Goal: Task Accomplishment & Management: Manage account settings

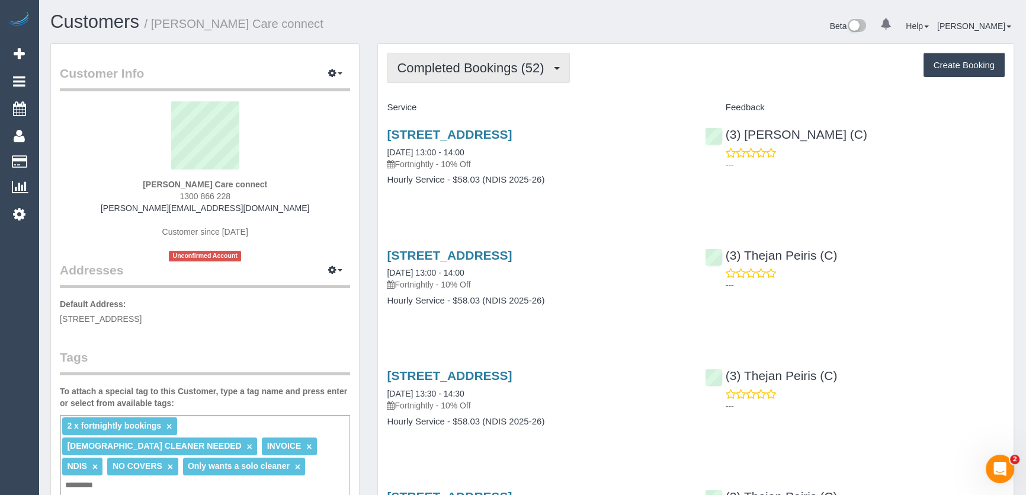
click at [518, 66] on span "Completed Bookings (52)" at bounding box center [473, 67] width 153 height 15
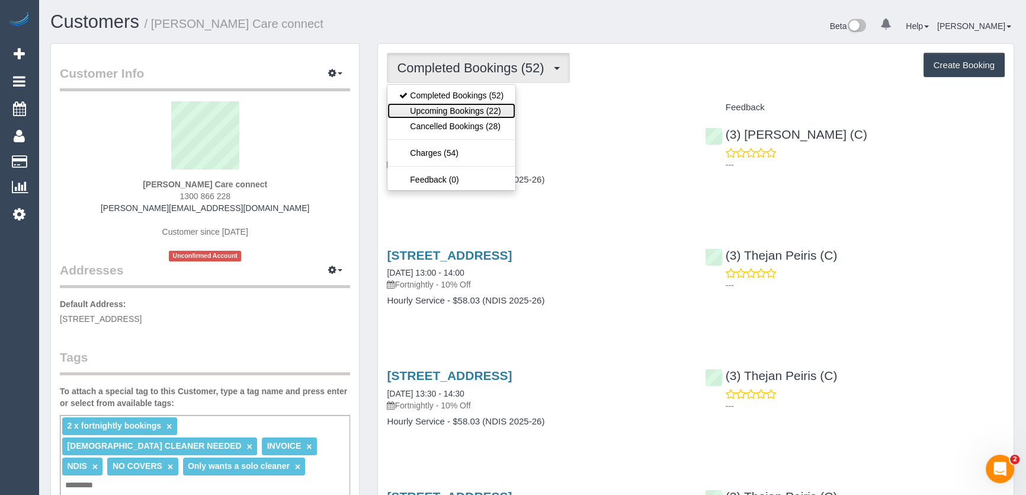
click at [498, 109] on link "Upcoming Bookings (22)" at bounding box center [451, 110] width 128 height 15
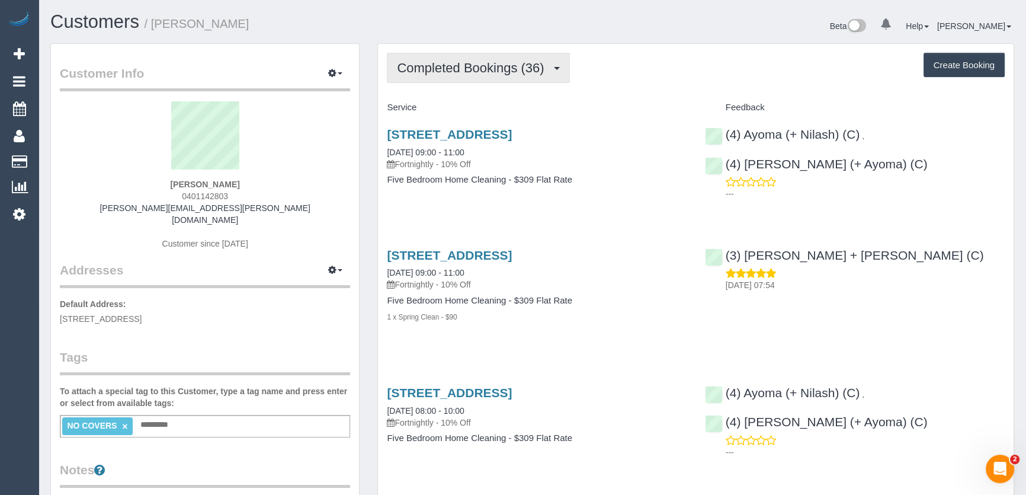
click at [449, 72] on span "Completed Bookings (36)" at bounding box center [473, 67] width 153 height 15
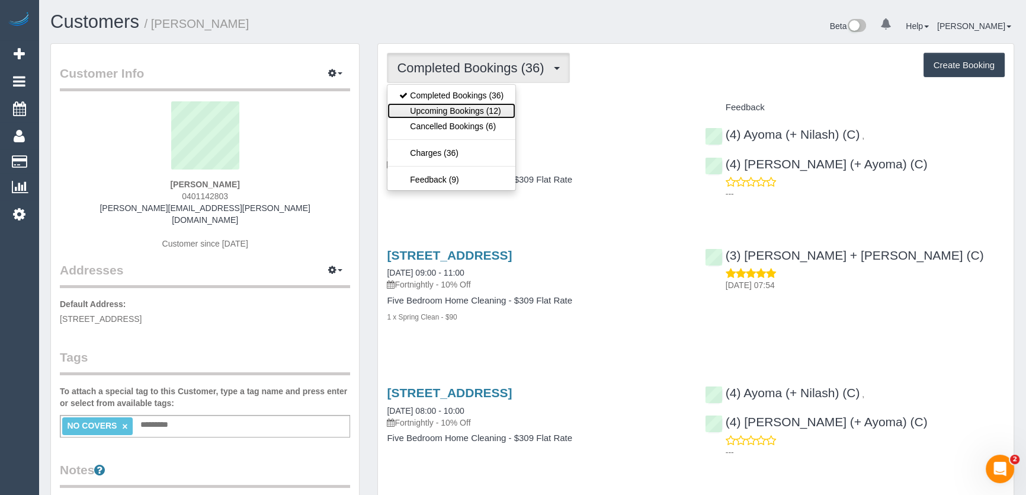
click at [444, 111] on link "Upcoming Bookings (12)" at bounding box center [451, 110] width 128 height 15
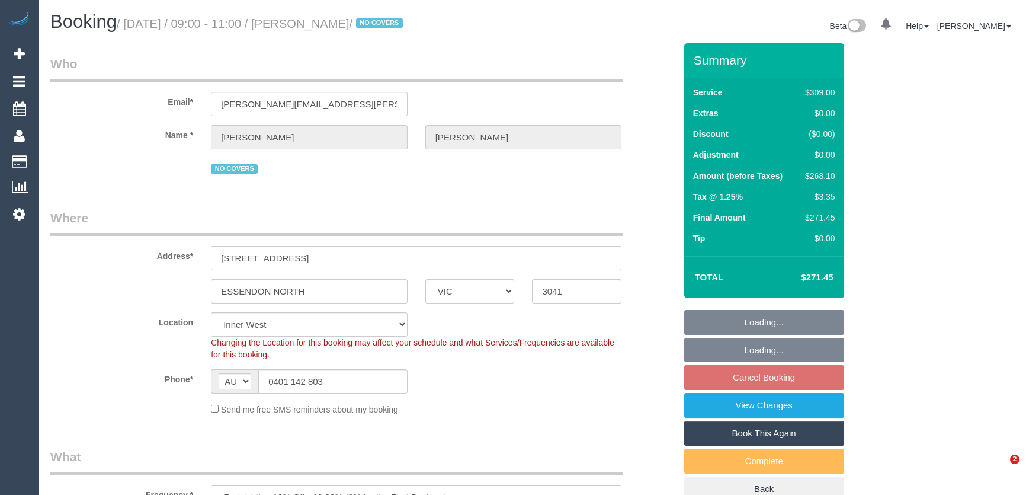
select select "VIC"
select select "number:28"
select select "number:14"
select select "number:19"
select select "number:22"
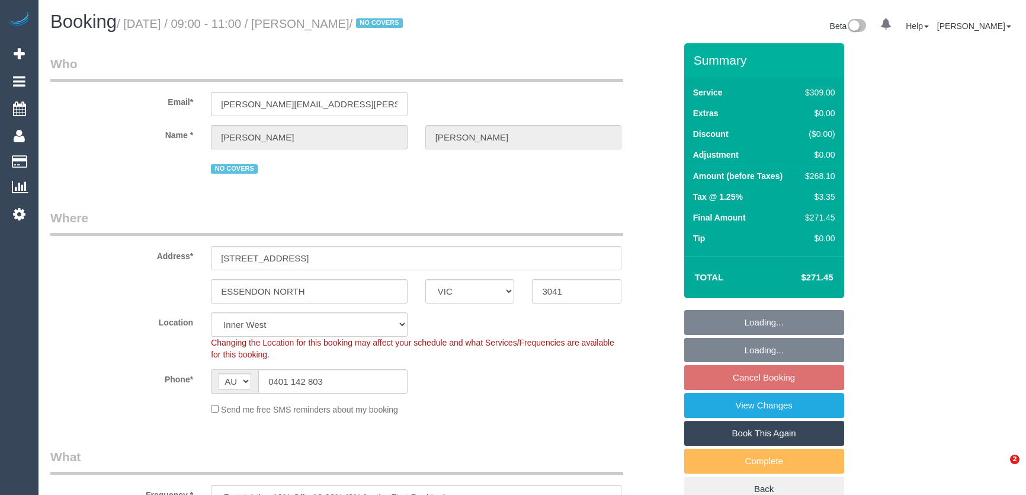
select select "number:35"
select select "number:11"
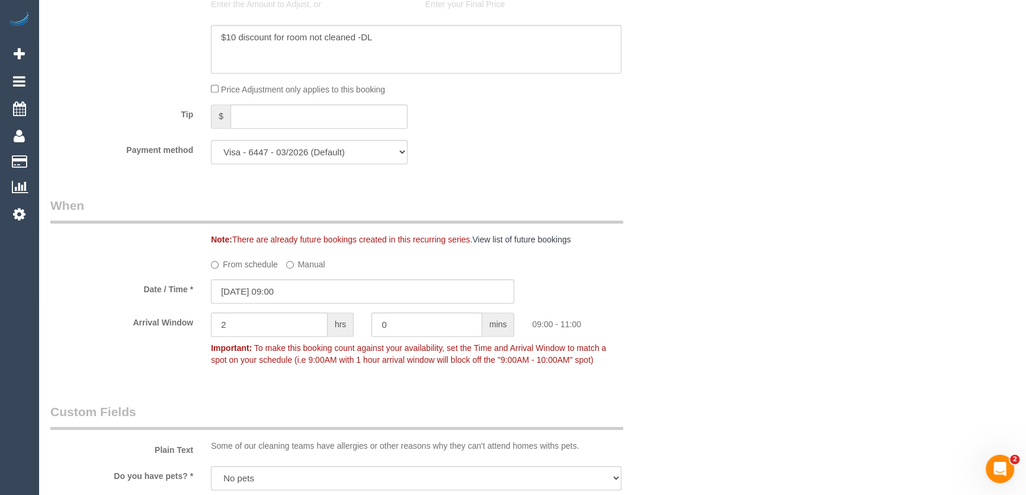
scroll to position [1292, 0]
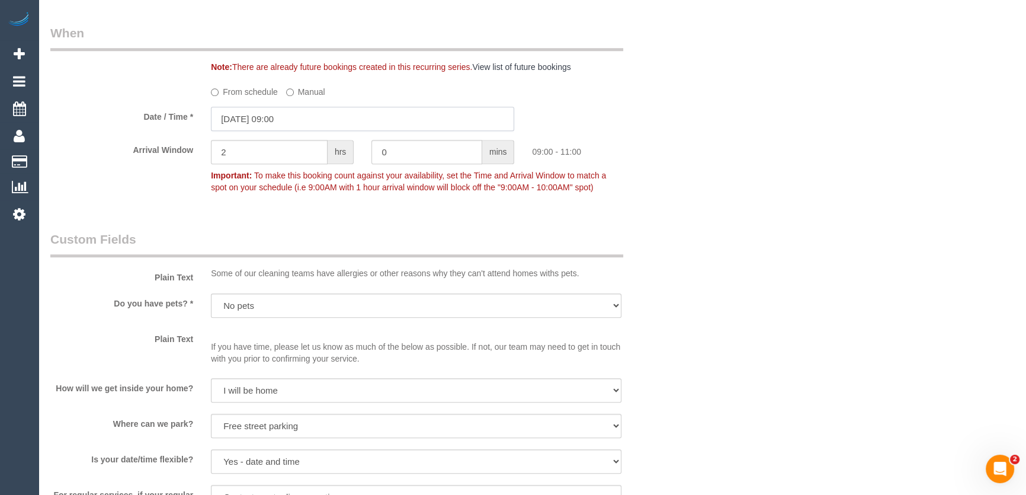
click at [298, 119] on input "20/08/2025 09:00" at bounding box center [362, 119] width 303 height 24
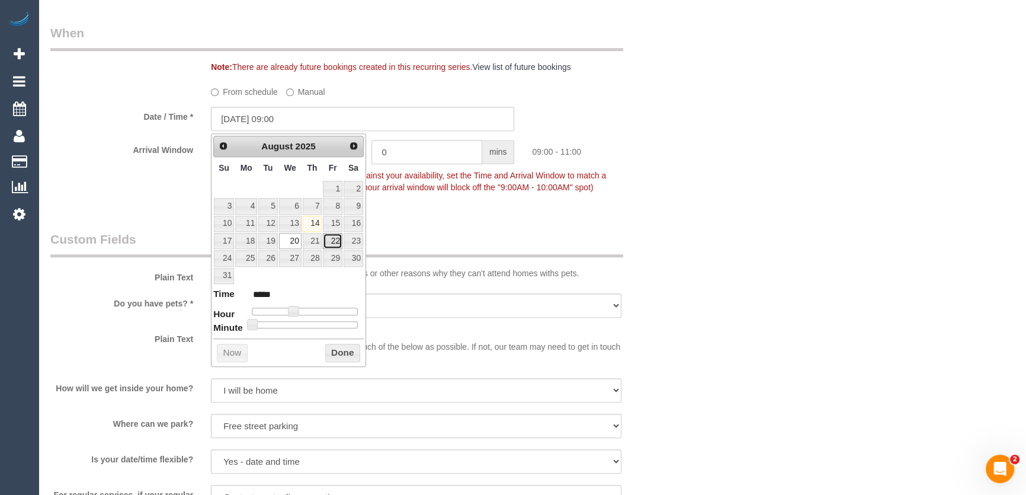
click at [331, 239] on link "22" at bounding box center [332, 241] width 19 height 16
type input "22/08/2025 09:00"
click at [445, 224] on div "Who Email* sam.khoury@outlook.com Name * Sam Khoury NO COVERS Where Address* 64…" at bounding box center [362, 126] width 643 height 2749
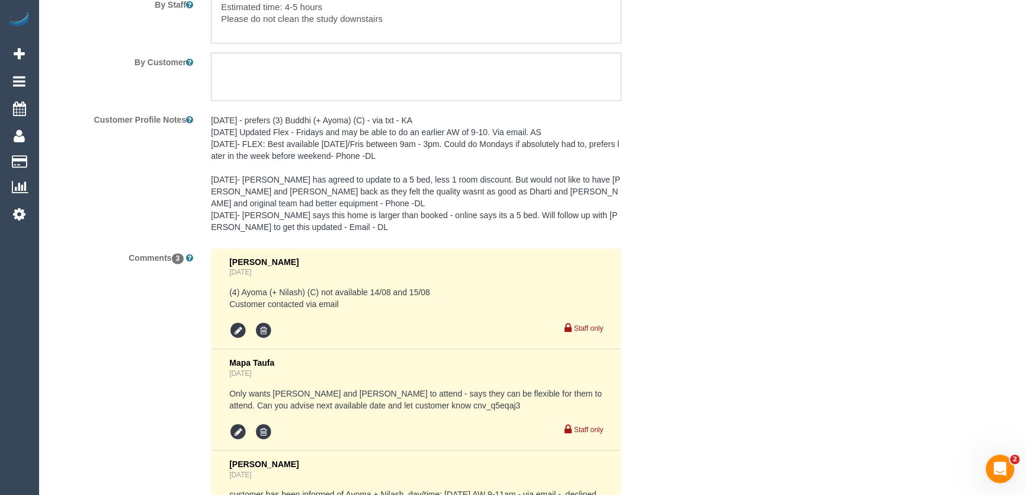
scroll to position [2351, 0]
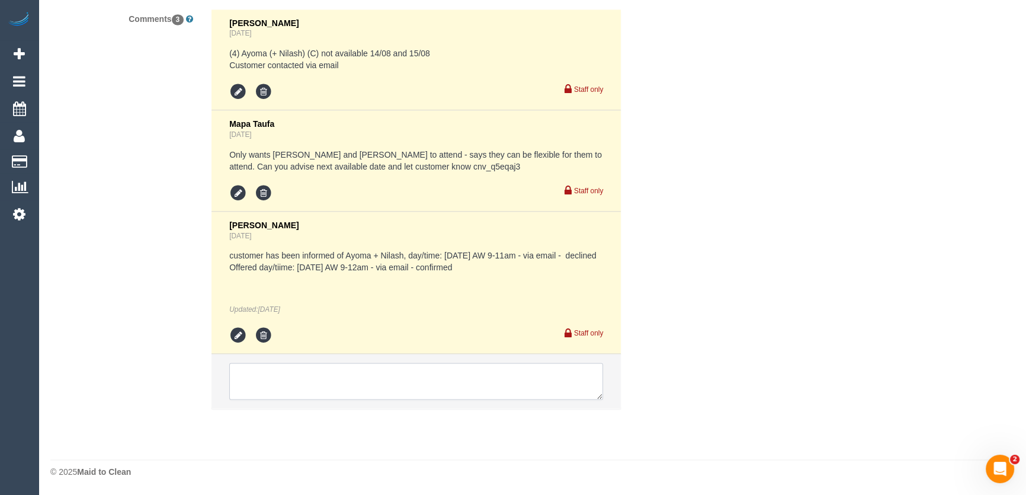
click at [277, 390] on textarea at bounding box center [416, 380] width 374 height 37
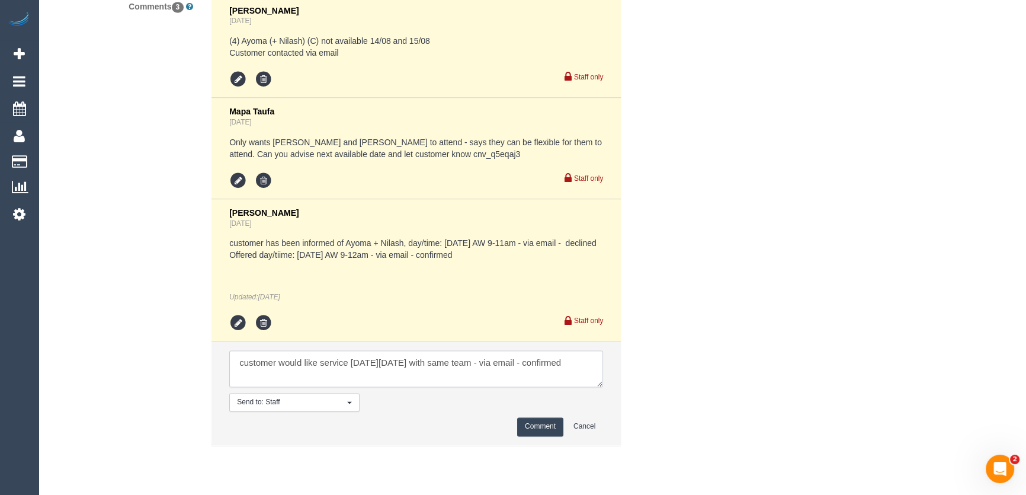
type textarea "customer would like service next Friday 22/8 with same team - via email - confi…"
click at [542, 435] on button "Comment" at bounding box center [540, 426] width 46 height 18
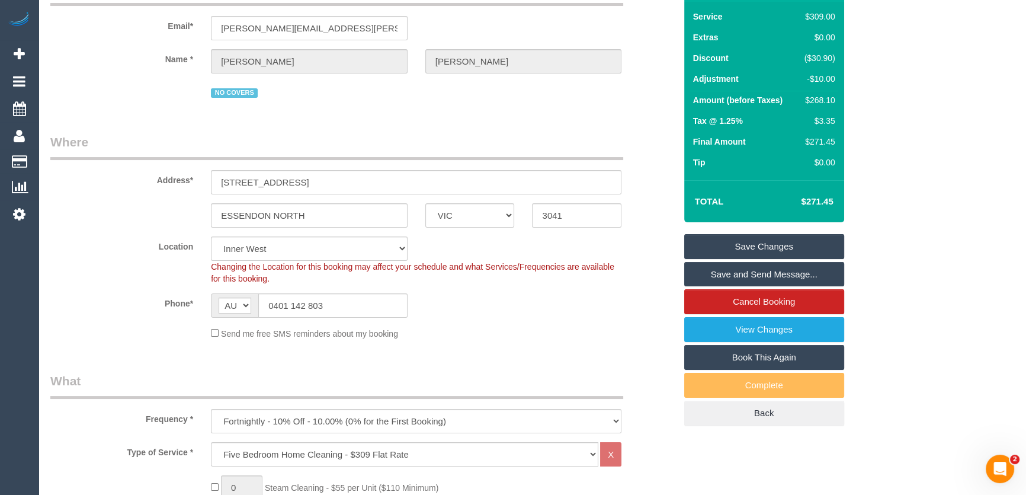
scroll to position [0, 0]
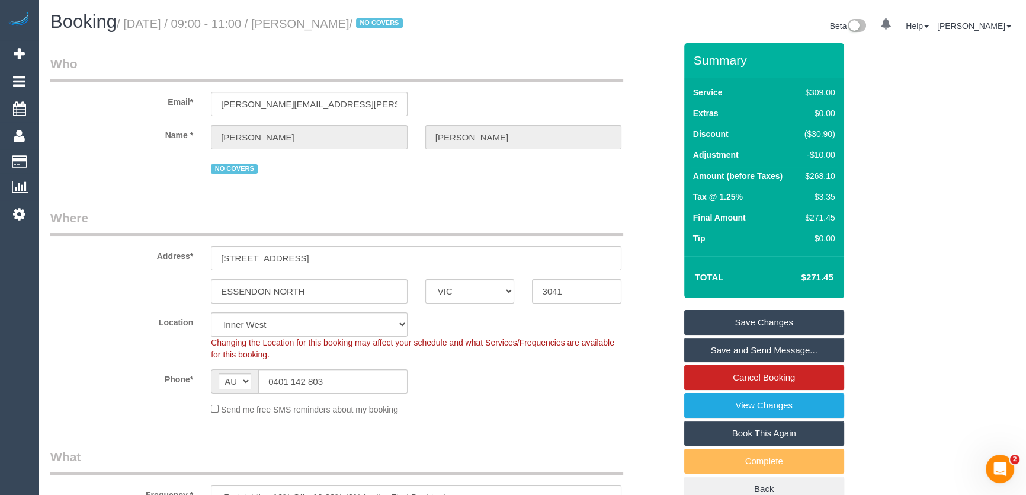
click at [314, 27] on small "/ August 20, 2025 / 09:00 - 11:00 / Sam Khoury / NO COVERS" at bounding box center [262, 23] width 290 height 13
copy small "[PERSON_NAME]"
click at [590, 404] on div "Send me free SMS reminders about my booking" at bounding box center [416, 408] width 428 height 13
click at [760, 349] on link "Save and Send Message..." at bounding box center [764, 350] width 160 height 25
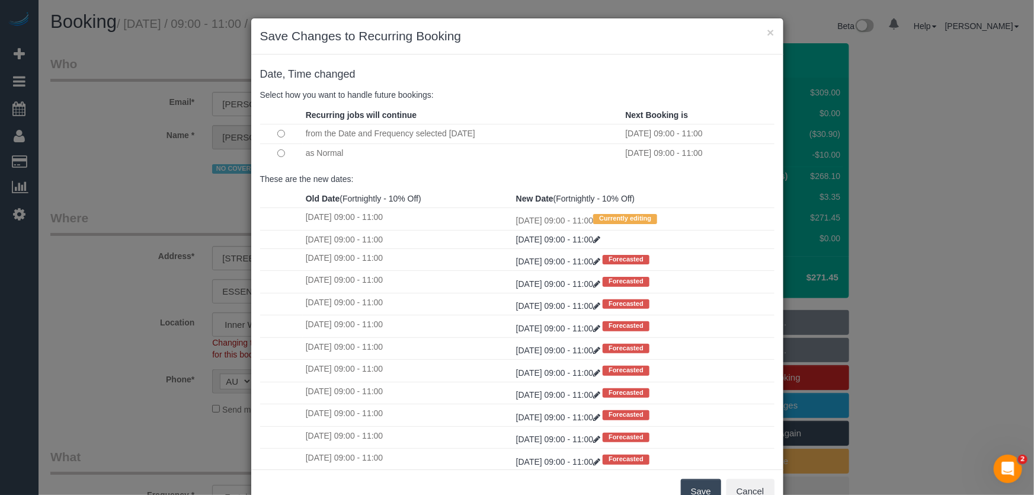
click at [685, 489] on button "Save" at bounding box center [701, 491] width 40 height 25
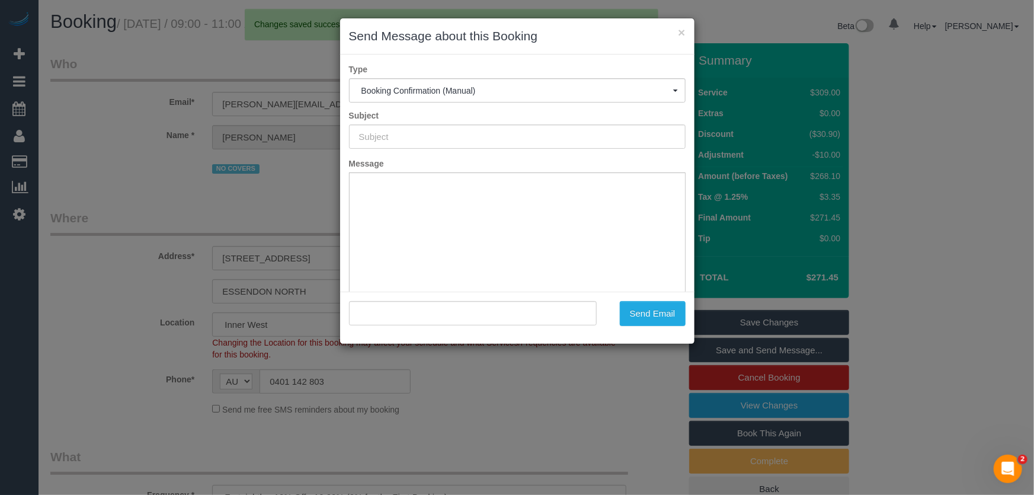
type input "Booking Confirmed"
type input ""Sam Khoury" <sam.khoury@outlook.com>"
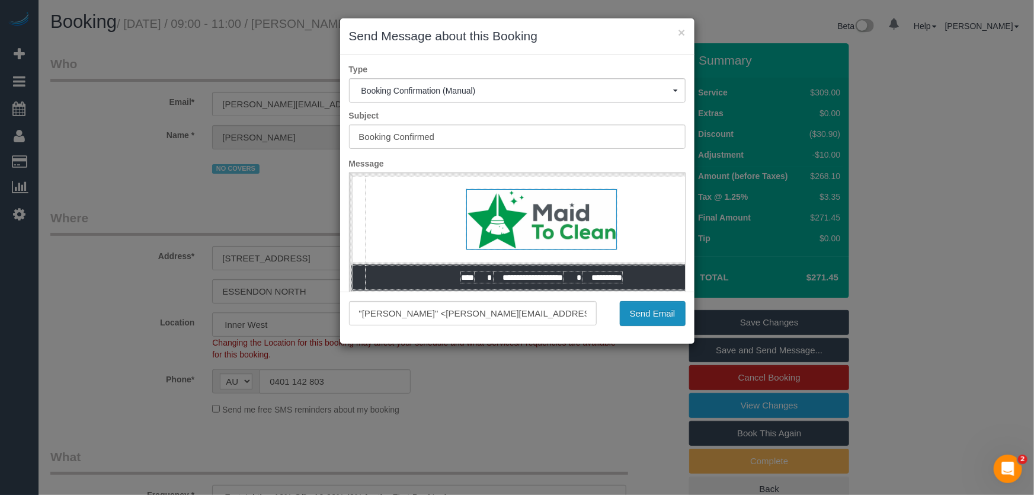
click at [647, 319] on button "Send Email" at bounding box center [653, 313] width 66 height 25
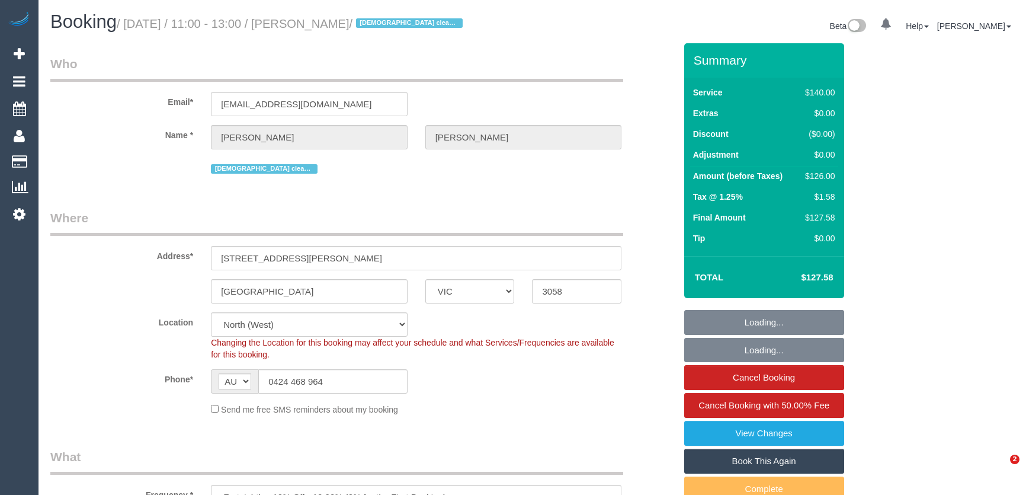
select select "VIC"
select select "string:stripe-pm_1R3q8H2GScqysDRV69tERAwB"
select select "number:30"
select select "number:14"
select select "number:19"
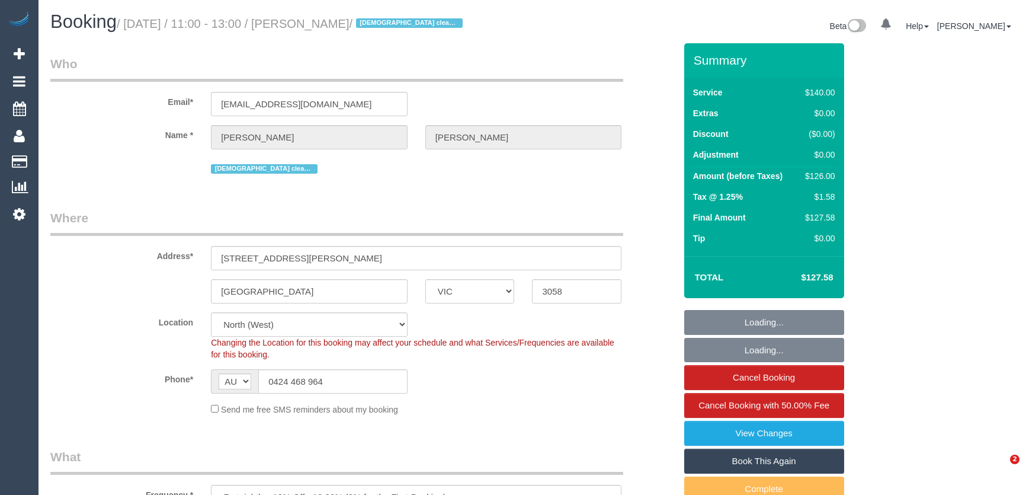
select select "number:24"
select select "number:35"
select select "number:13"
select select "object:1631"
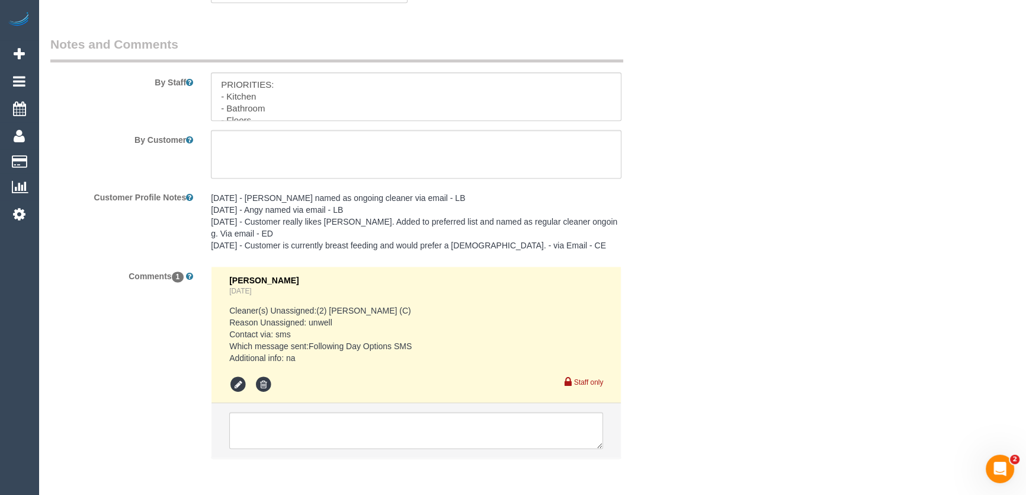
scroll to position [2038, 0]
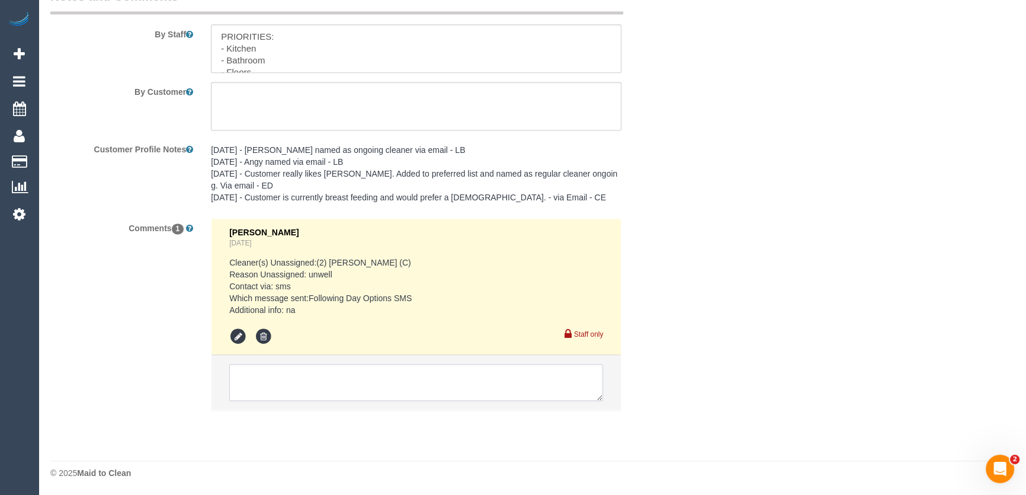
click at [275, 387] on textarea at bounding box center [416, 382] width 374 height 37
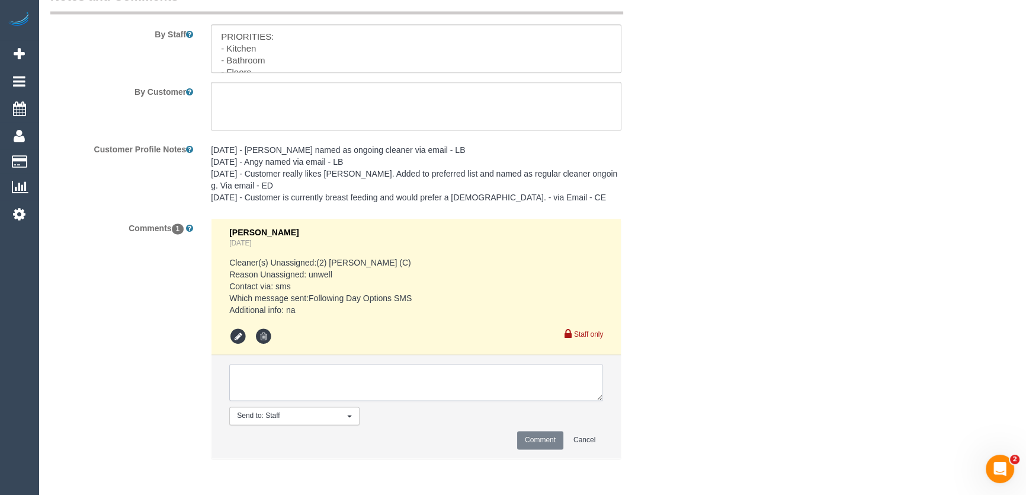
type textarea "G"
type textarea "customer would like a cover - via text Goswin - via text - pending"
click at [543, 432] on button "Comment" at bounding box center [540, 440] width 46 height 18
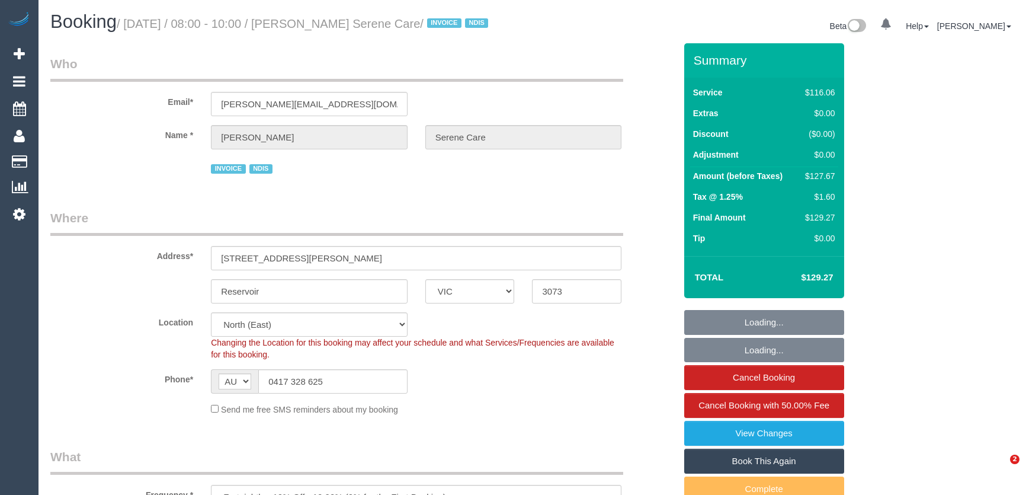
select select "VIC"
select select "number:28"
select select "number:14"
select select "number:19"
select select "number:25"
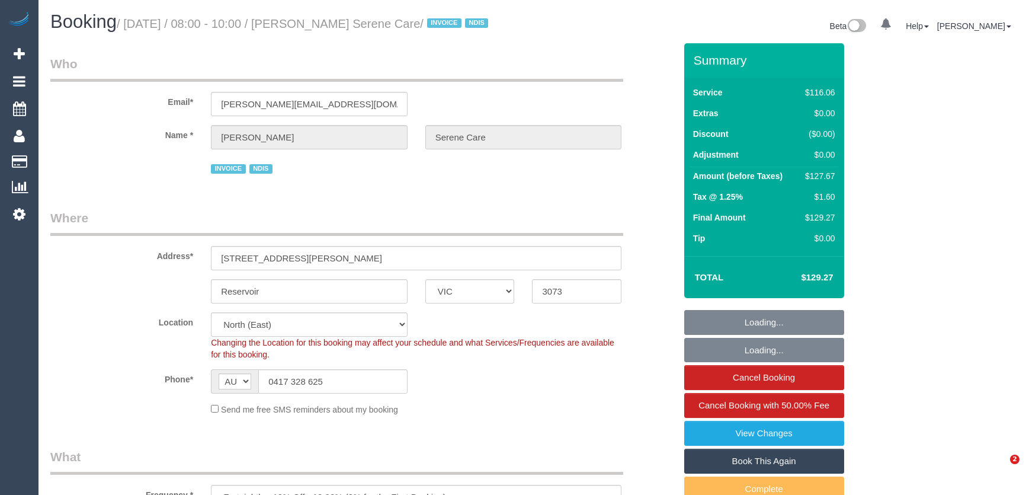
select select "number:34"
select select "object:1389"
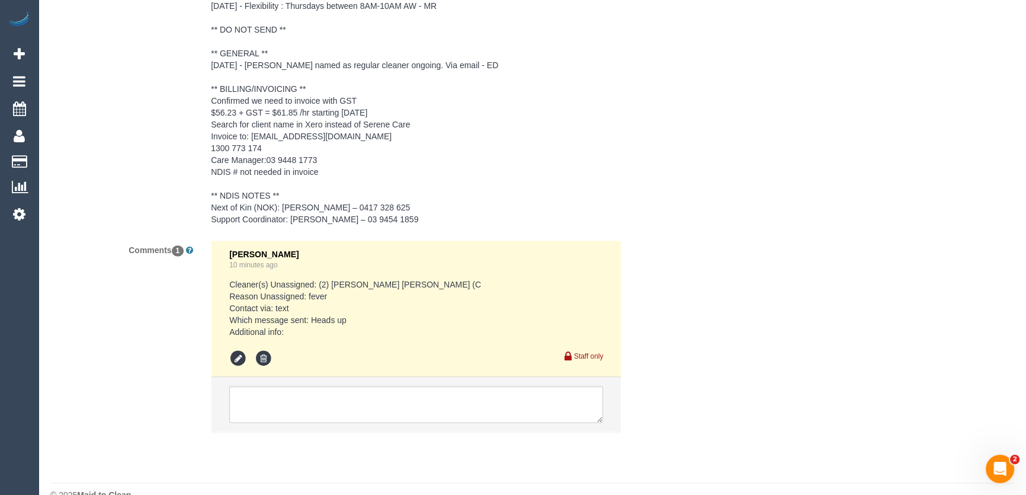
scroll to position [1903, 0]
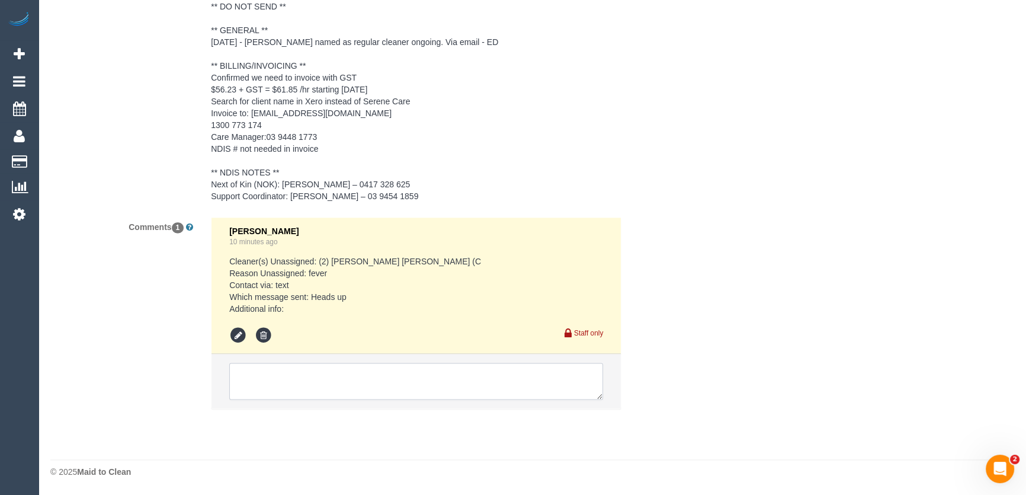
click at [292, 367] on textarea at bounding box center [416, 380] width 374 height 37
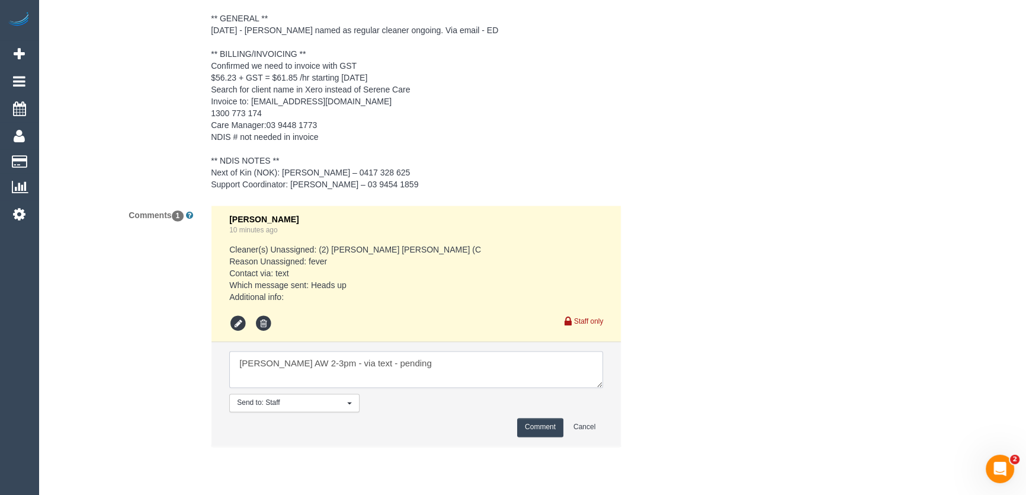
type textarea "Harry AW 2-3pm - via text - pending"
click at [544, 436] on button "Comment" at bounding box center [540, 427] width 46 height 18
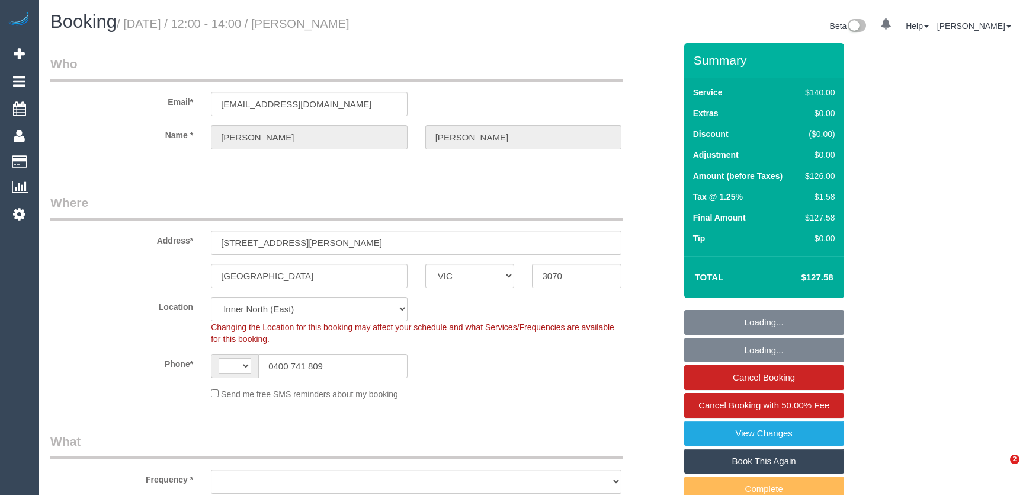
select select "VIC"
select select "string:AU"
select select "object:553"
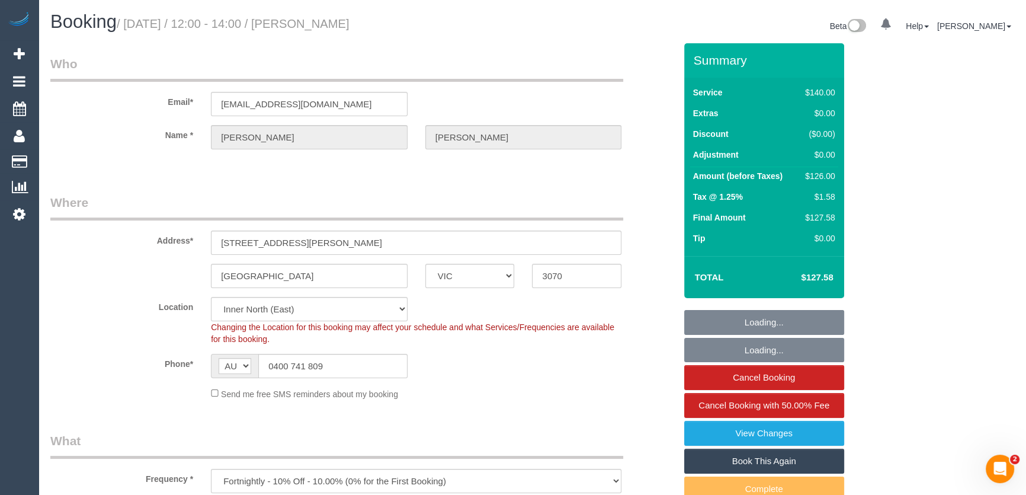
select select "string:stripe-pm_1QkD2I2GScqysDRVlEiWy3Yv"
select select "number:27"
select select "number:14"
select select "number:19"
select select "number:22"
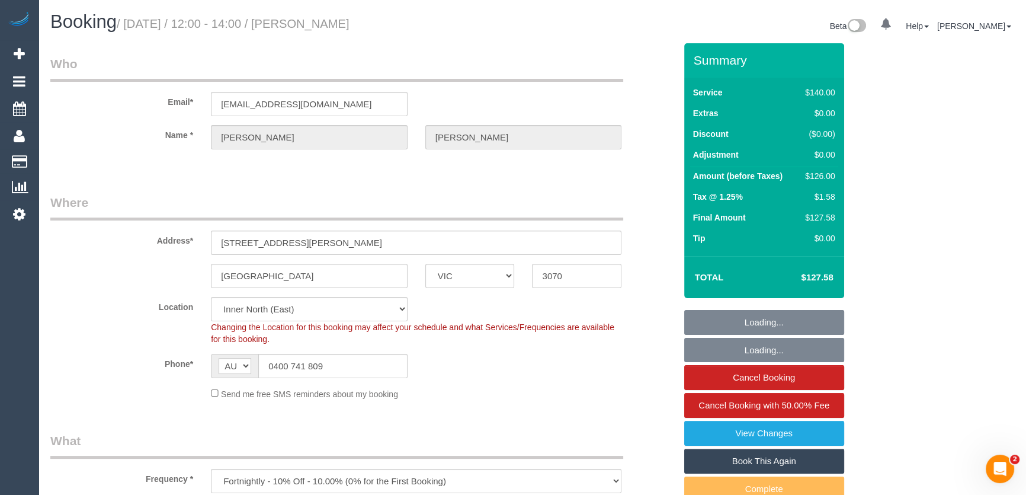
select select "number:34"
select select "number:13"
select select "object:1644"
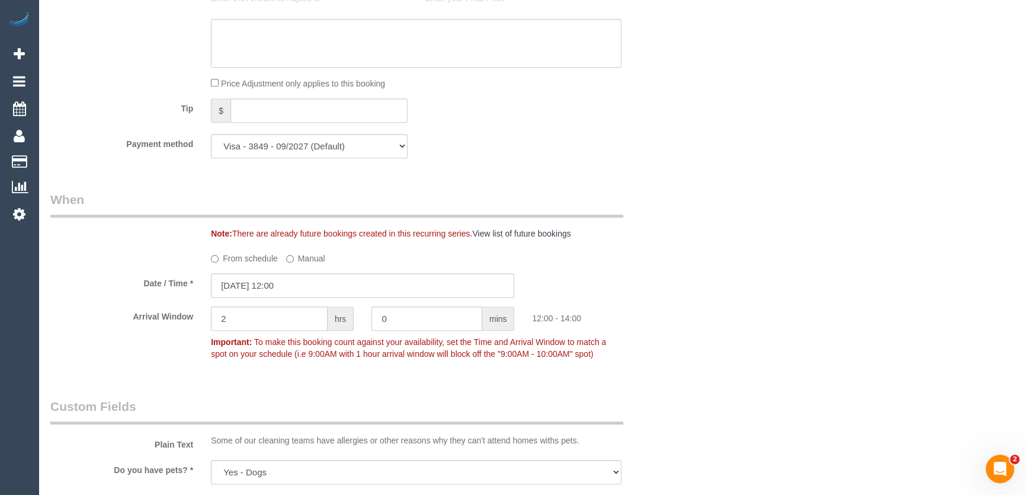
scroll to position [1185, 0]
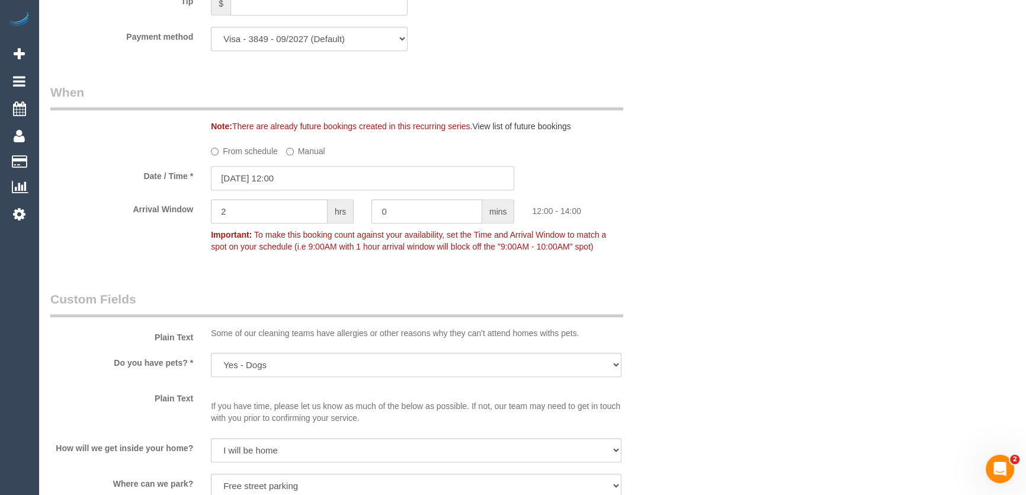
click at [314, 187] on input "14/08/2025 12:00" at bounding box center [362, 178] width 303 height 24
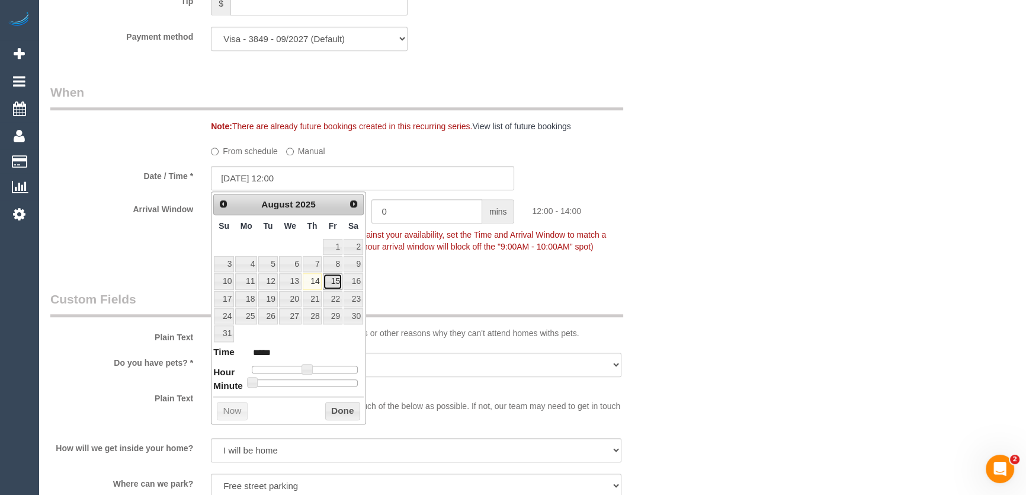
click at [336, 278] on link "15" at bounding box center [332, 281] width 19 height 16
type input "15/08/2025 13:00"
type input "*****"
type input "15/08/2025 14:00"
type input "*****"
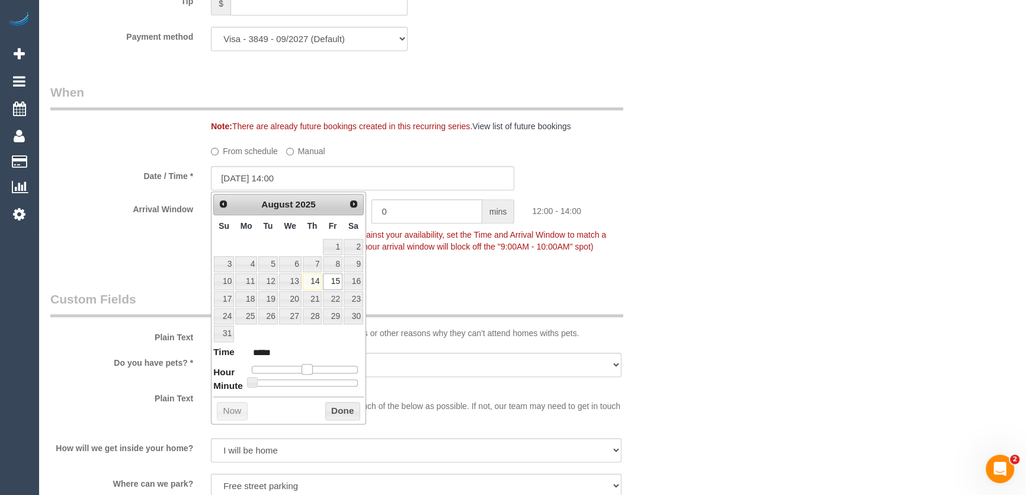
type input "15/08/2025 15:00"
type input "*****"
click at [322, 370] on span at bounding box center [320, 369] width 11 height 11
click at [318, 368] on span at bounding box center [320, 369] width 11 height 11
type input "15/08/2025 13:00"
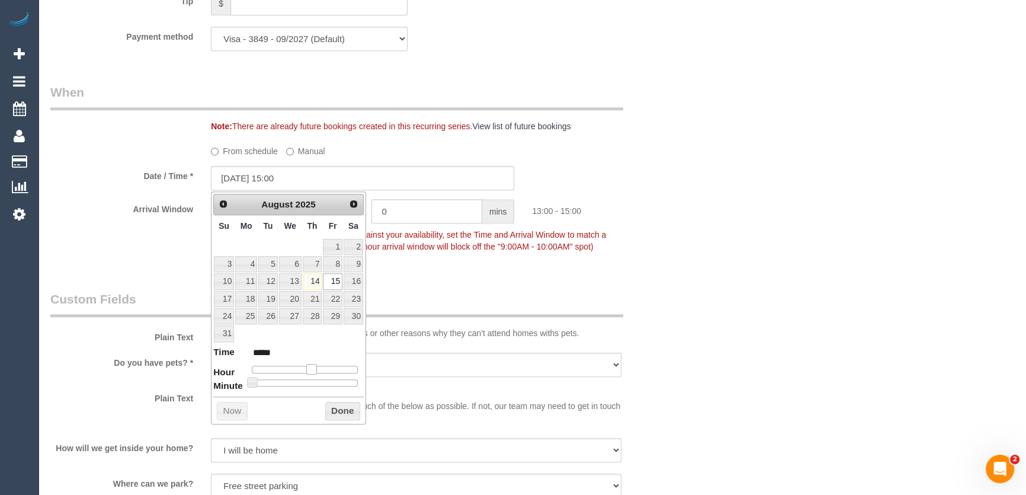
type input "*****"
type input "15/08/2025 14:00"
type input "*****"
click at [314, 370] on span at bounding box center [315, 369] width 11 height 11
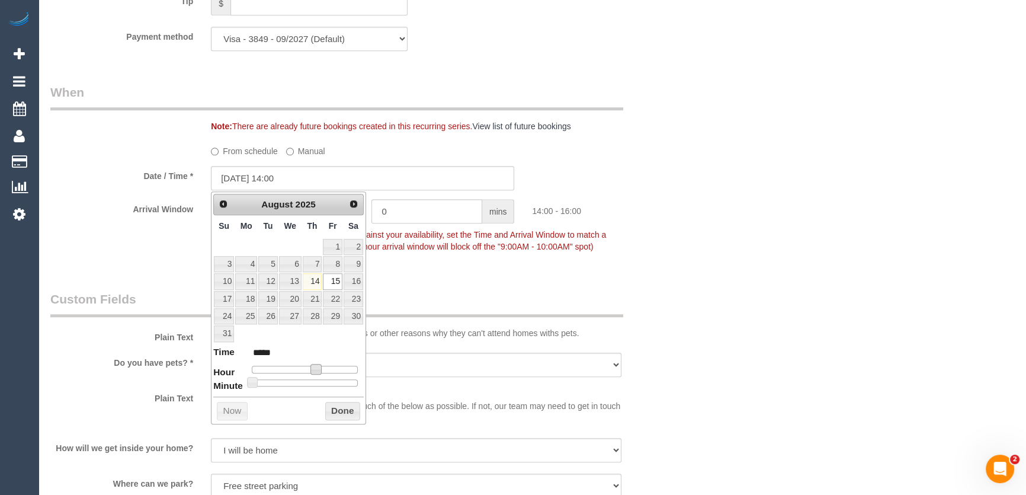
click at [402, 310] on legend "Custom Fields" at bounding box center [336, 303] width 573 height 27
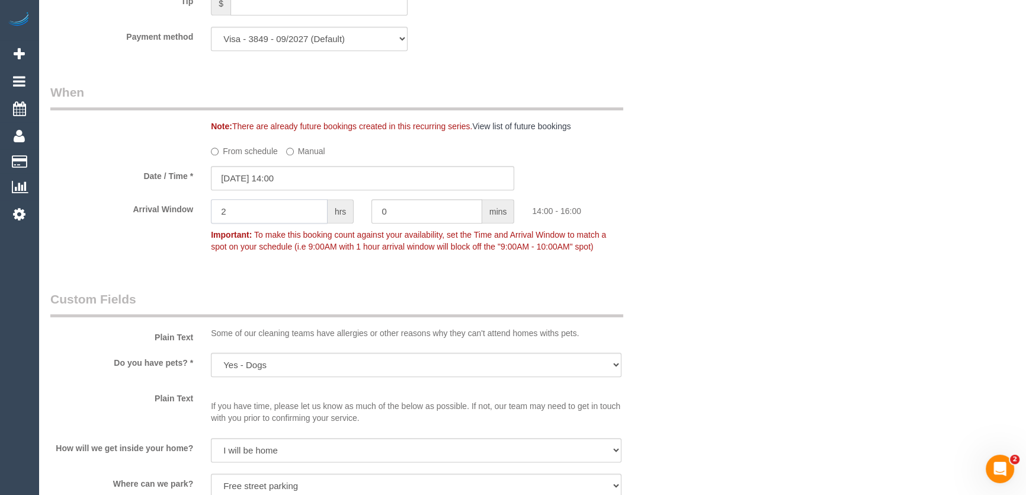
click at [247, 219] on input "2" at bounding box center [269, 211] width 117 height 24
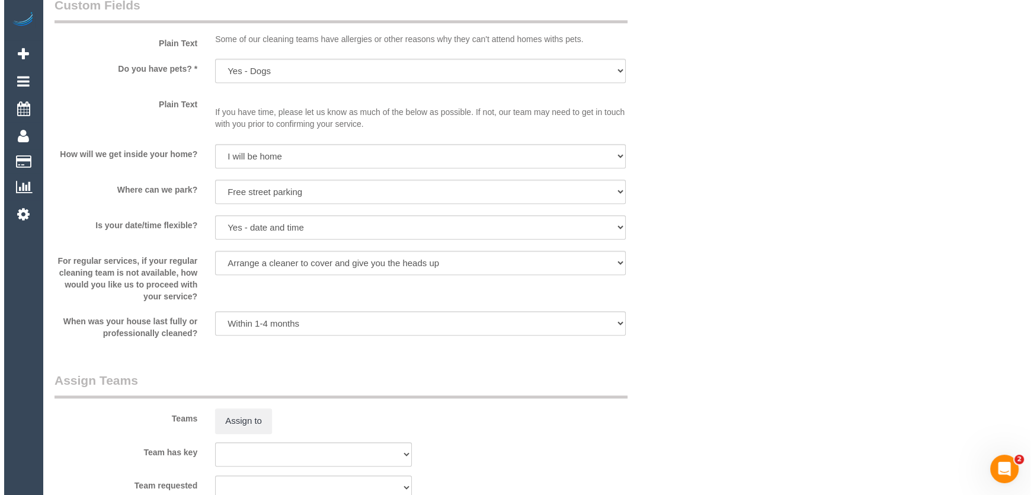
scroll to position [1561, 0]
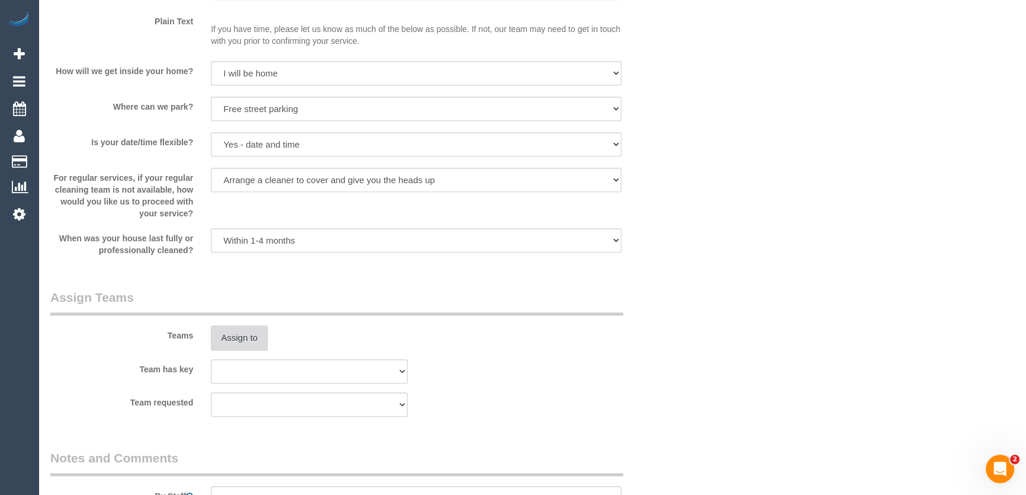
type input "1"
click at [243, 342] on button "Assign to" at bounding box center [239, 337] width 57 height 25
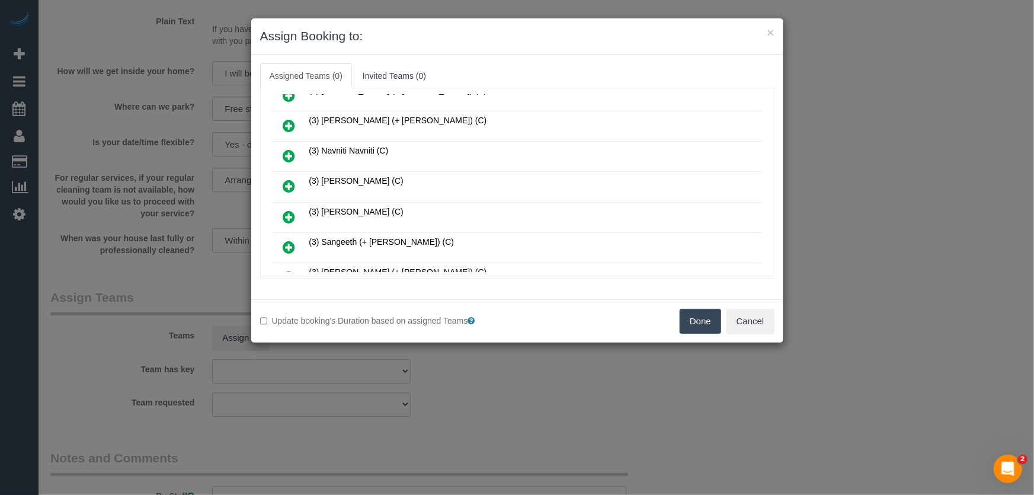
scroll to position [798, 0]
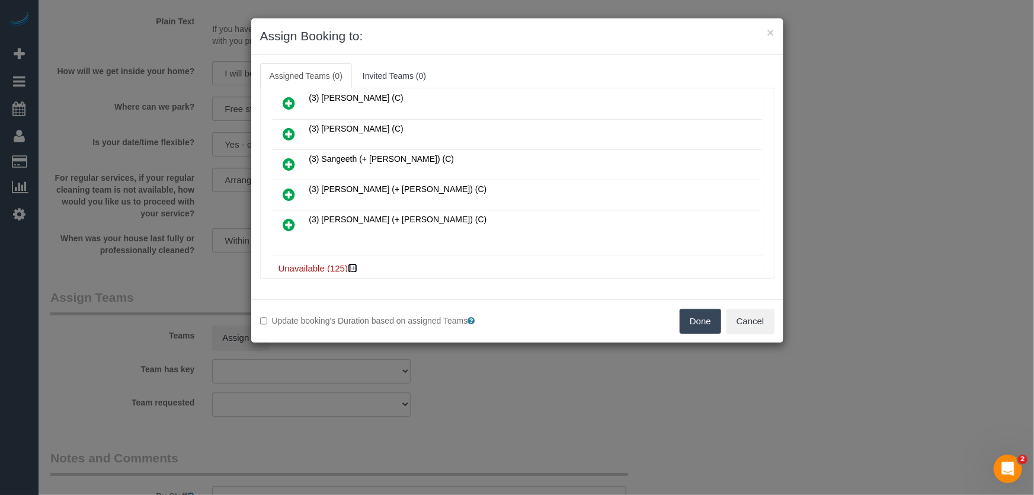
click at [350, 264] on icon at bounding box center [353, 268] width 7 height 9
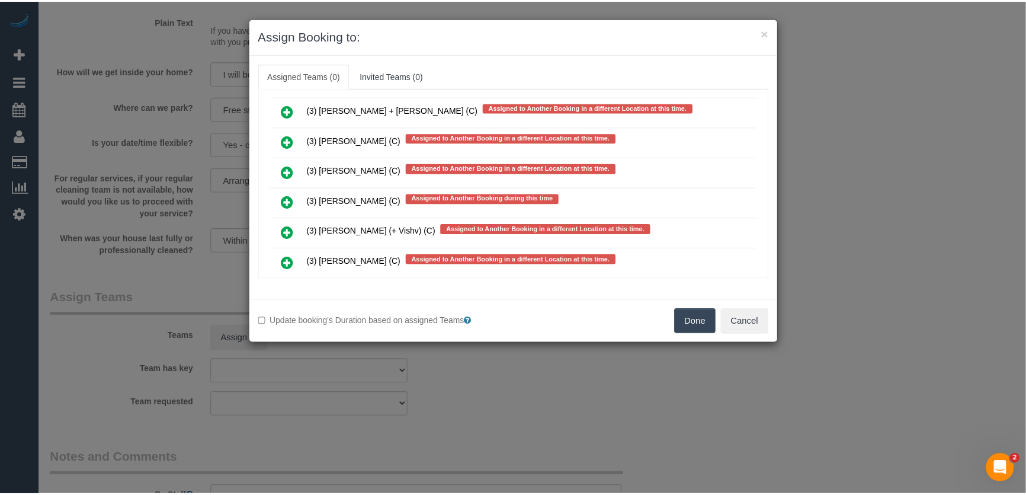
scroll to position [4441, 0]
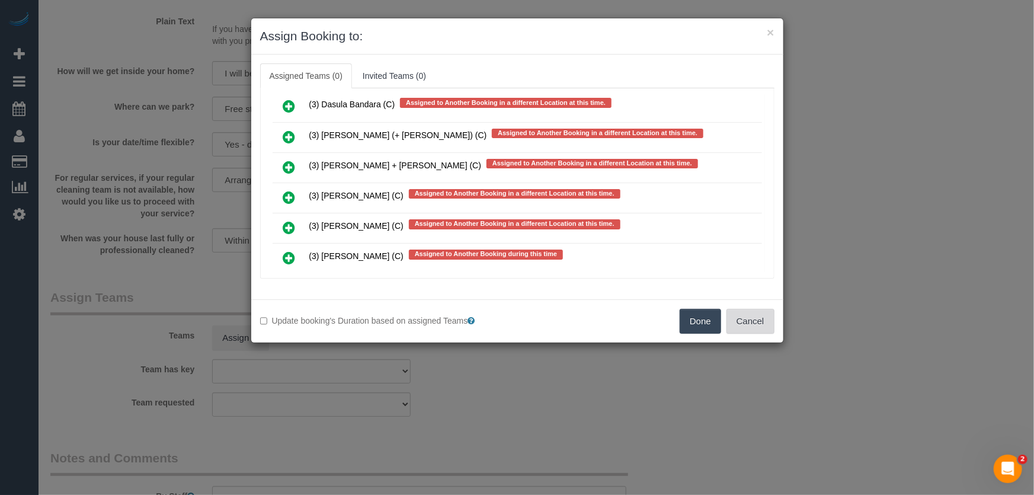
click at [760, 327] on button "Cancel" at bounding box center [750, 321] width 48 height 25
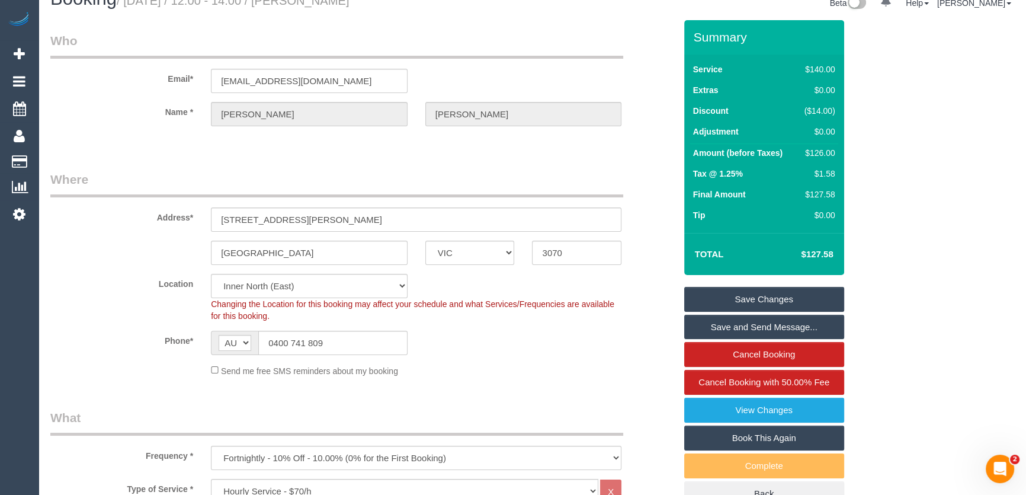
scroll to position [0, 0]
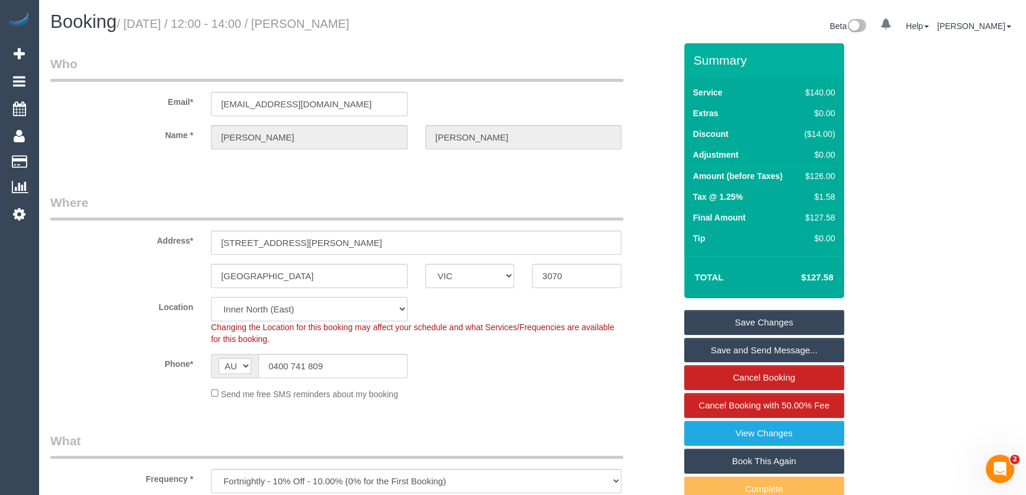
click at [232, 308] on select "Office City East (North) East (South) Inner East Inner North (East) Inner North…" at bounding box center [309, 309] width 197 height 24
select select "50"
click at [211, 297] on select "Office City East (North) East (South) Inner East Inner North (East) Inner North…" at bounding box center [309, 309] width 197 height 24
click at [131, 301] on label "Location" at bounding box center [121, 305] width 161 height 16
select select "object:6685"
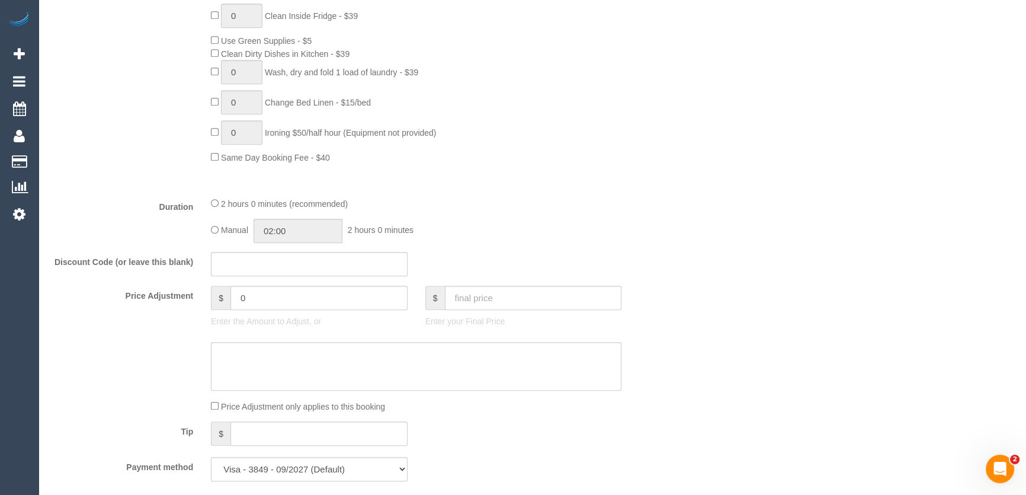
scroll to position [807, 0]
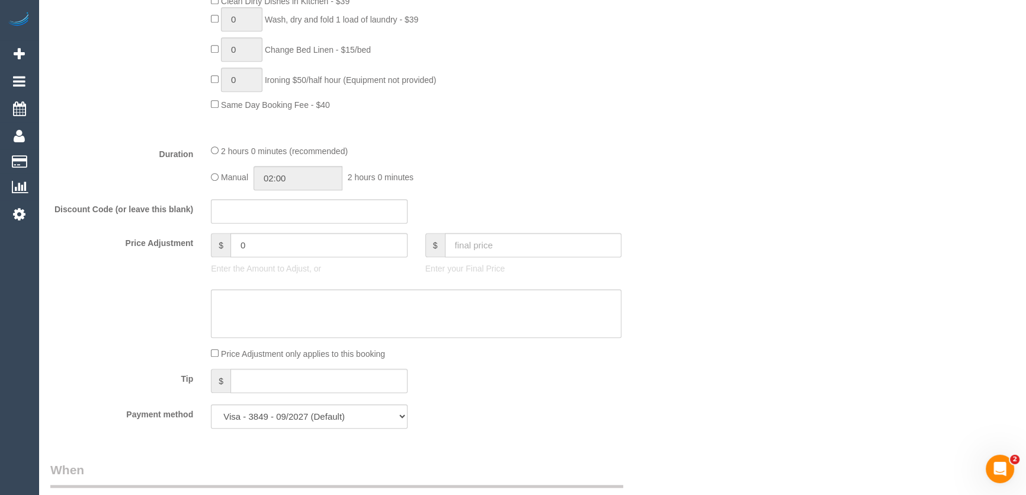
click at [236, 281] on div "Who Email* emilyrsalter@hotmail.com Name * Emily Salter Where Address* 36 Andre…" at bounding box center [362, 470] width 643 height 2469
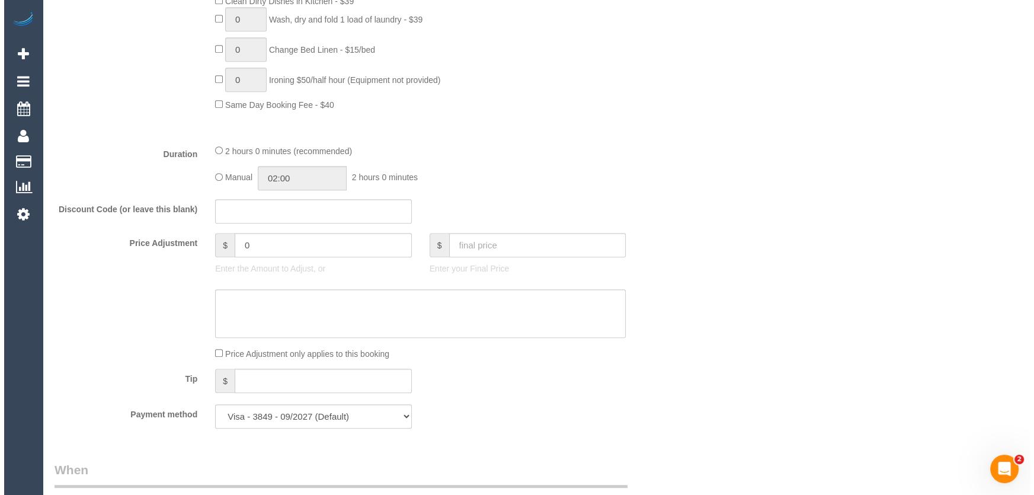
scroll to position [1615, 0]
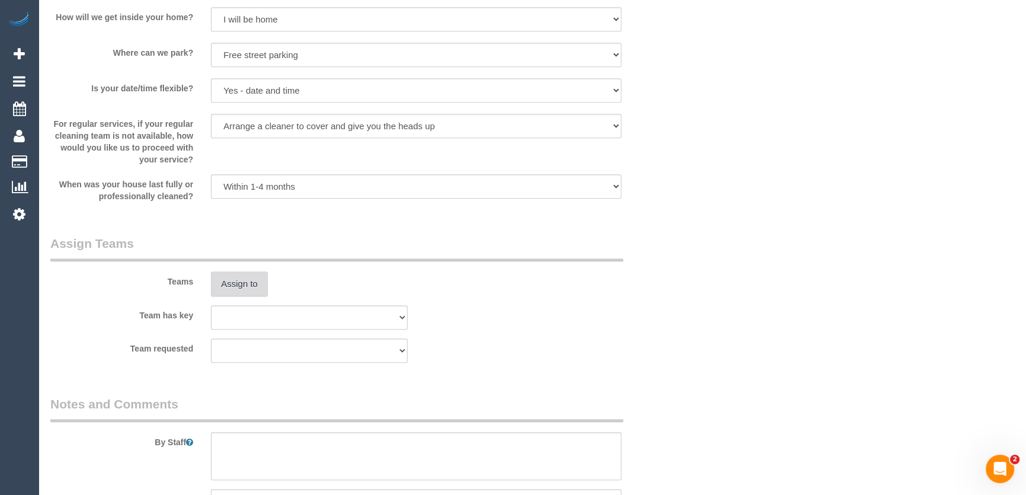
click at [235, 286] on button "Assign to" at bounding box center [239, 283] width 57 height 25
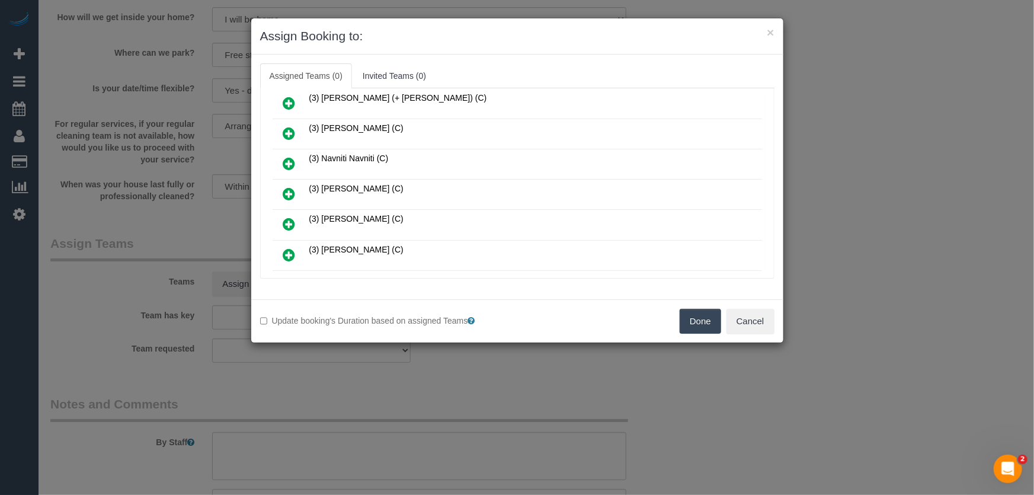
scroll to position [1131, 0]
click at [289, 187] on icon at bounding box center [289, 194] width 12 height 14
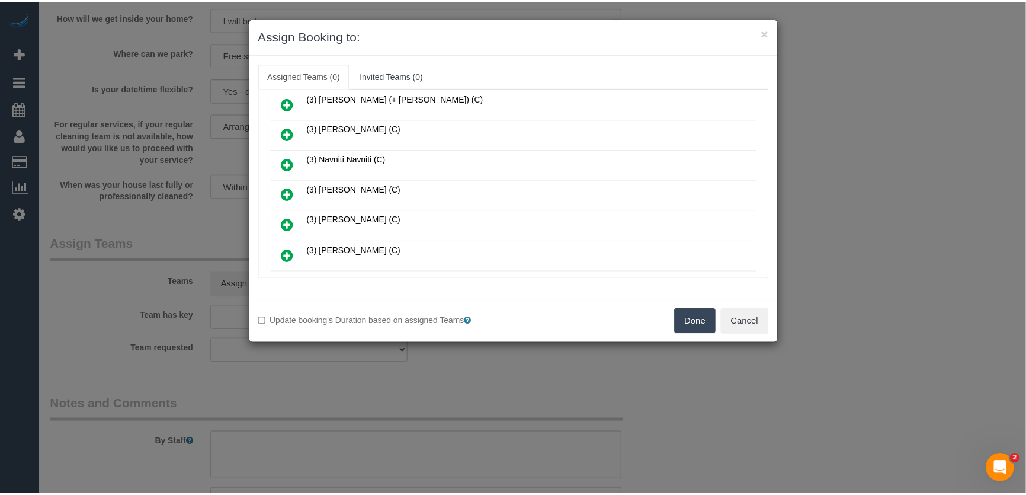
scroll to position [1158, 0]
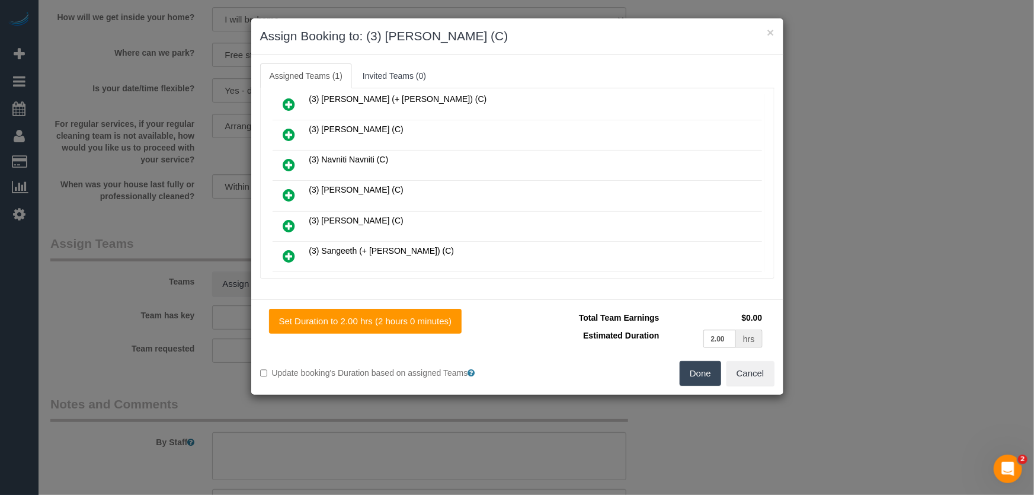
click at [703, 371] on button "Done" at bounding box center [699, 373] width 41 height 25
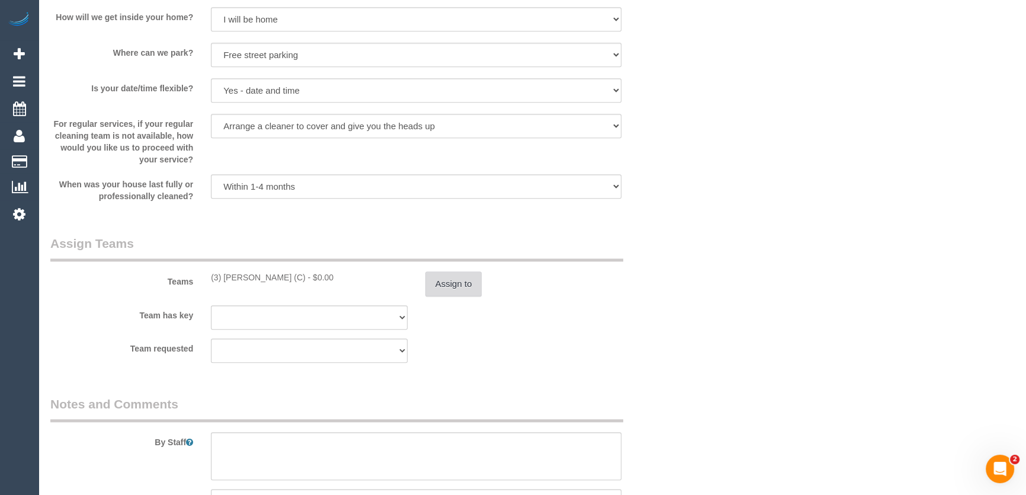
click at [434, 283] on button "Assign to" at bounding box center [453, 283] width 57 height 25
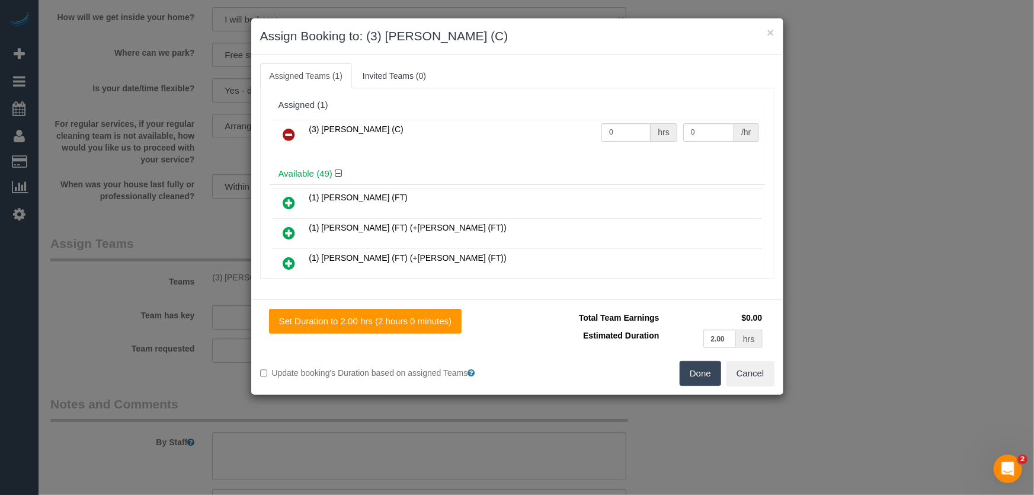
click at [620, 141] on td "0 hrs" at bounding box center [639, 135] width 82 height 30
click at [621, 136] on input "0" at bounding box center [625, 132] width 49 height 18
type input "2"
type input "35"
click at [697, 378] on button "Done" at bounding box center [699, 373] width 41 height 25
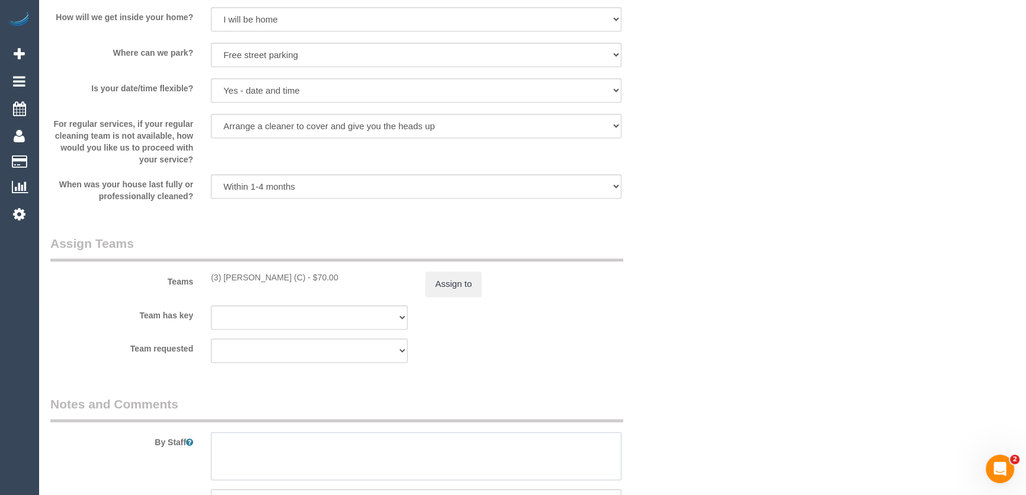
click at [363, 439] on textarea at bounding box center [416, 456] width 410 height 49
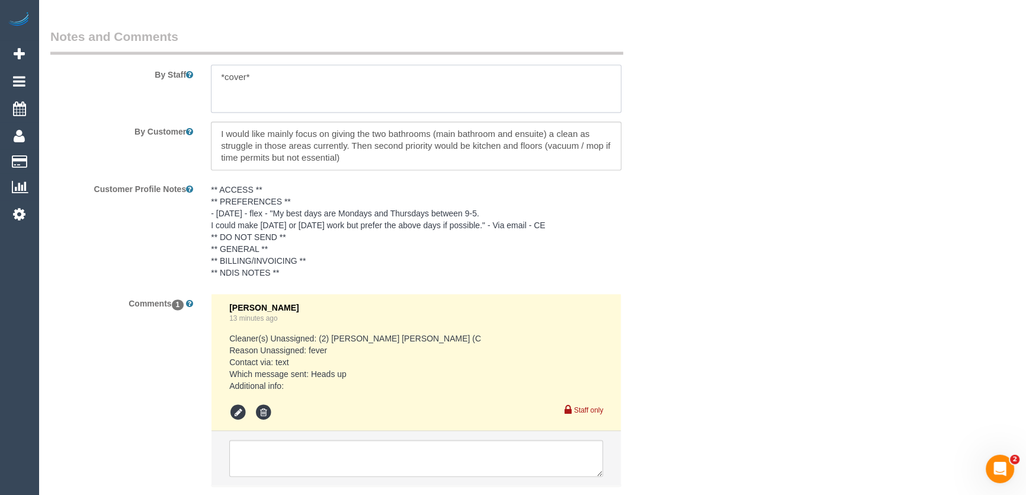
scroll to position [2058, 0]
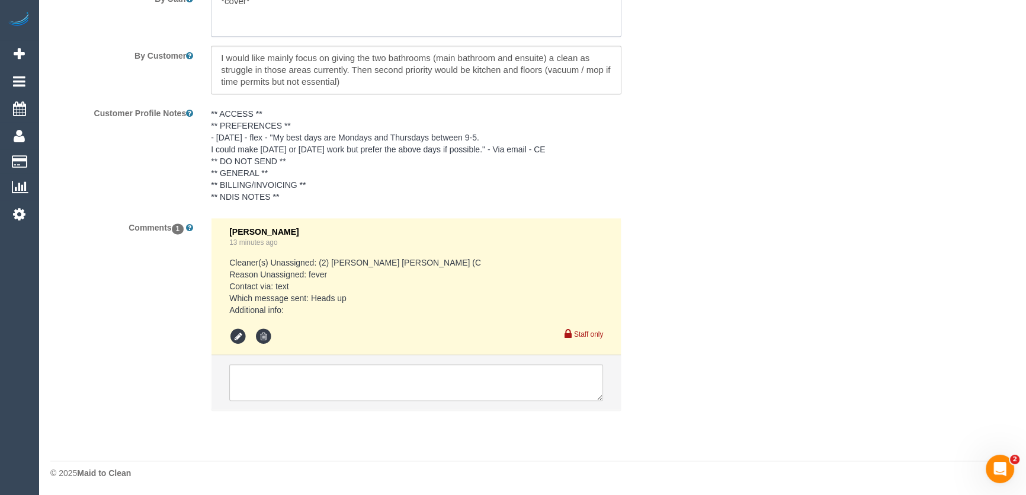
type textarea "*cover*"
click at [307, 370] on textarea at bounding box center [416, 382] width 374 height 37
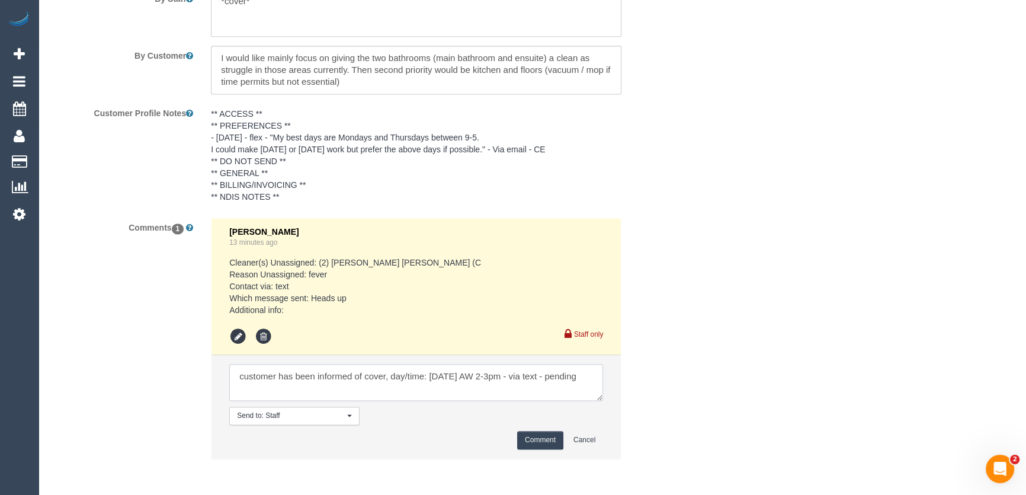
type textarea "customer has been informed of cover, day/time: Friday 15/8 AW 2-3pm - via text …"
click at [546, 438] on button "Comment" at bounding box center [540, 440] width 46 height 18
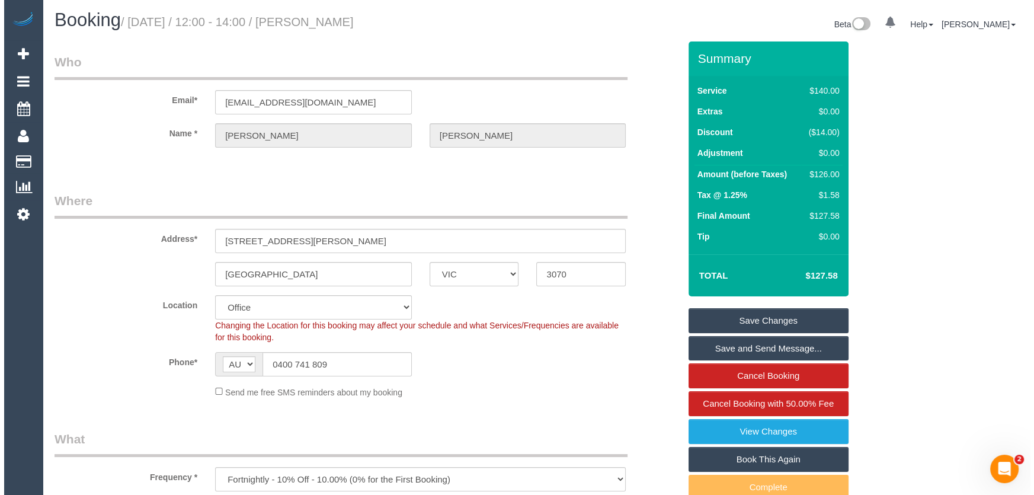
scroll to position [0, 0]
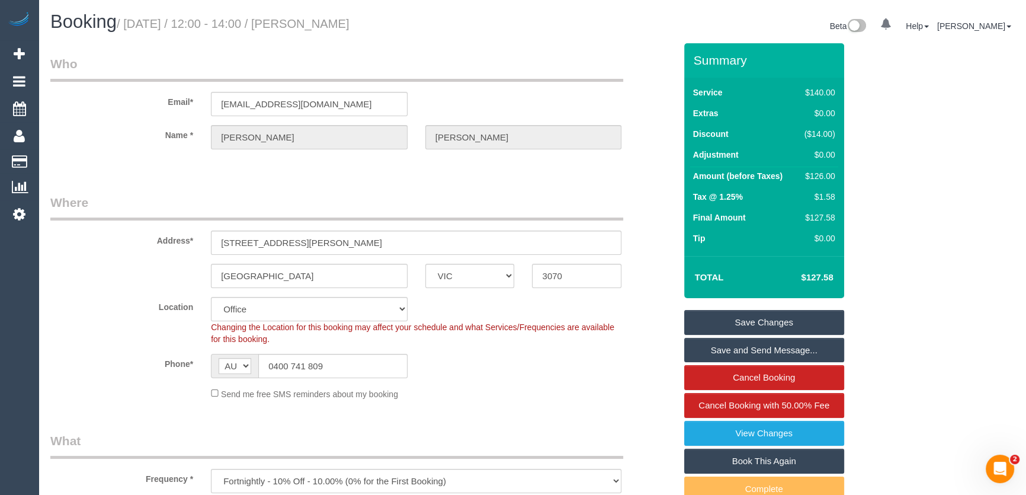
click at [320, 22] on small "/ August 14, 2025 / 12:00 - 14:00 / Emily Salter" at bounding box center [233, 23] width 233 height 13
copy small "Emily Salter"
click at [743, 325] on link "Save Changes" at bounding box center [764, 322] width 160 height 25
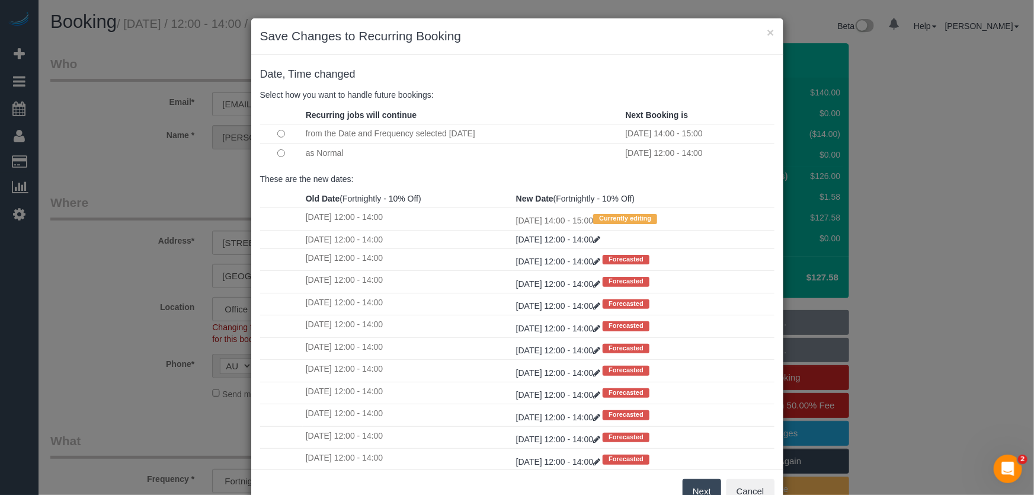
click at [698, 487] on button "Next" at bounding box center [701, 491] width 38 height 25
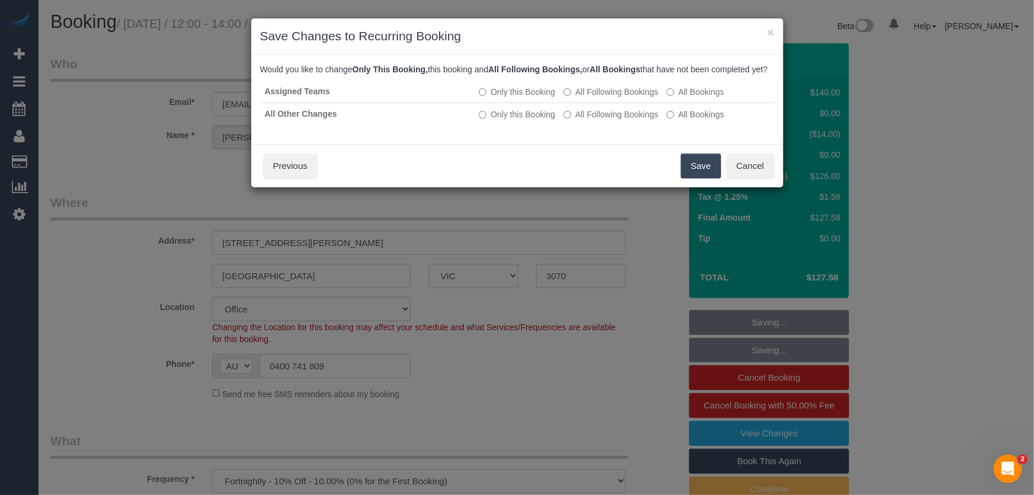
click at [697, 178] on button "Save" at bounding box center [701, 165] width 40 height 25
click at [697, 183] on div "Save Cancel Previous" at bounding box center [517, 165] width 532 height 43
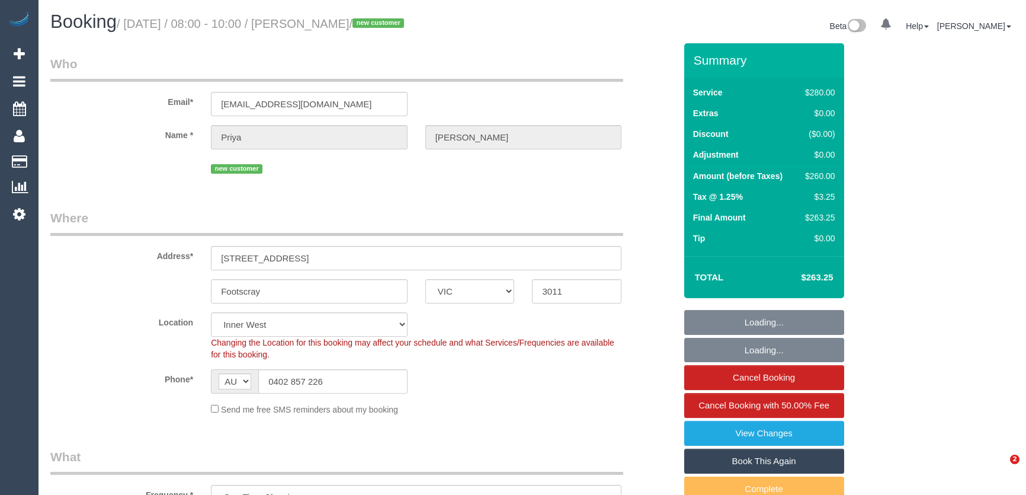
select select "VIC"
select select "240"
select select "number:28"
select select "number:14"
select select "number:20"
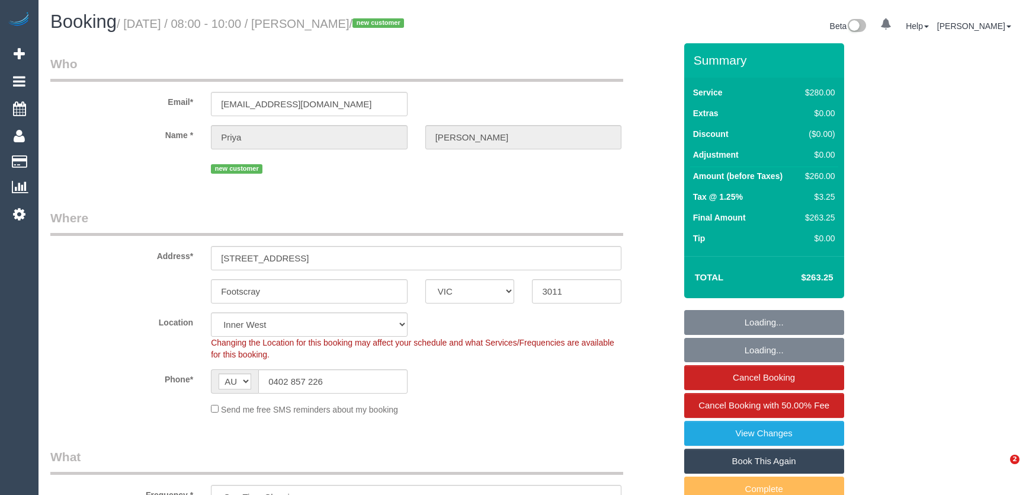
select select "number:25"
select select "number:12"
select select "VIC"
select select "240"
select select "number:28"
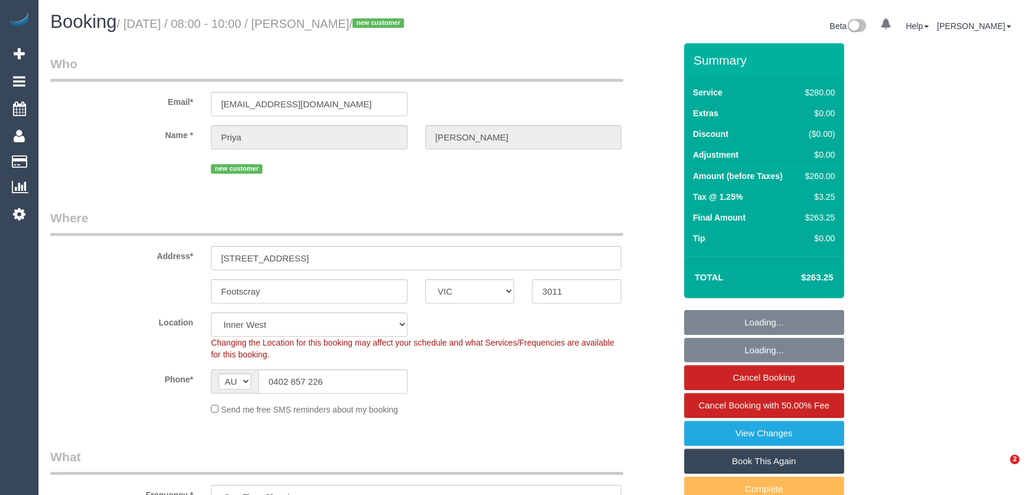
select select "number:14"
select select "number:20"
select select "number:25"
select select "number:12"
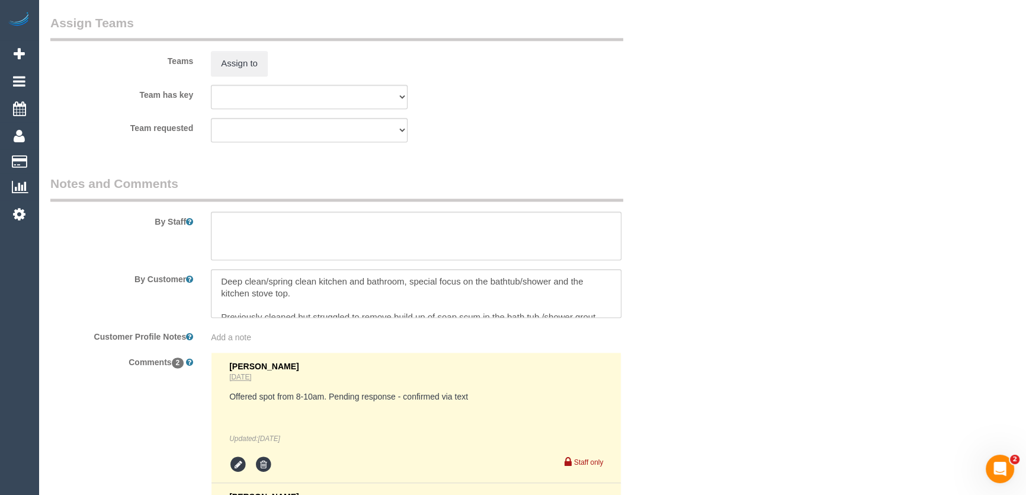
scroll to position [2095, 0]
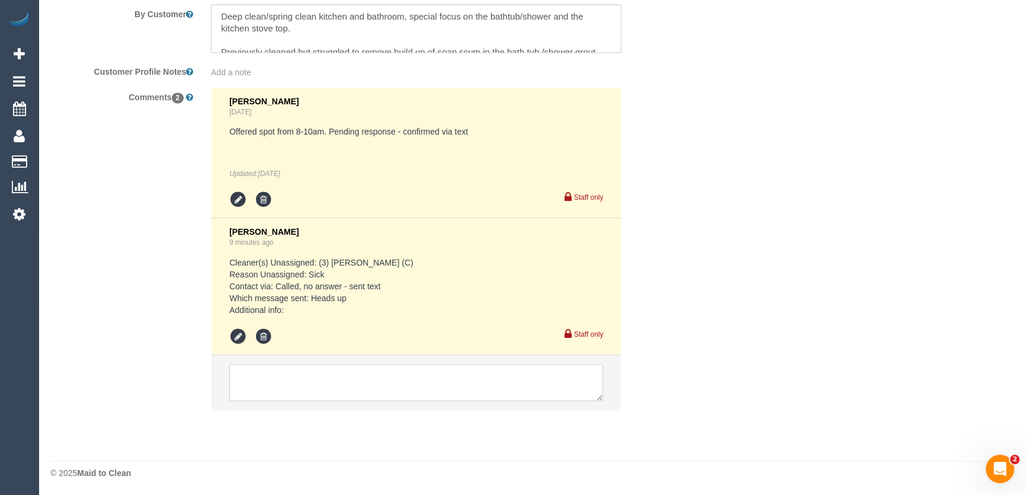
click at [322, 388] on textarea at bounding box center [416, 382] width 374 height 37
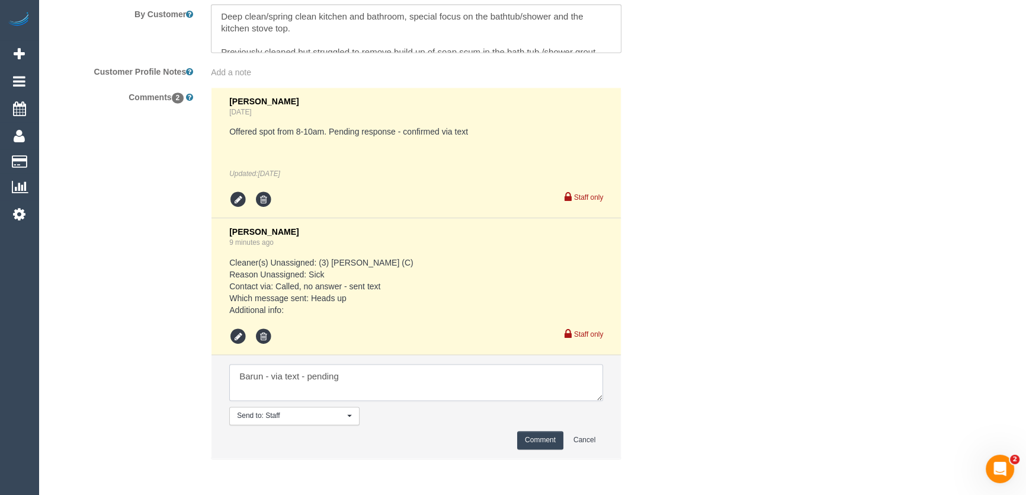
type textarea "Barun - via text - pending"
click at [541, 439] on button "Comment" at bounding box center [540, 440] width 46 height 18
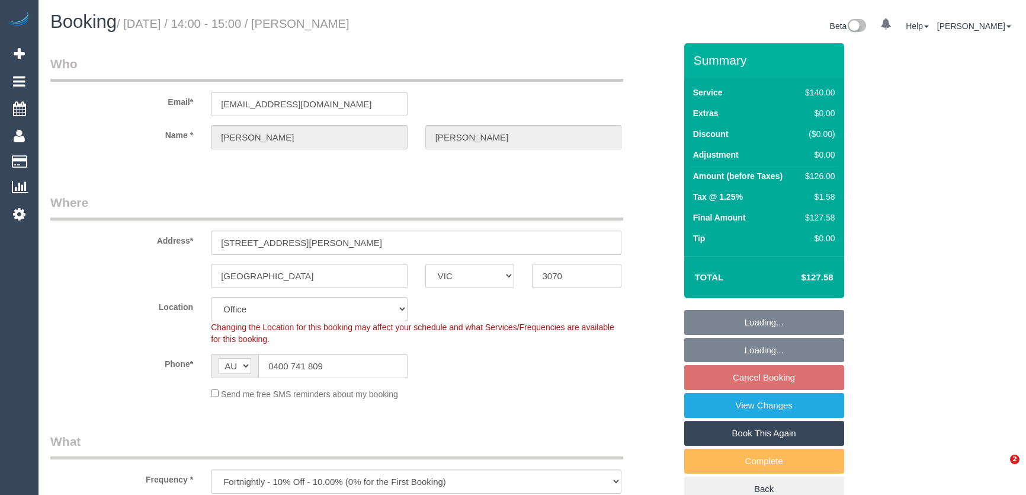
select select "VIC"
select select "number:27"
select select "number:14"
select select "number:19"
select select "number:22"
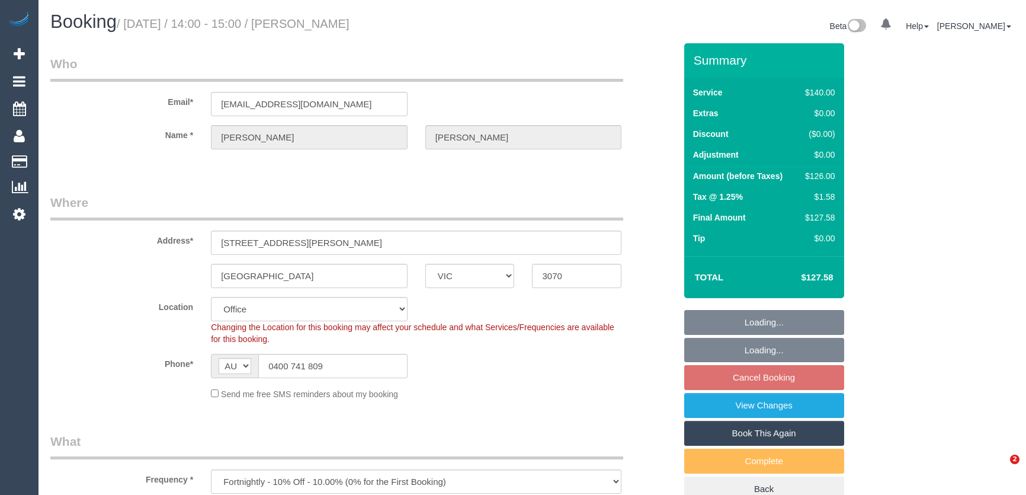
select select "number:34"
select select "number:13"
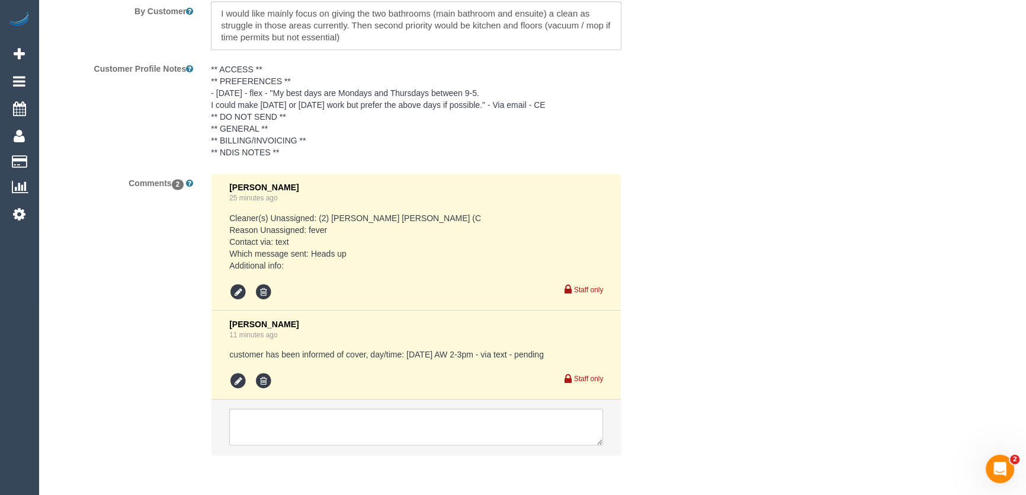
scroll to position [2147, 0]
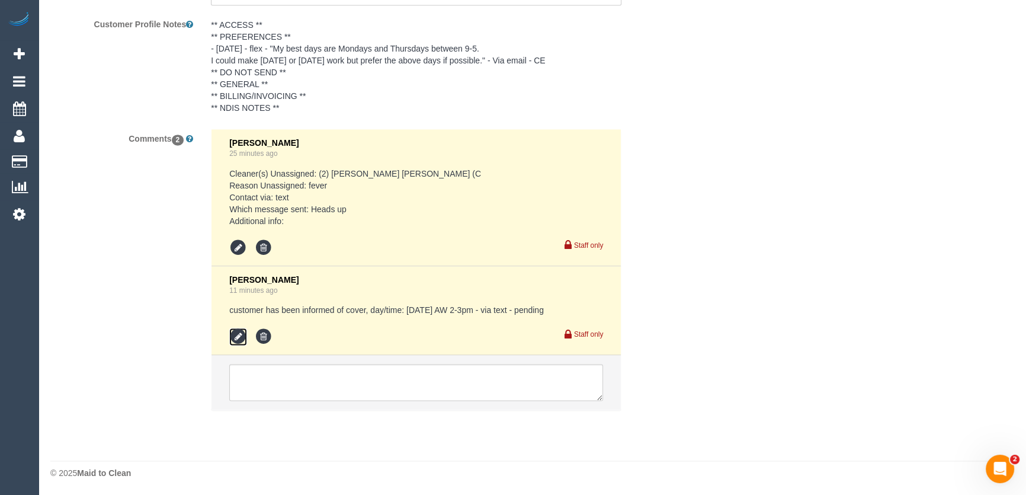
click at [236, 330] on icon at bounding box center [238, 337] width 18 height 18
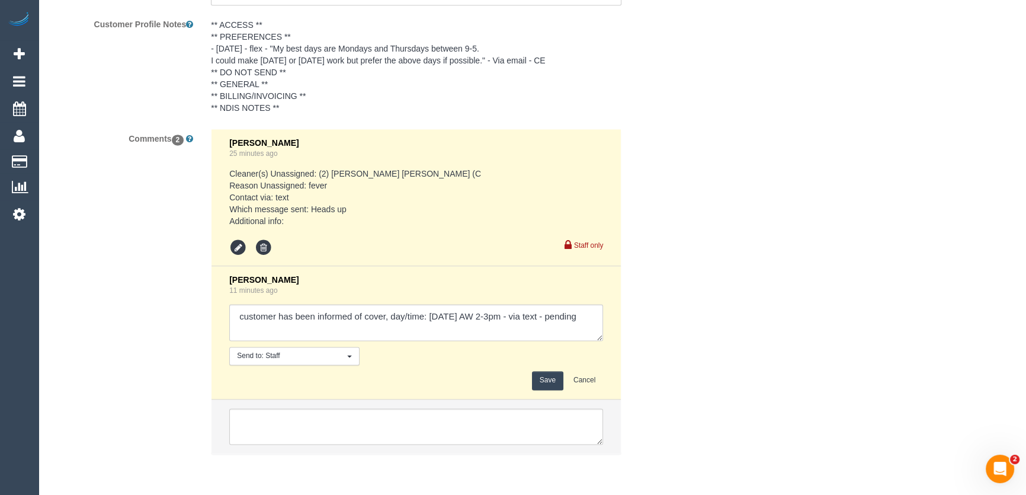
click at [596, 320] on textarea at bounding box center [416, 322] width 374 height 37
type textarea "customer has been informed of cover, day/time: [DATE] AW 2-3pm - via text - con…"
click at [549, 379] on button "Save" at bounding box center [547, 380] width 31 height 18
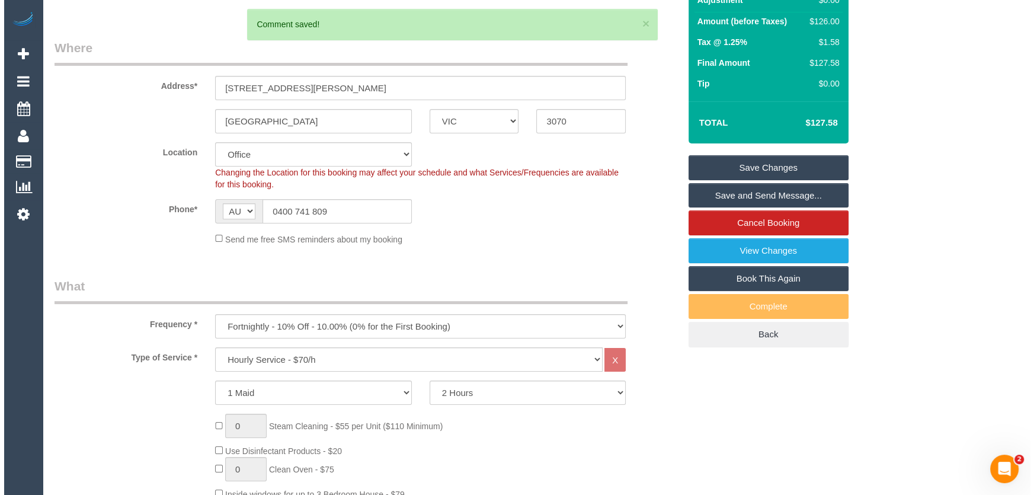
scroll to position [0, 0]
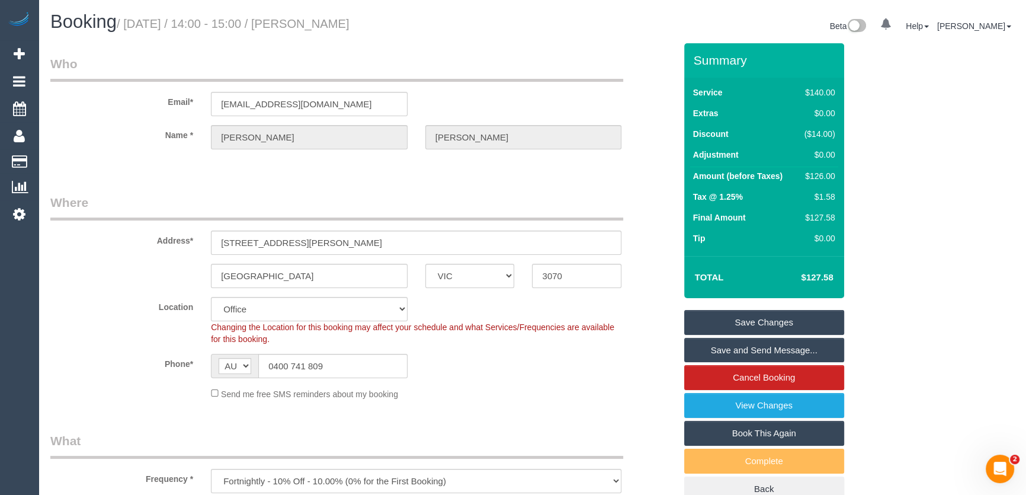
click at [720, 350] on link "Save and Send Message..." at bounding box center [764, 350] width 160 height 25
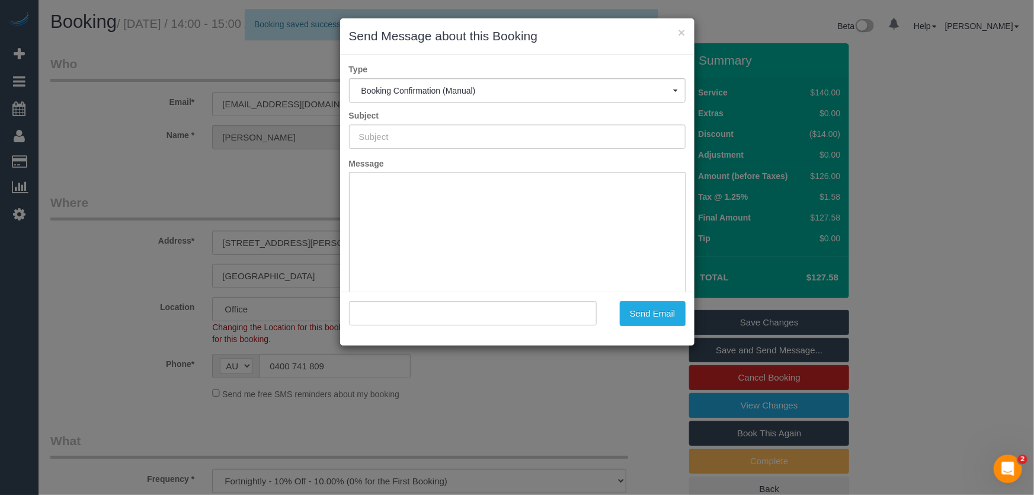
type input "Booking Confirmed"
type input ""[PERSON_NAME]" <[EMAIL_ADDRESS][DOMAIN_NAME]>"
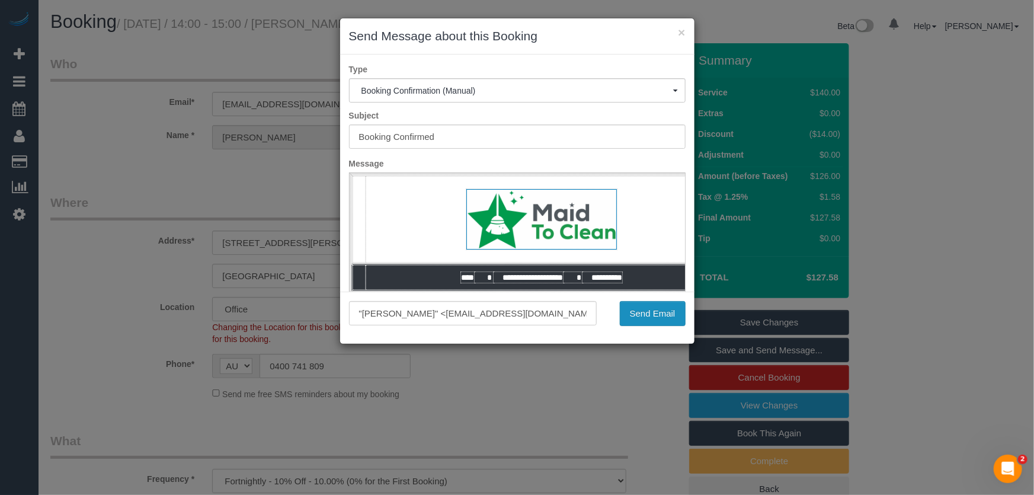
drag, startPoint x: 654, startPoint y: 313, endPoint x: 637, endPoint y: 316, distance: 17.9
click at [654, 313] on button "Send Email" at bounding box center [653, 313] width 66 height 25
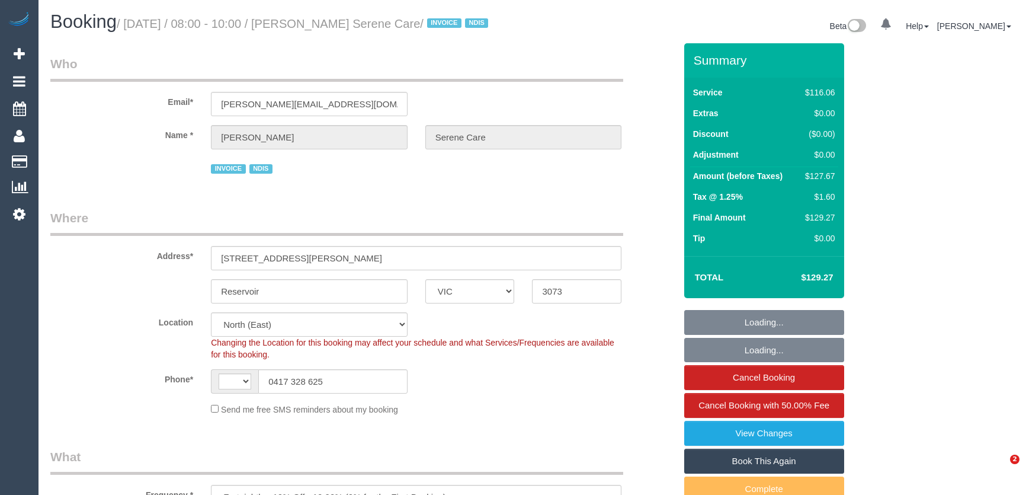
select select "VIC"
select select "object:774"
select select "string:AU"
select select "number:28"
select select "number:14"
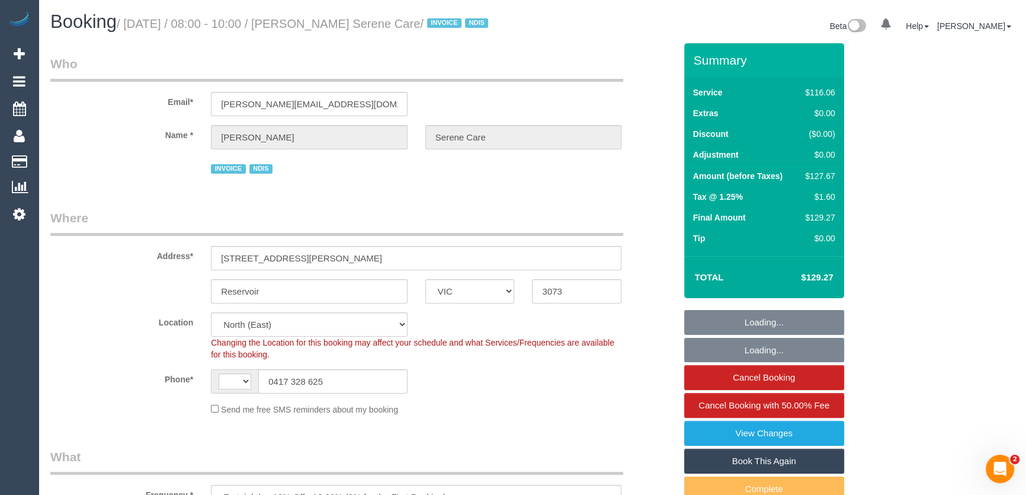
select select "number:19"
select select "number:25"
select select "number:34"
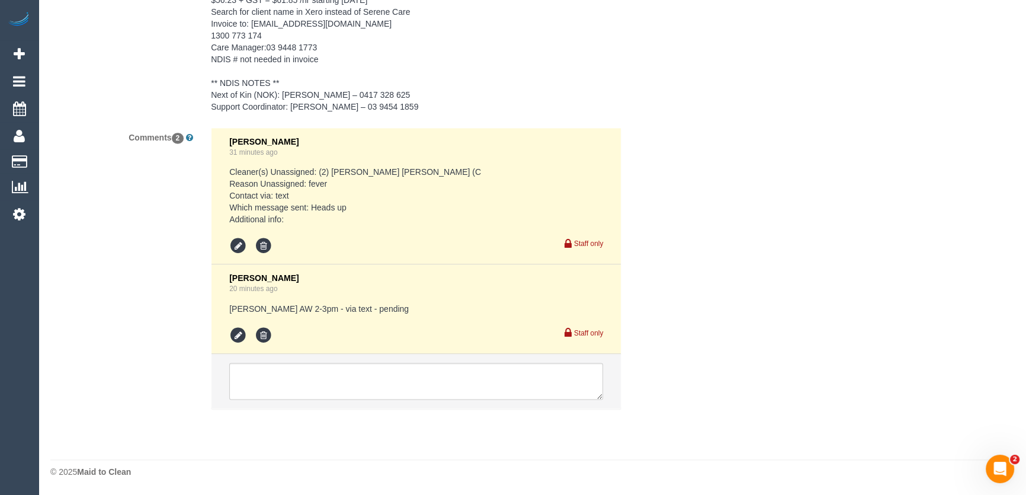
scroll to position [1992, 0]
click at [231, 334] on icon at bounding box center [238, 335] width 18 height 18
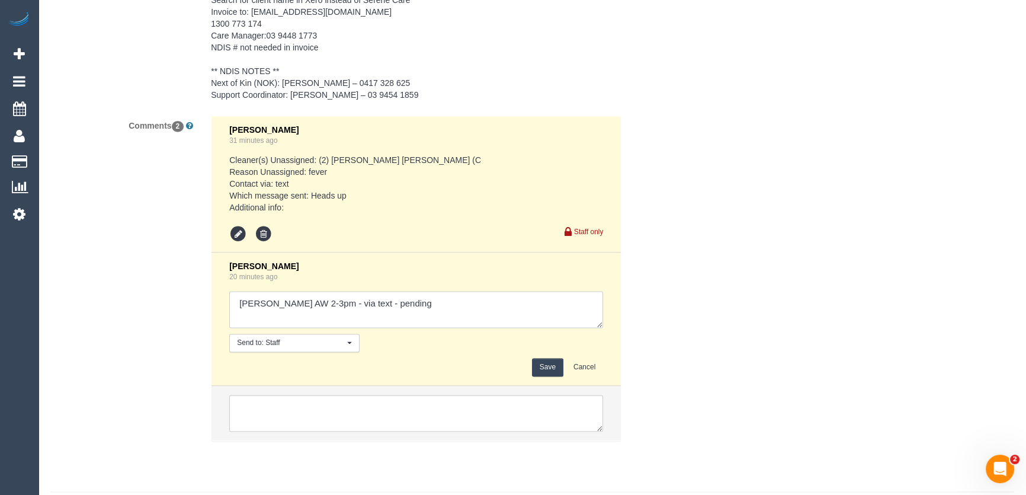
click at [426, 322] on textarea at bounding box center [416, 309] width 374 height 37
type textarea "[PERSON_NAME] AW 2-3pm - via text - declined"
click at [553, 376] on button "Save" at bounding box center [547, 367] width 31 height 18
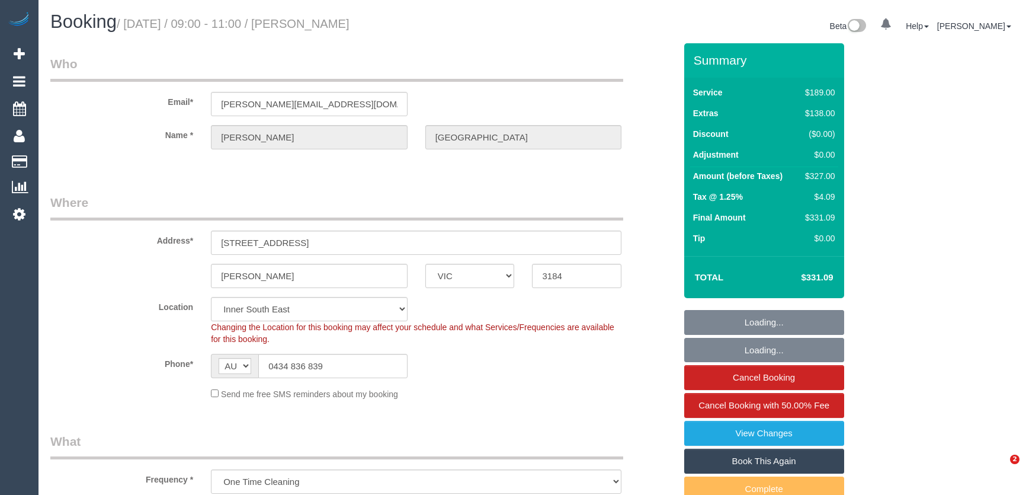
select select "VIC"
select select "string:stripe-pm_1RvDI72GScqysDRV529h1wSB"
select select "number:27"
select select "number:14"
select select "number:19"
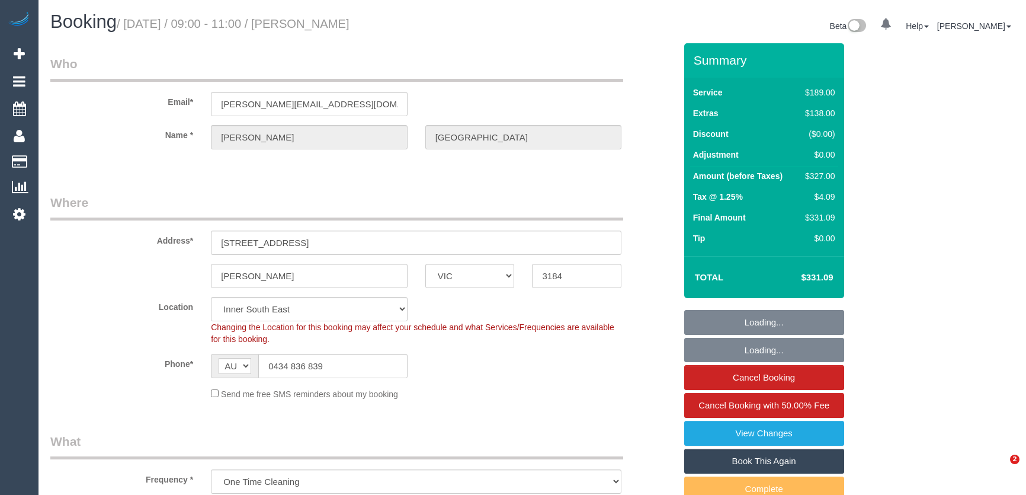
select select "number:24"
select select "number:13"
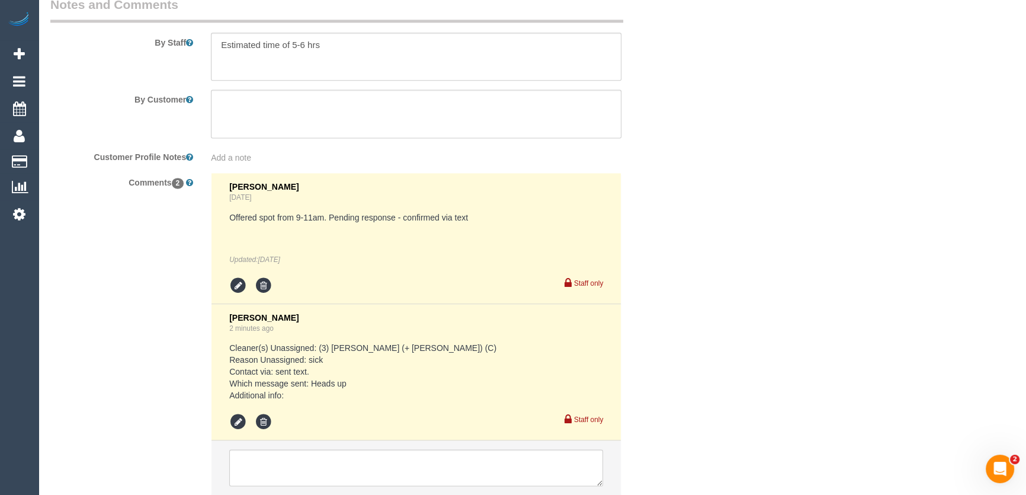
scroll to position [2112, 0]
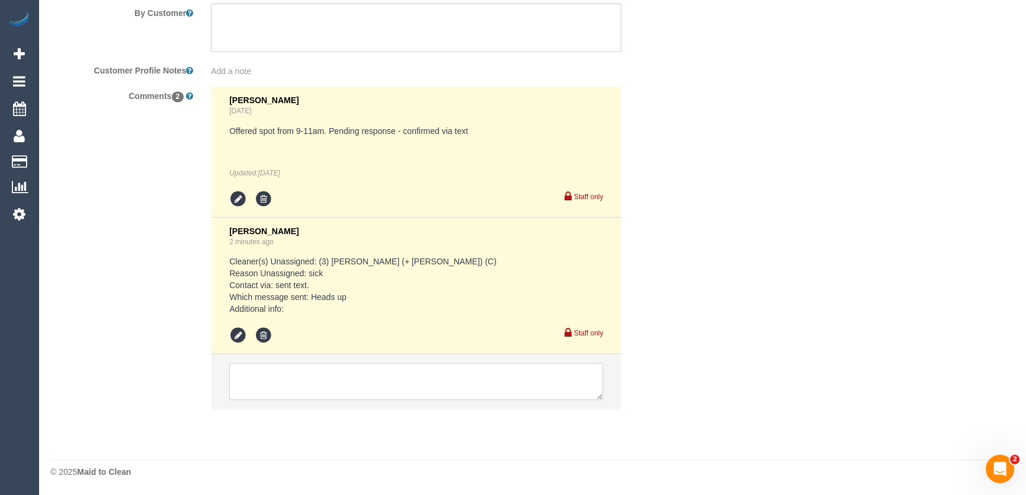
click at [284, 376] on textarea at bounding box center [416, 380] width 374 height 37
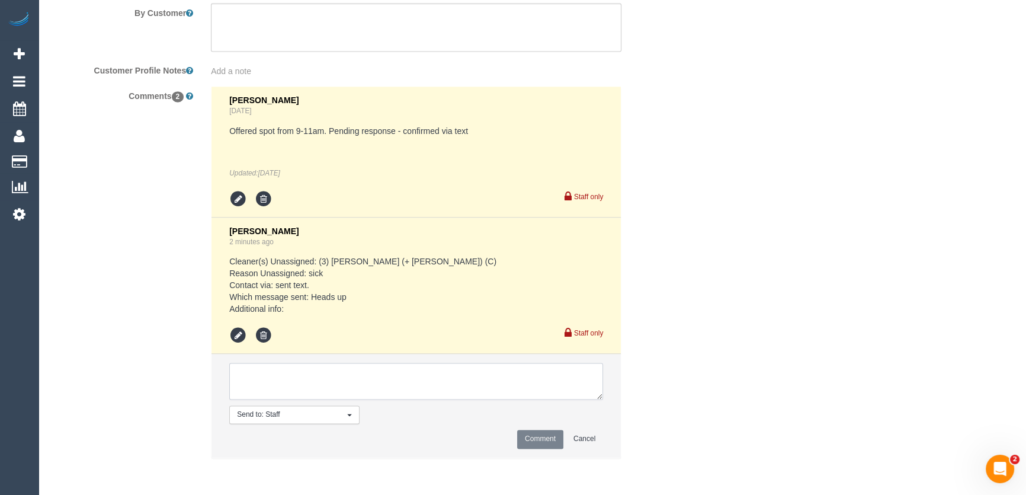
paste textarea "Are we able to reschedule for [DATE] or [DATE]?"
type textarea "Are we able to reschedule for [DATE] or [DATE]? - via text"
click at [537, 439] on button "Comment" at bounding box center [540, 438] width 46 height 18
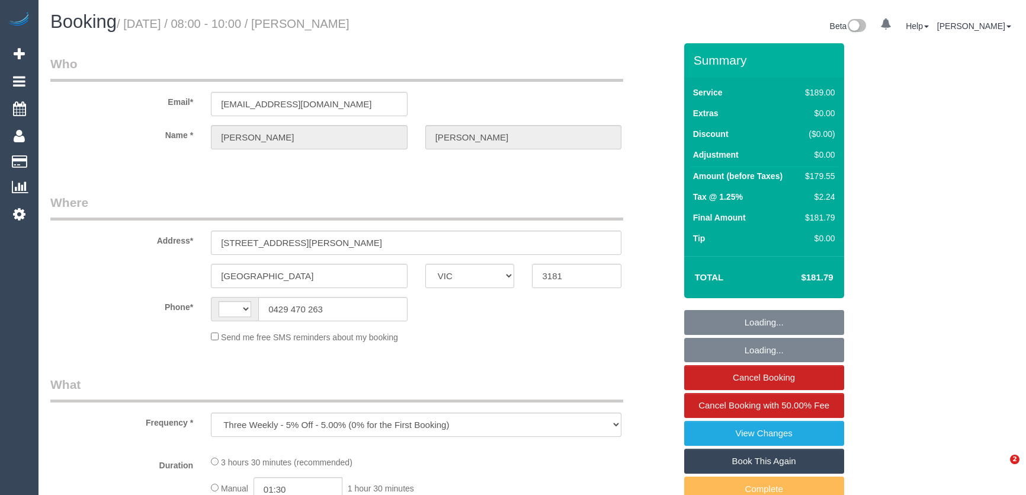
select select "VIC"
select select "string:stripe-pm_1PMk062GScqysDRV9k7oLIJo"
select select "string:AU"
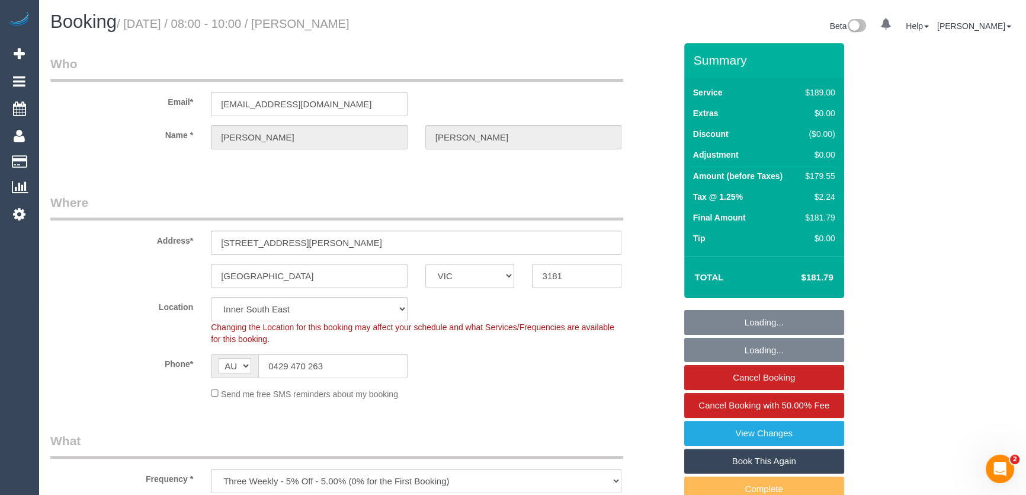
select select "number:29"
select select "number:14"
select select "number:19"
select select "number:22"
select select "number:33"
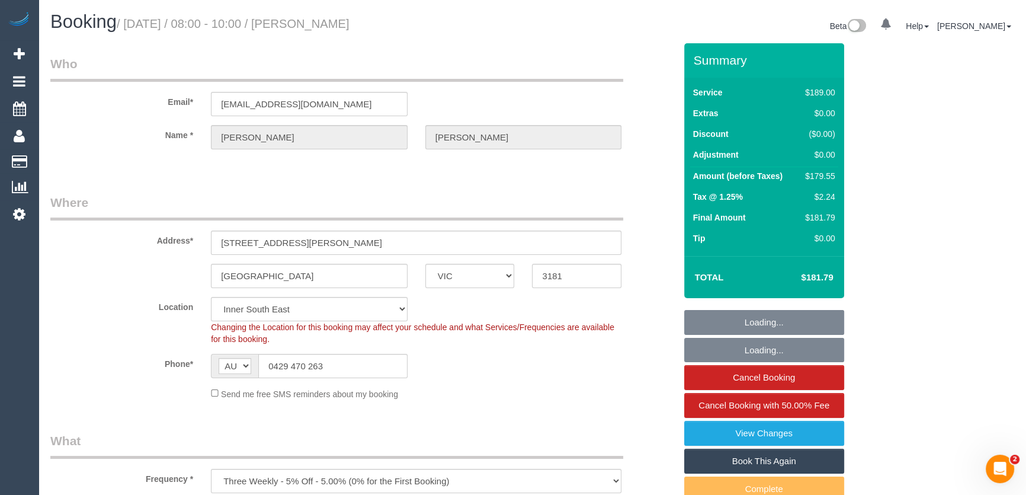
select select "number:11"
select select "object:1389"
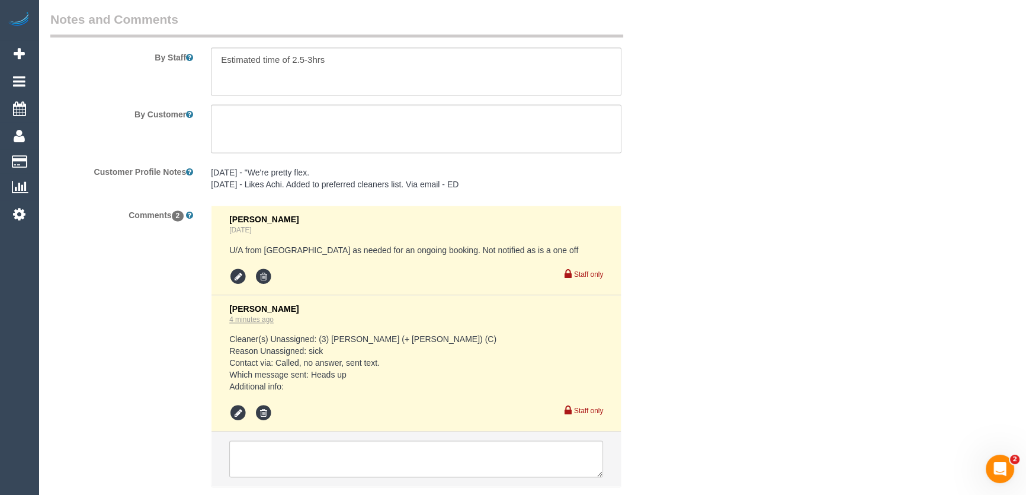
scroll to position [2109, 0]
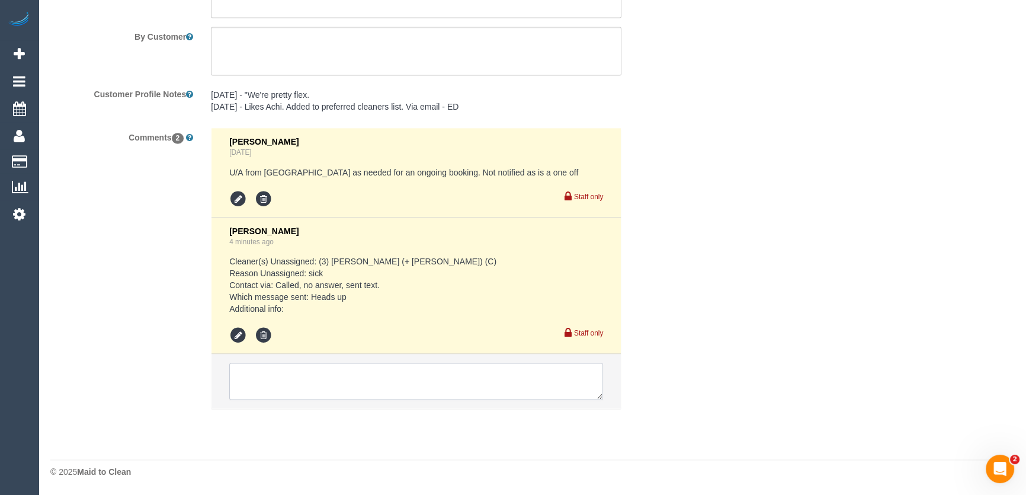
click at [256, 367] on textarea at bounding box center [416, 380] width 374 height 37
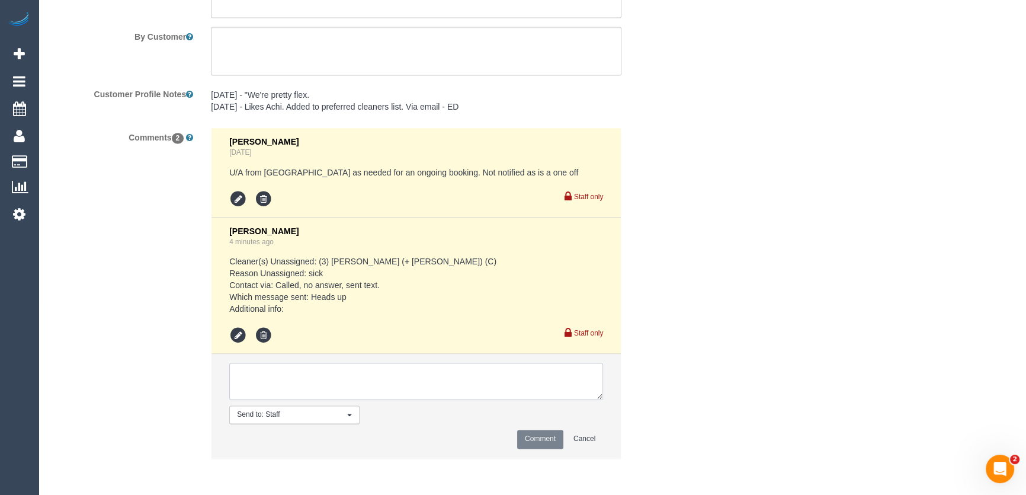
click at [264, 387] on textarea at bounding box center [416, 380] width 374 height 37
paste textarea "No problems. I'm fairly flexible today. Otherwise Monday is good."
type textarea "No problems. I'm fairly flexible today. Otherwise Monday is good. - via text"
click at [538, 440] on button "Comment" at bounding box center [540, 438] width 46 height 18
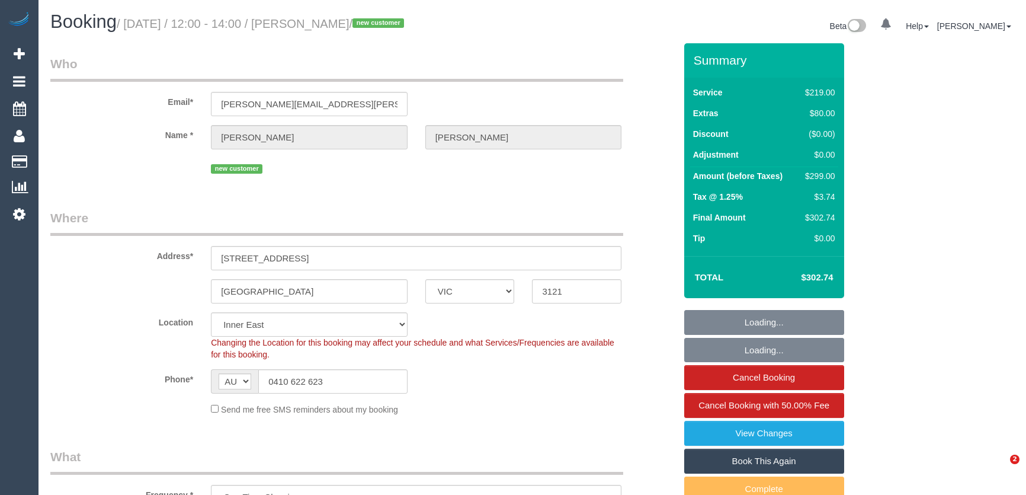
select select "VIC"
select select "number:28"
select select "number:14"
select select "number:19"
select select "number:22"
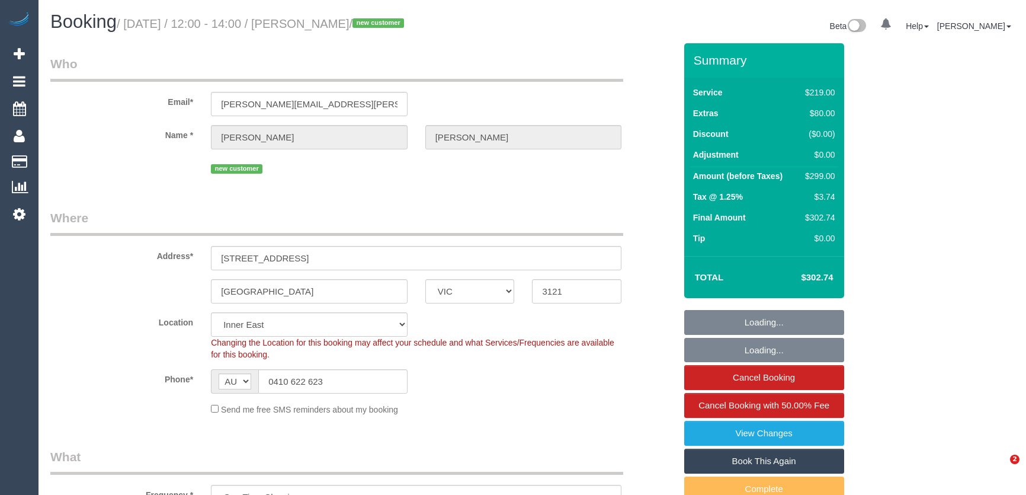
select select "number:13"
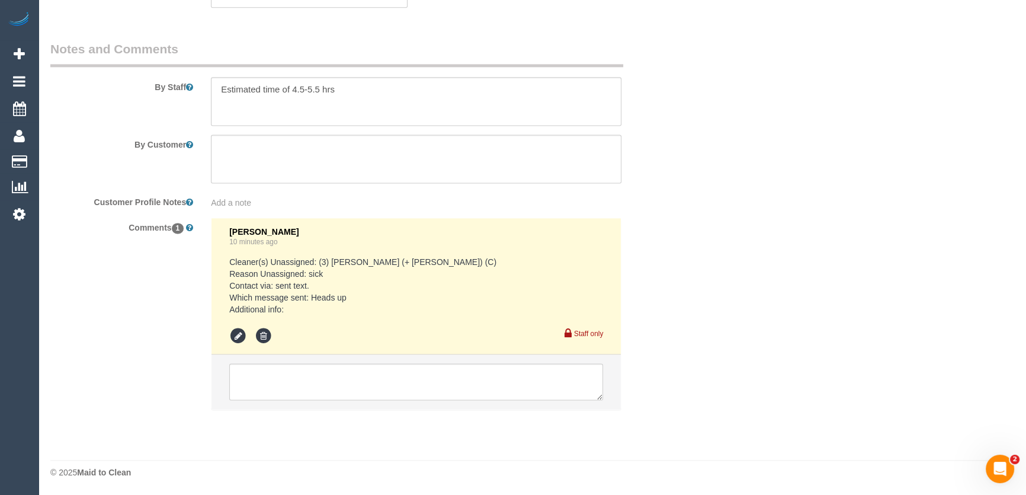
scroll to position [1998, 0]
drag, startPoint x: 303, startPoint y: 392, endPoint x: 296, endPoint y: 396, distance: 8.5
click at [304, 392] on textarea at bounding box center [416, 380] width 374 height 37
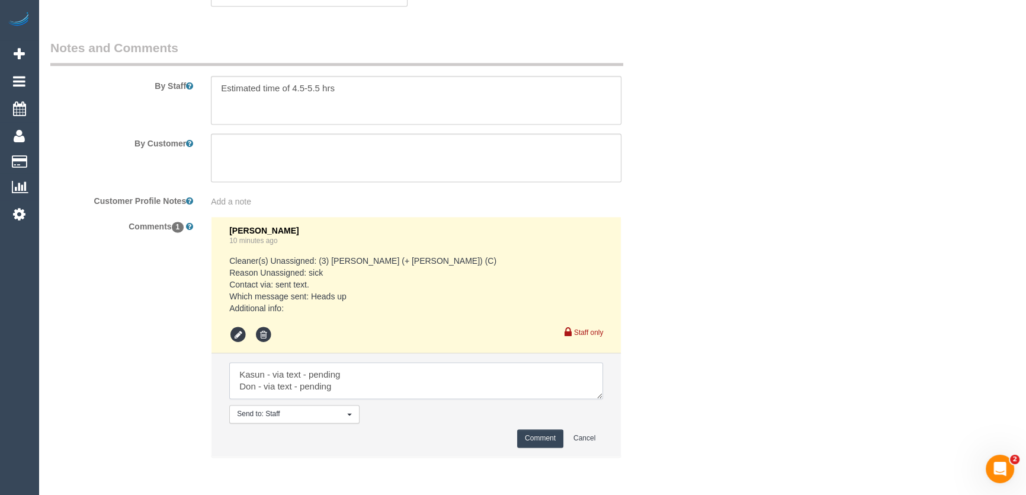
type textarea "Kasun - via text - pending Don - via text - pending"
click at [547, 441] on button "Comment" at bounding box center [540, 438] width 46 height 18
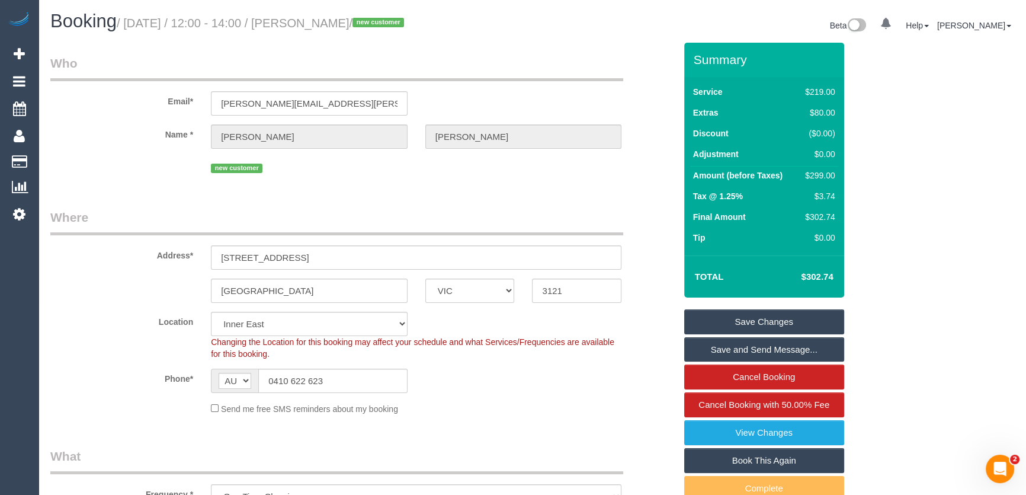
scroll to position [0, 0]
click at [332, 378] on input "0410 622 623" at bounding box center [332, 381] width 149 height 24
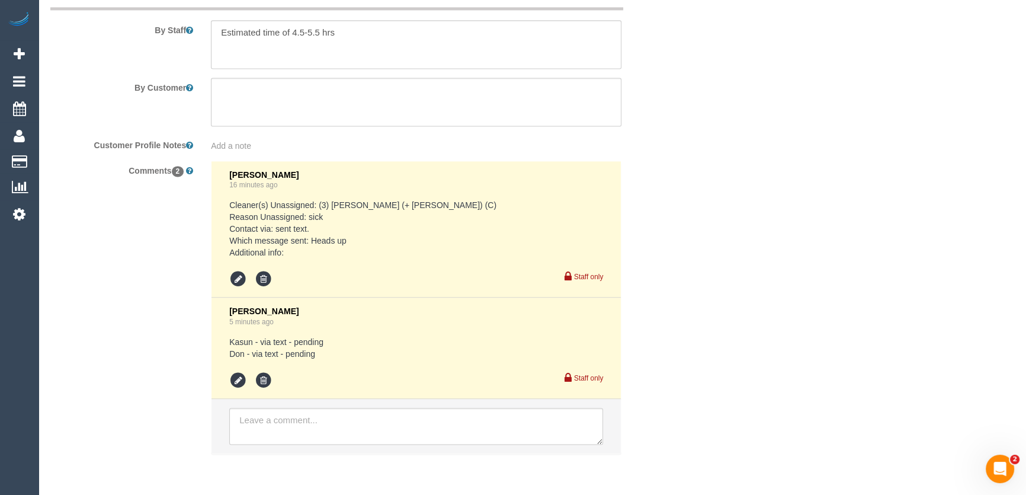
scroll to position [2098, 0]
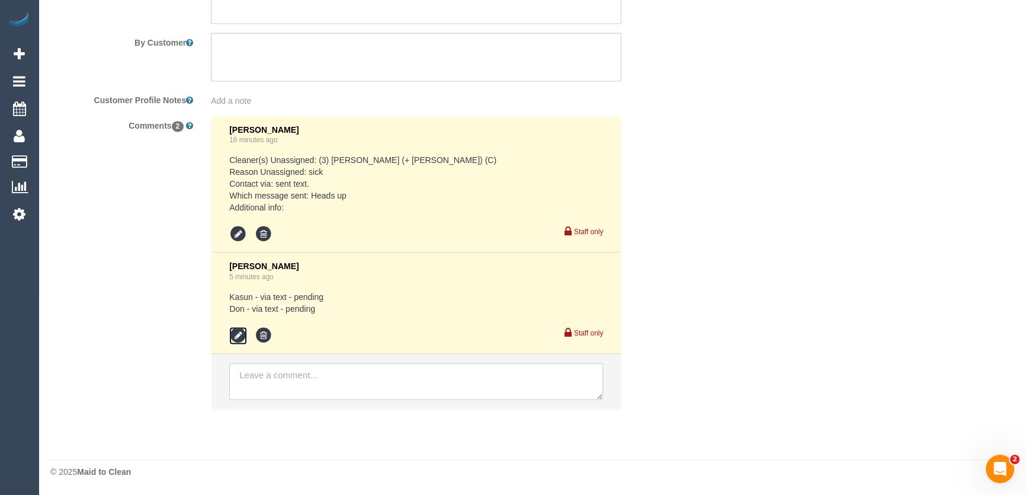
click at [243, 333] on icon at bounding box center [238, 335] width 18 height 18
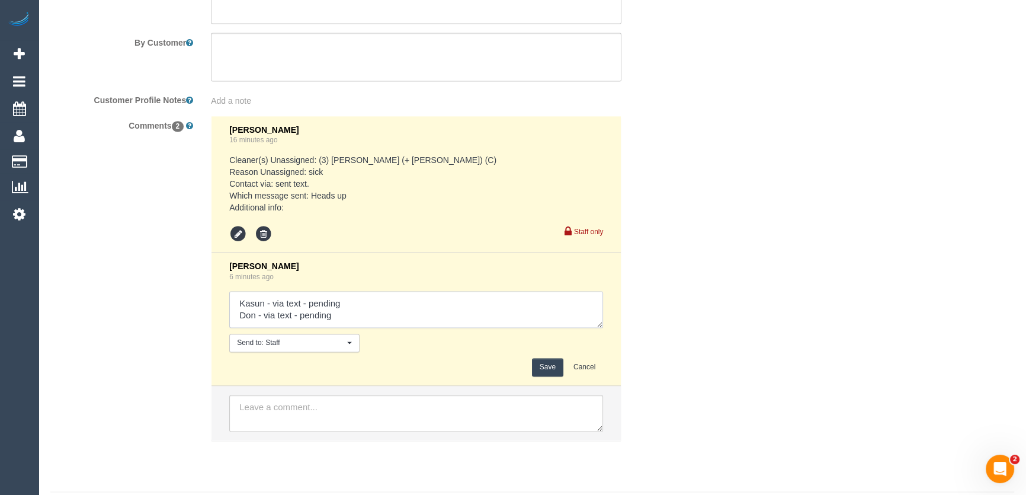
click at [366, 300] on textarea at bounding box center [416, 309] width 374 height 37
type textarea "Kasun - via text - confirmed Don - via text - pending Customer has been informe…"
click at [547, 373] on button "Save" at bounding box center [547, 367] width 31 height 18
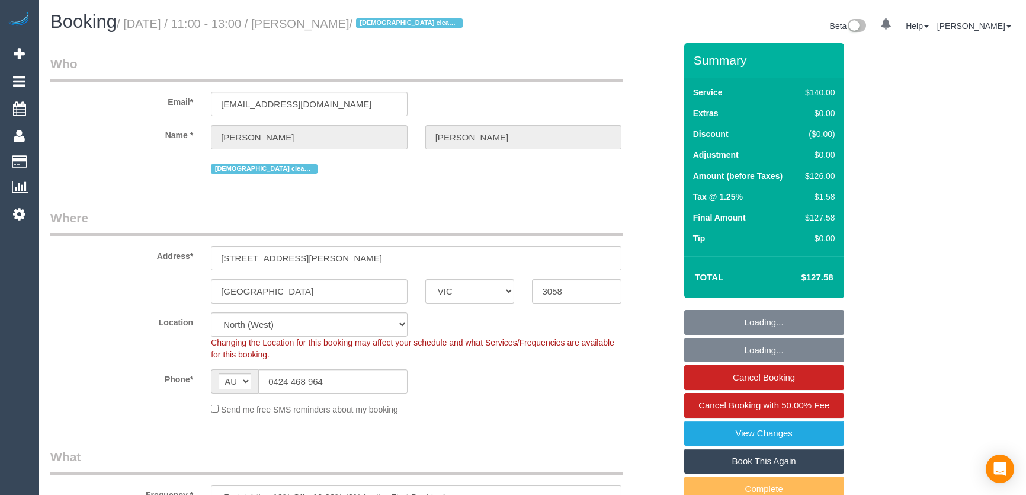
select select "VIC"
select select "string:stripe-pm_1R3q8H2GScqysDRV69tERAwB"
select select "number:30"
select select "number:14"
select select "number:19"
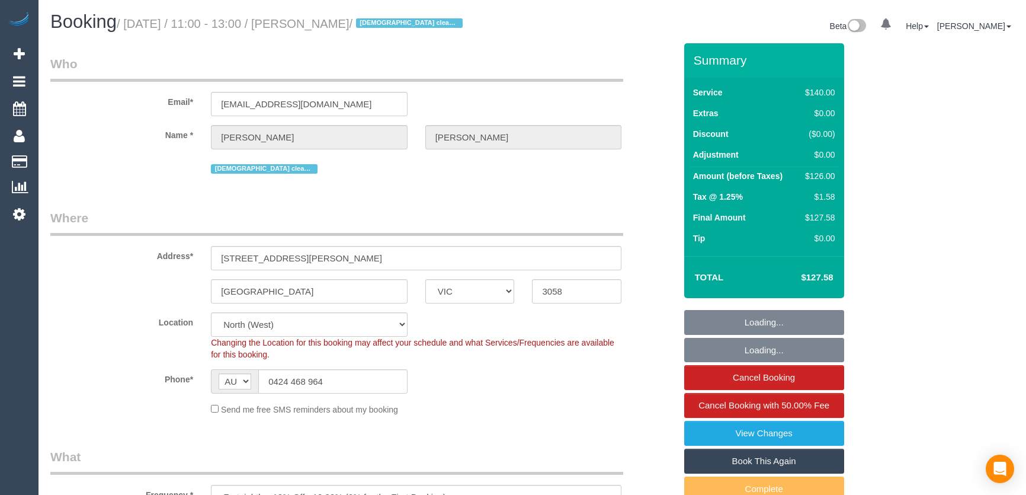
select select "number:24"
select select "number:35"
select select "number:13"
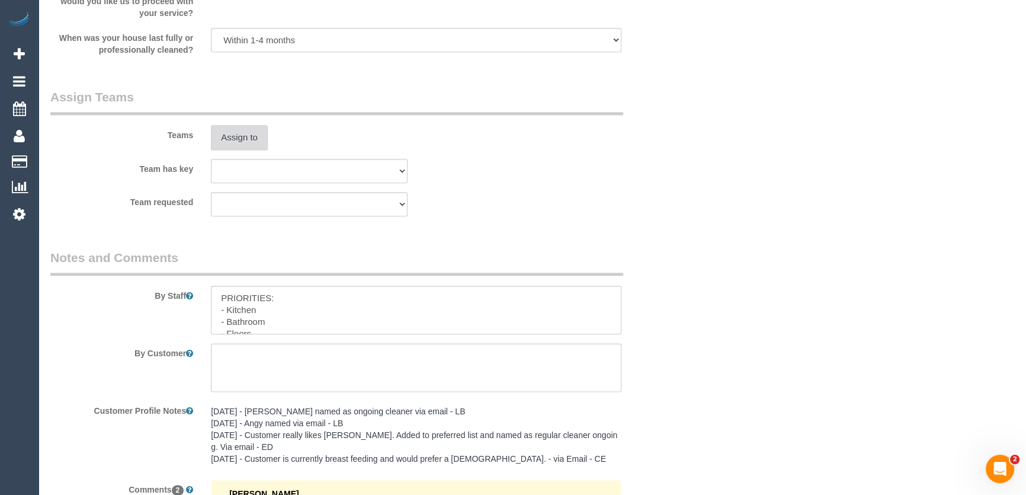
click at [243, 144] on button "Assign to" at bounding box center [239, 137] width 57 height 25
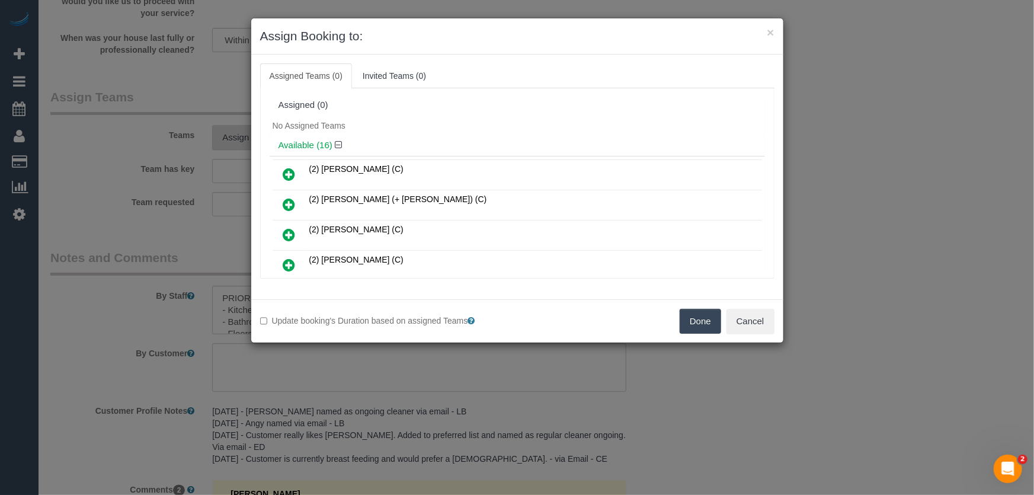
scroll to position [312, 0]
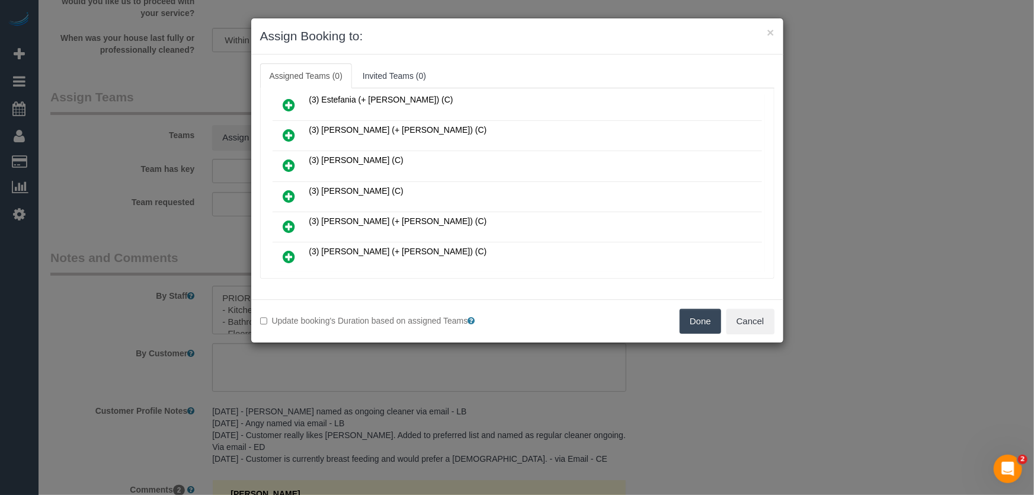
click at [289, 189] on icon at bounding box center [289, 196] width 12 height 14
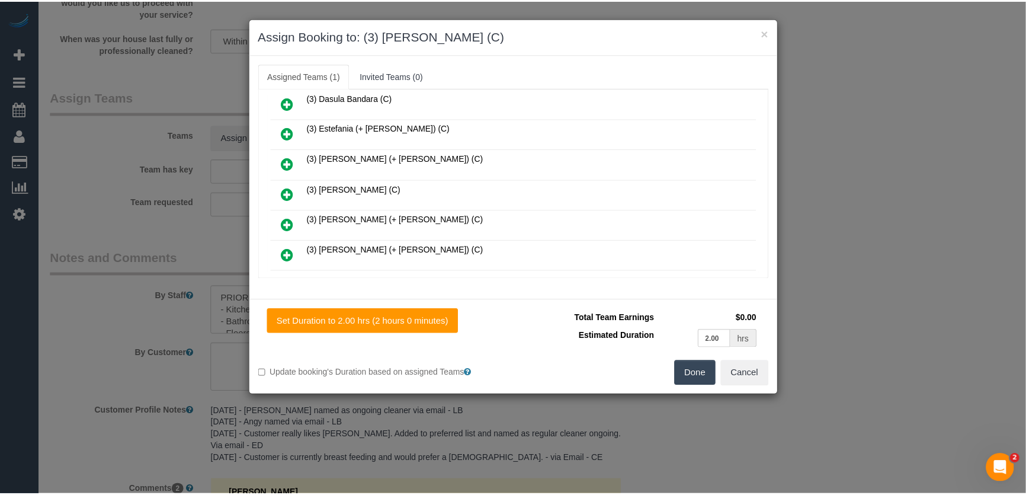
scroll to position [339, 0]
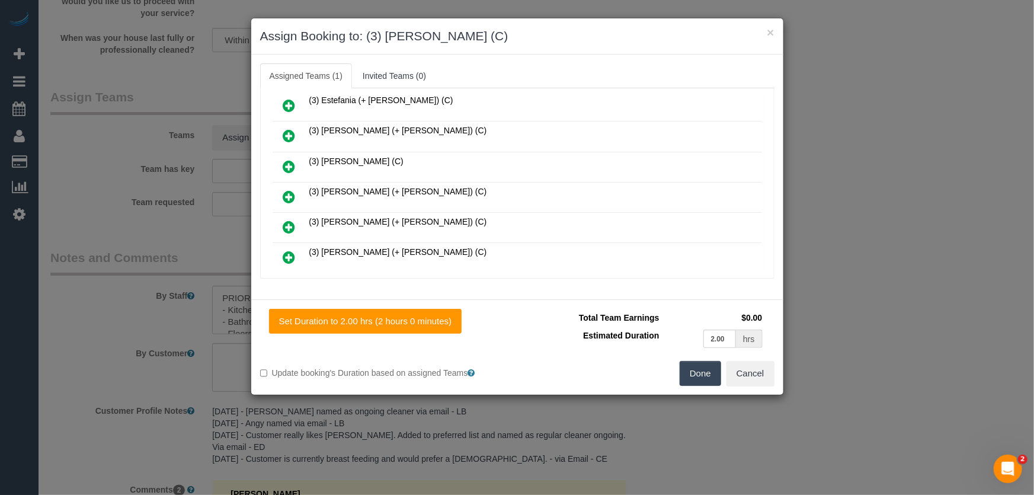
click at [705, 386] on div "Set Duration to 2.00 hrs (2 hours 0 minutes) Total Team Earnings $0.00 Estimate…" at bounding box center [517, 346] width 532 height 95
click at [704, 374] on button "Done" at bounding box center [699, 373] width 41 height 25
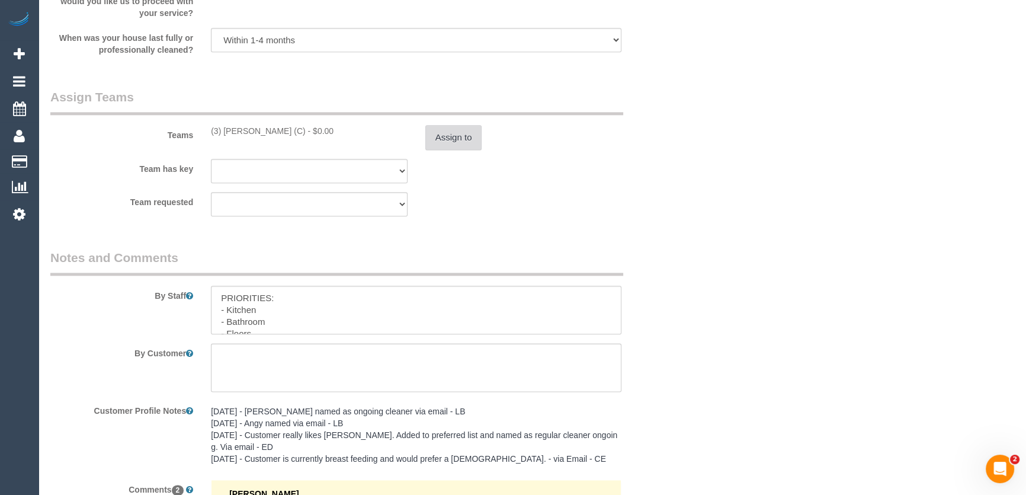
click at [450, 130] on button "Assign to" at bounding box center [453, 137] width 57 height 25
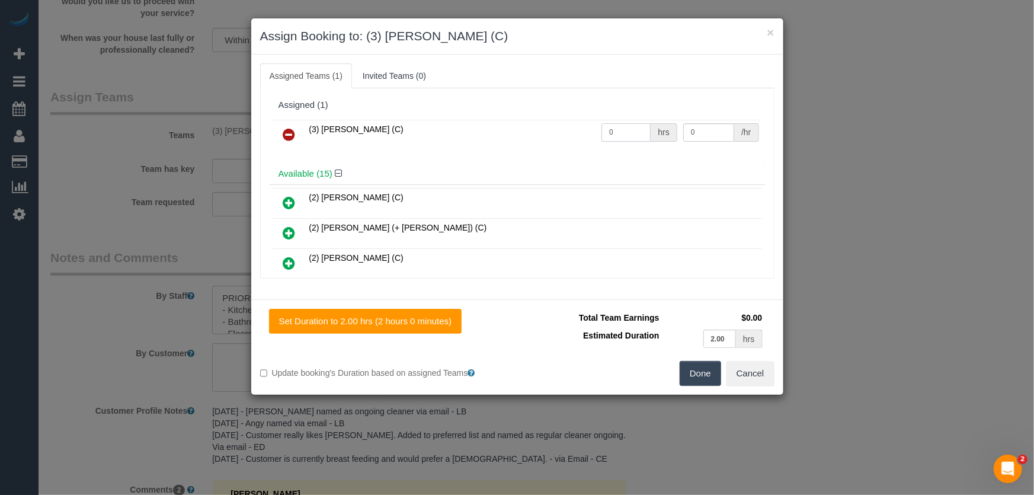
click at [623, 134] on input "0" at bounding box center [625, 132] width 49 height 18
type input "2"
type input "35"
click at [712, 370] on button "Done" at bounding box center [699, 373] width 41 height 25
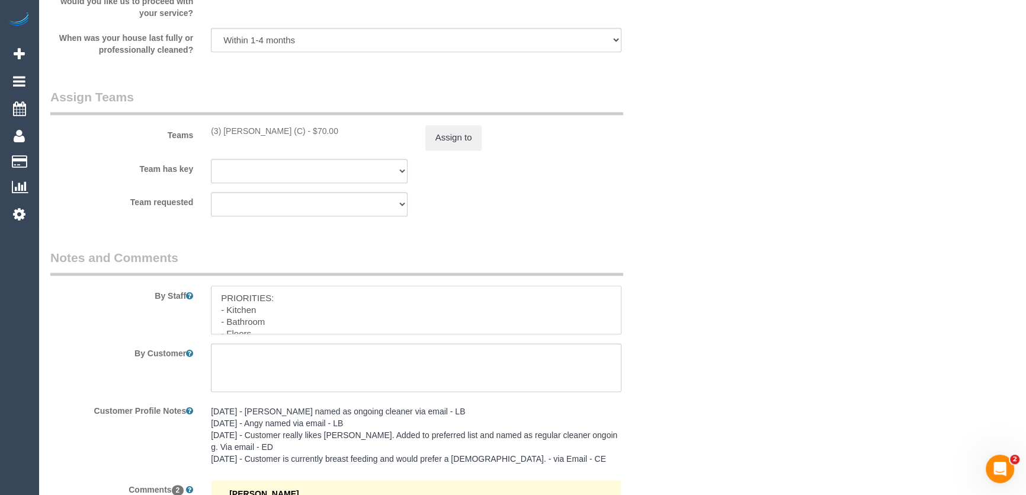
click at [213, 294] on textarea at bounding box center [416, 309] width 410 height 49
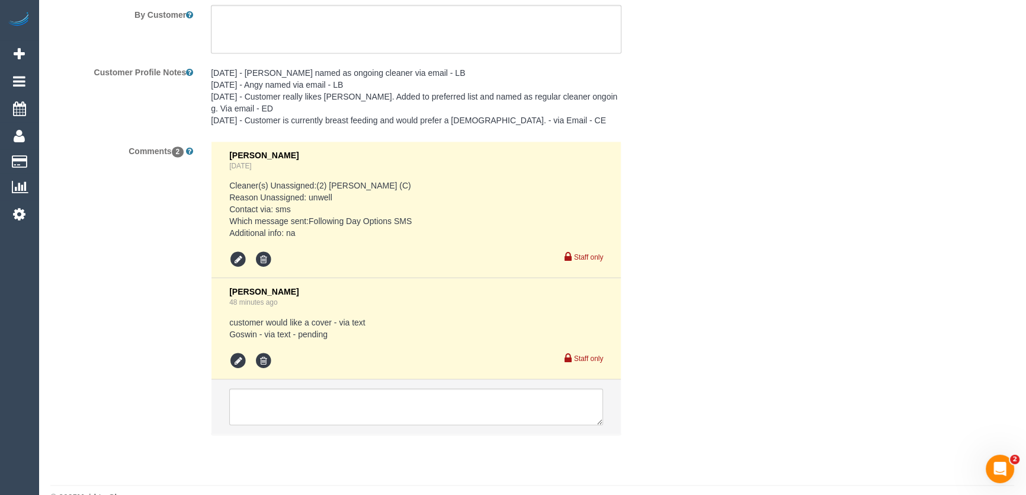
scroll to position [2139, 0]
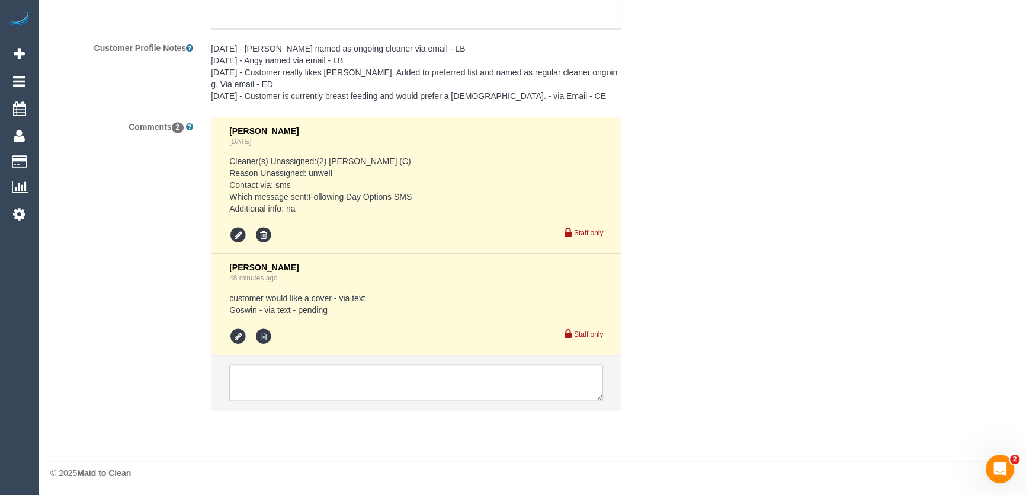
type textarea "*cover* PRIORITIES: - Kitchen - Bathroom - Floors (Don't need much cleaning in …"
click at [237, 335] on icon at bounding box center [238, 337] width 18 height 18
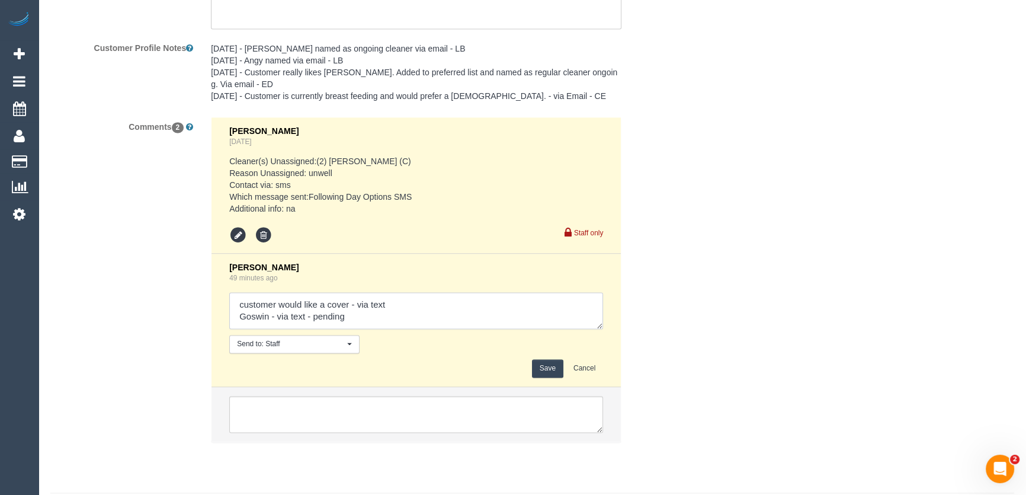
click at [361, 319] on textarea at bounding box center [416, 310] width 374 height 37
type textarea "customer would like a cover - via text Goswin - via text - confirmed Customer h…"
drag, startPoint x: 549, startPoint y: 365, endPoint x: 539, endPoint y: 358, distance: 12.3
click at [549, 366] on button "Save" at bounding box center [547, 368] width 31 height 18
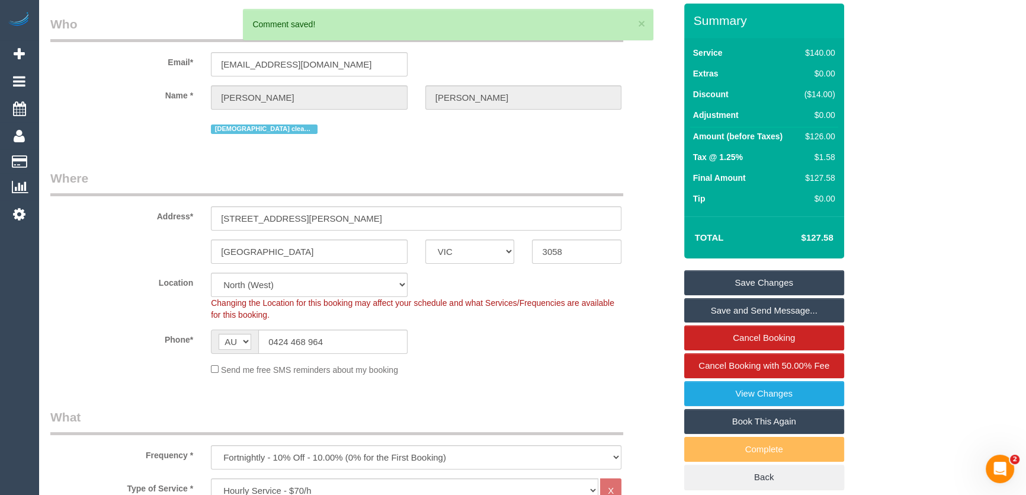
scroll to position [0, 0]
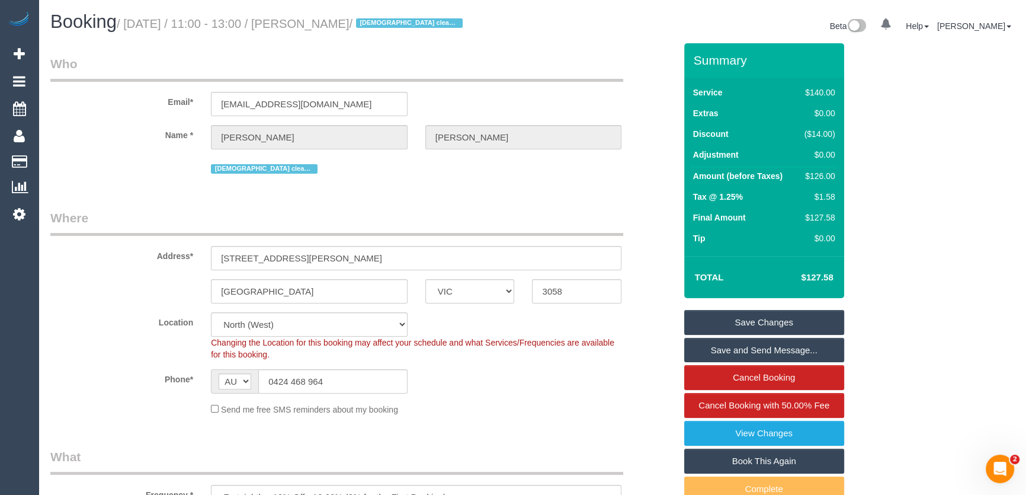
click at [306, 21] on small "/ August 14, 2025 / 11:00 - 13:00 / Alice Ward / Female cleaner preferred" at bounding box center [291, 23] width 349 height 13
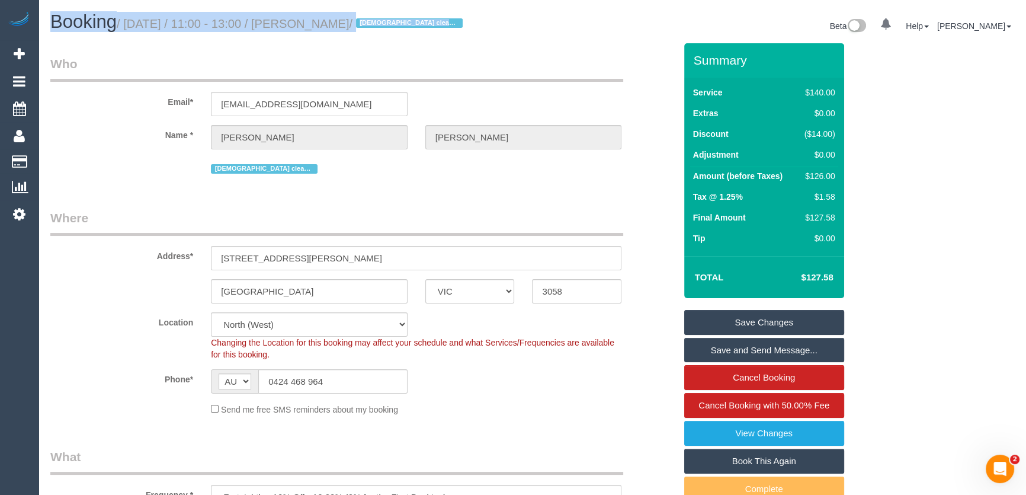
click at [306, 21] on small "/ August 14, 2025 / 11:00 - 13:00 / Alice Ward / Female cleaner preferred" at bounding box center [291, 23] width 349 height 13
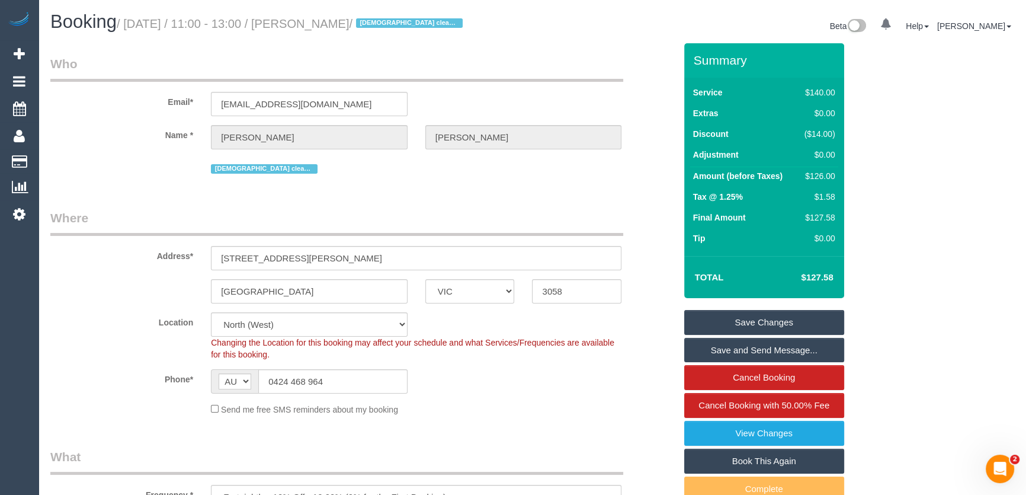
click at [316, 27] on small "/ August 14, 2025 / 11:00 - 13:00 / Alice Ward / Female cleaner preferred" at bounding box center [291, 23] width 349 height 13
copy small "[PERSON_NAME]"
click at [335, 380] on input "0424 468 964" at bounding box center [332, 381] width 149 height 24
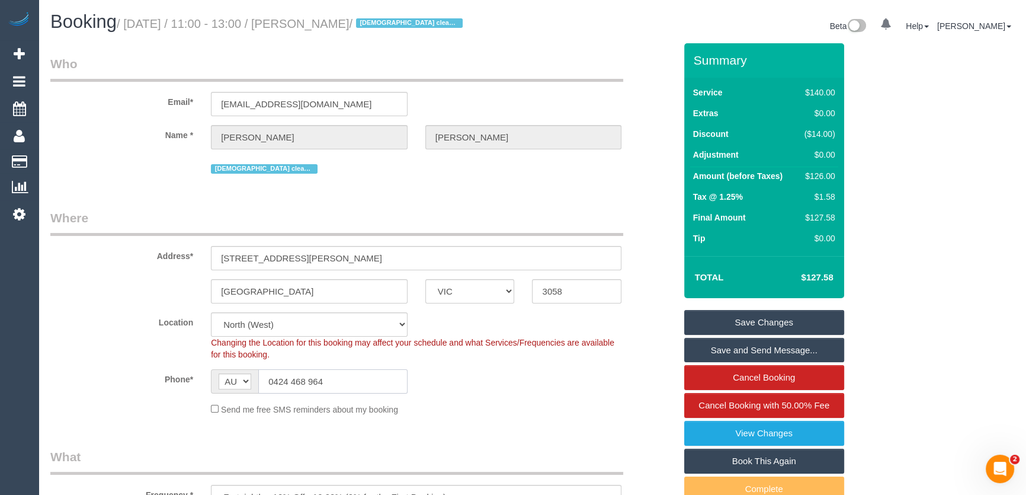
click at [335, 380] on input "0424 468 964" at bounding box center [332, 381] width 149 height 24
click at [336, 380] on input "0424 468 964" at bounding box center [332, 381] width 149 height 24
click at [723, 323] on link "Save Changes" at bounding box center [764, 322] width 160 height 25
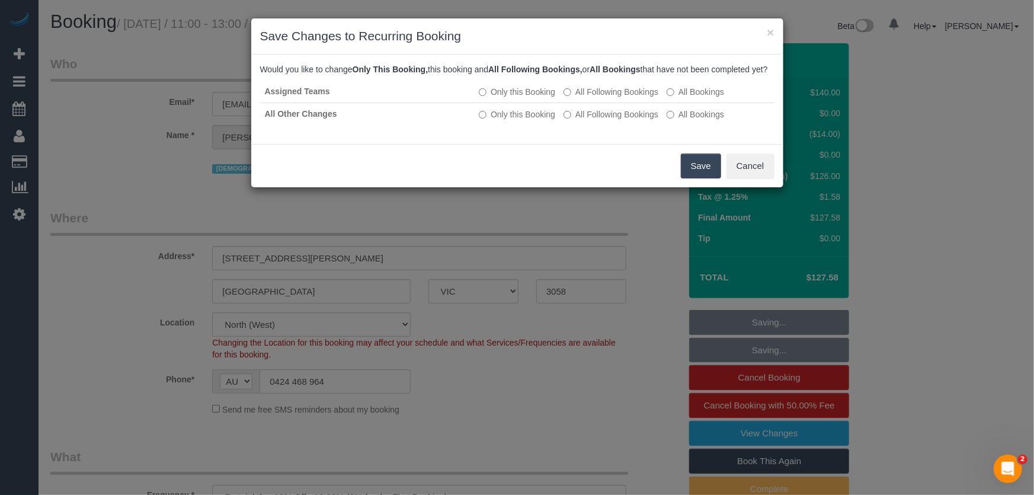
drag, startPoint x: 697, startPoint y: 184, endPoint x: 682, endPoint y: 191, distance: 15.9
click at [697, 178] on button "Save" at bounding box center [701, 165] width 40 height 25
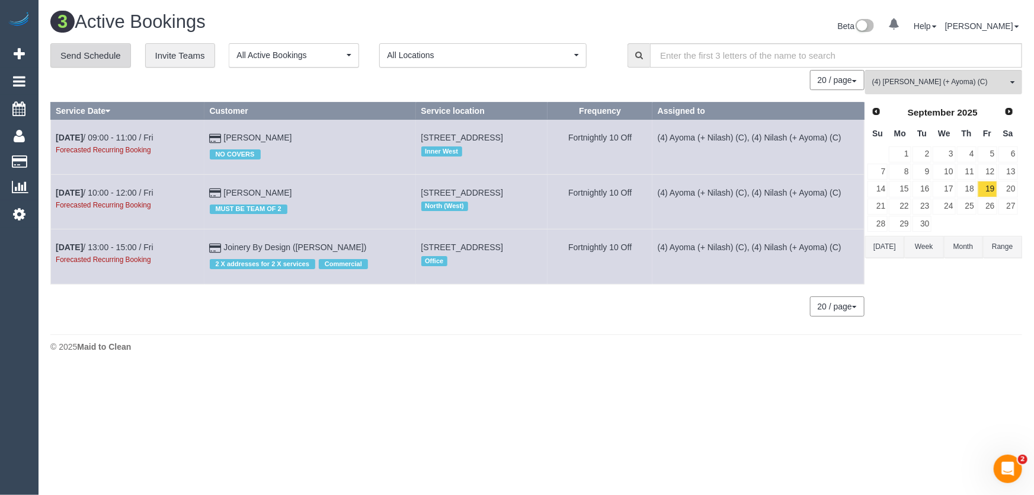
click at [79, 53] on link "Send Schedule" at bounding box center [90, 55] width 81 height 25
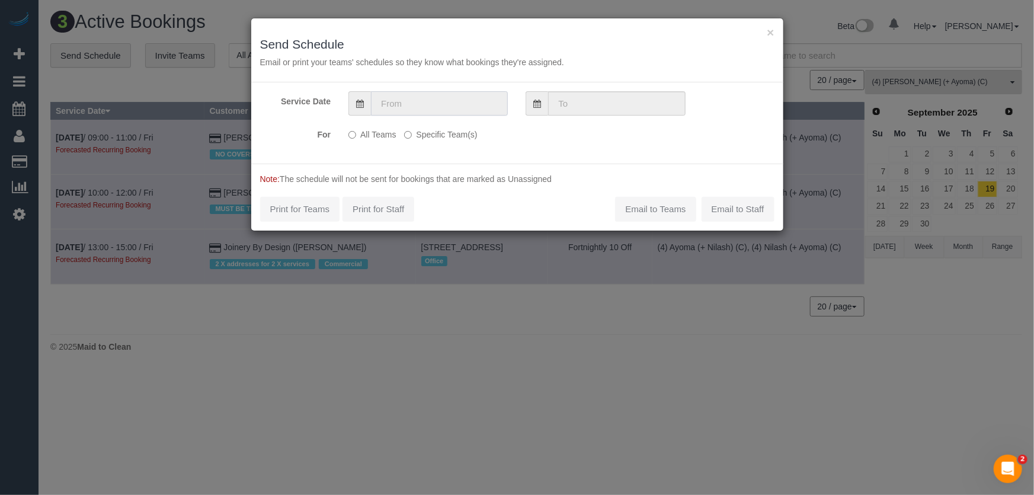
click at [419, 104] on input "text" at bounding box center [439, 103] width 137 height 24
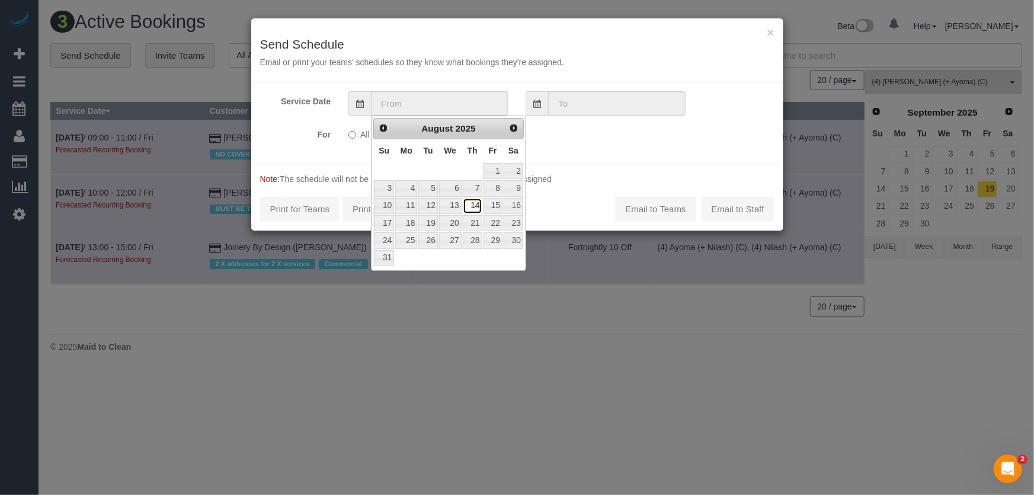
click at [476, 206] on link "14" at bounding box center [473, 206] width 20 height 16
type input "[DATE]"
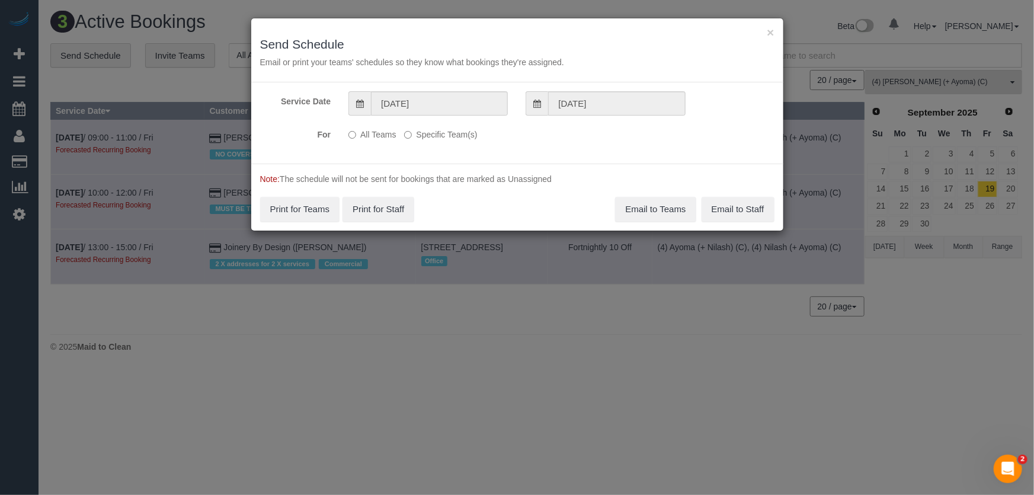
click at [435, 133] on label "Specific Team(s)" at bounding box center [440, 132] width 73 height 16
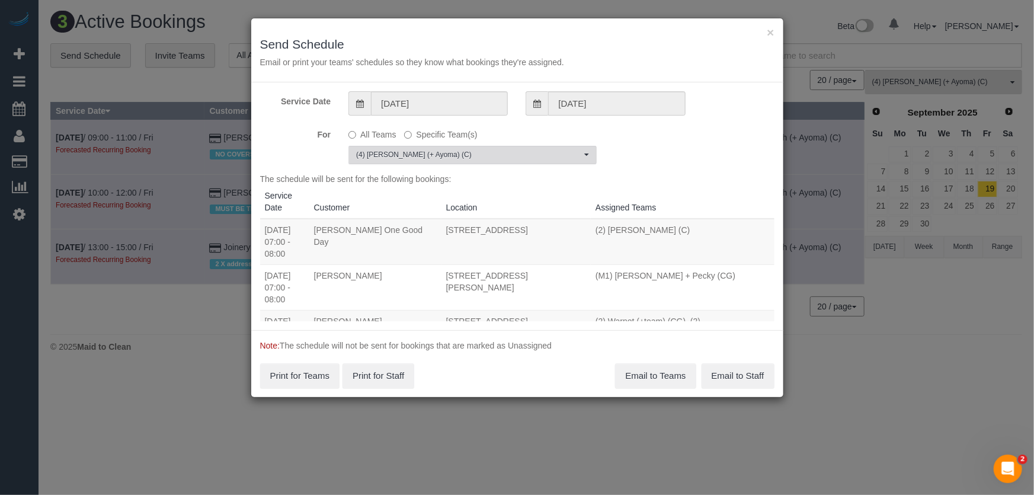
click at [453, 154] on span "(4) [PERSON_NAME] (+ Ayoma) (C)" at bounding box center [468, 155] width 225 height 10
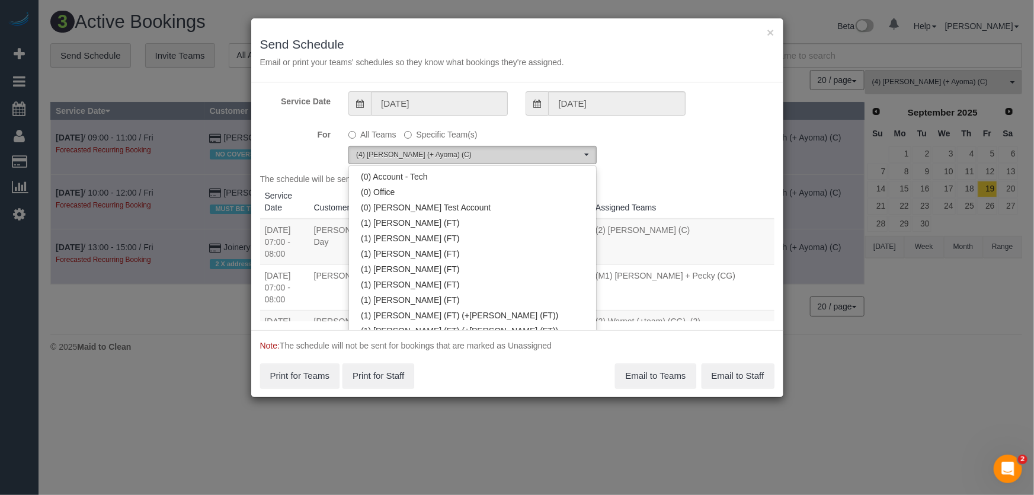
scroll to position [3034, 0]
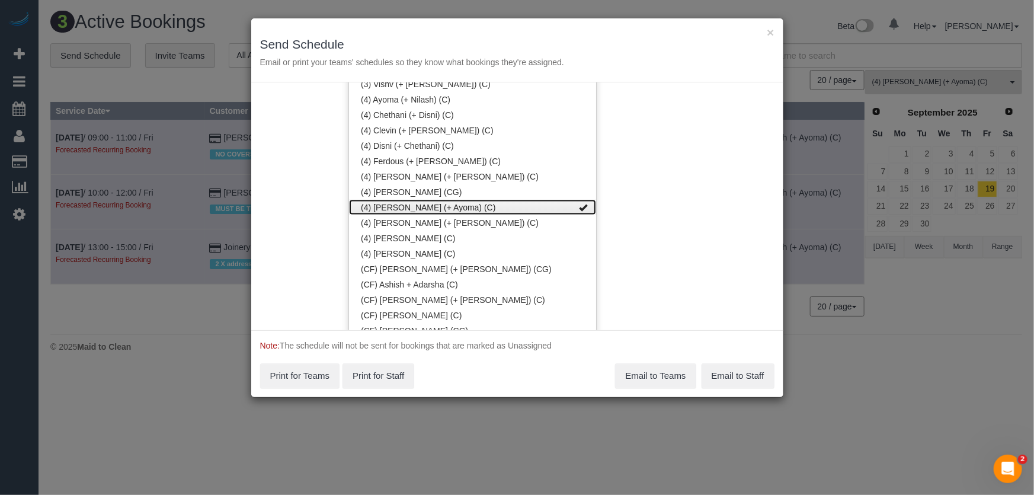
click at [443, 207] on link "(4) [PERSON_NAME] (+ Ayoma) (C)" at bounding box center [472, 207] width 247 height 15
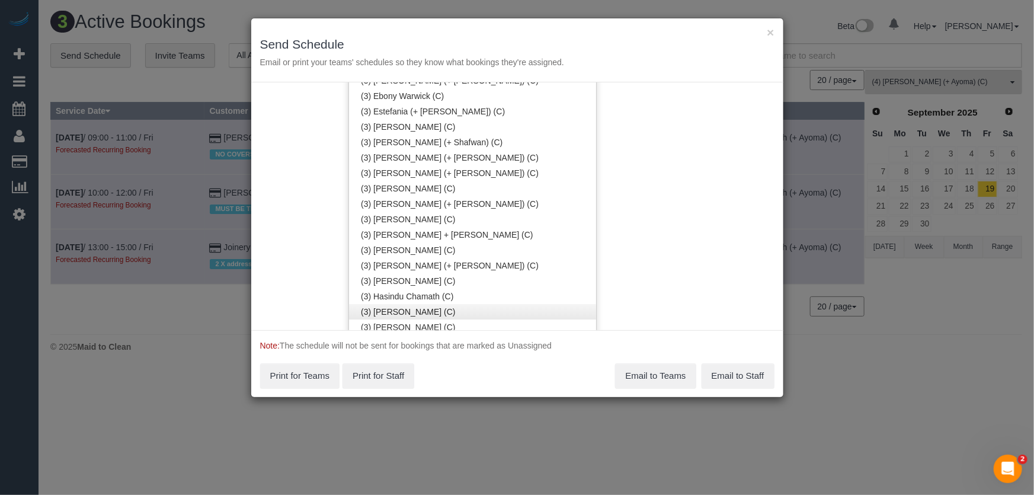
scroll to position [1795, 0]
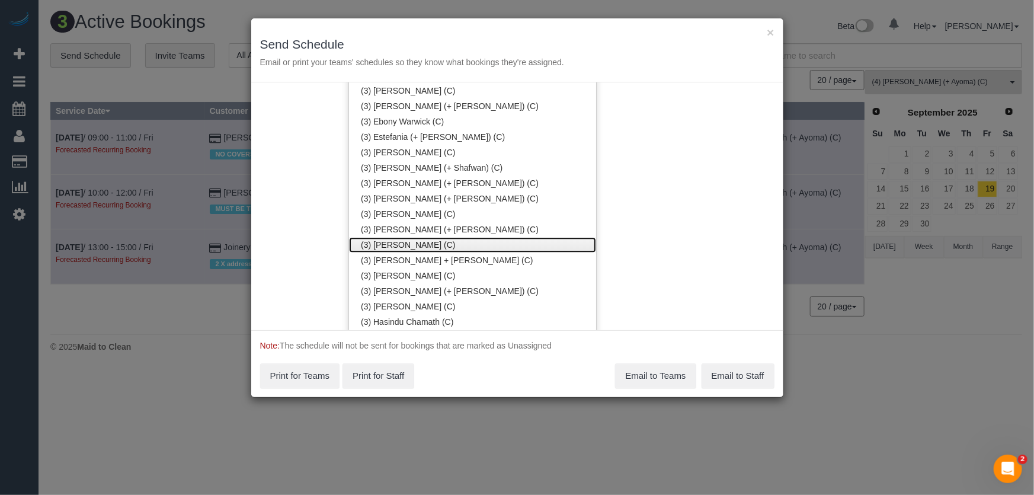
click at [407, 243] on link "(3) [PERSON_NAME] (C)" at bounding box center [472, 244] width 247 height 15
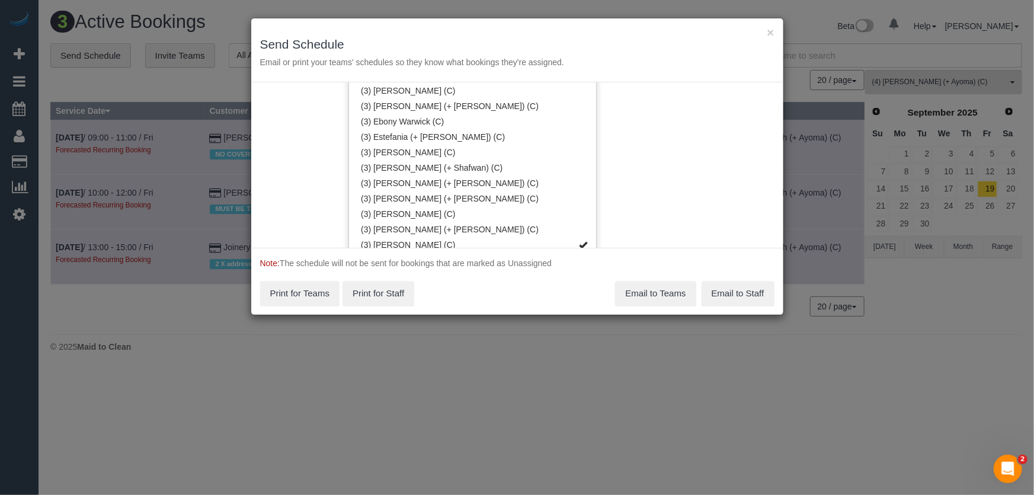
click at [664, 97] on div "Service Date 14/08/2025 14/08/2025 For All Teams Specific Team(s) (3) Goswin Ka…" at bounding box center [517, 164] width 532 height 165
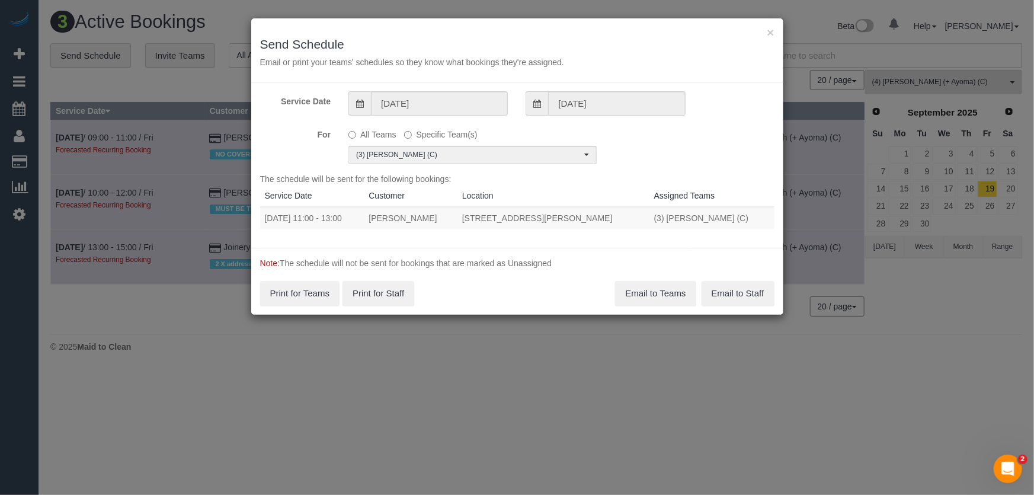
scroll to position [0, 0]
click at [670, 296] on button "Email to Teams" at bounding box center [655, 293] width 81 height 25
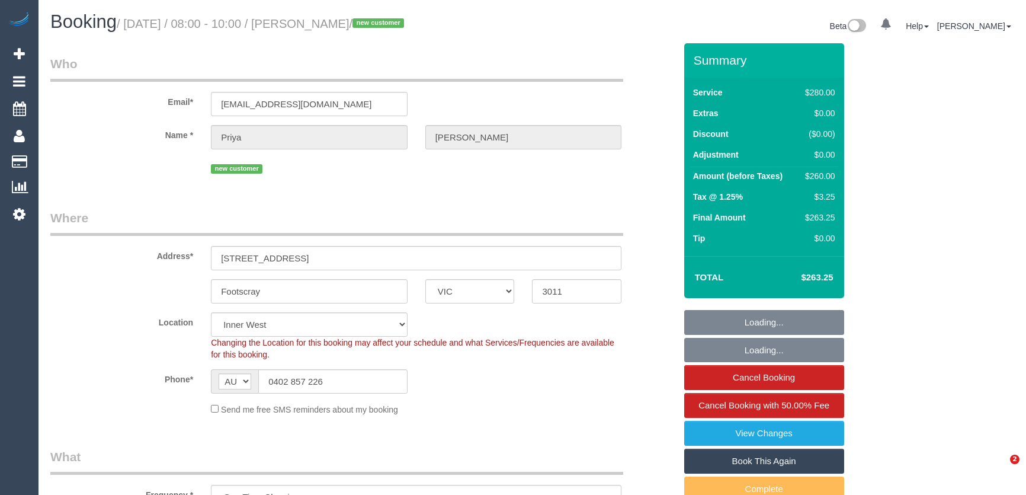
select select "VIC"
select select "240"
select select "number:28"
select select "number:14"
select select "number:20"
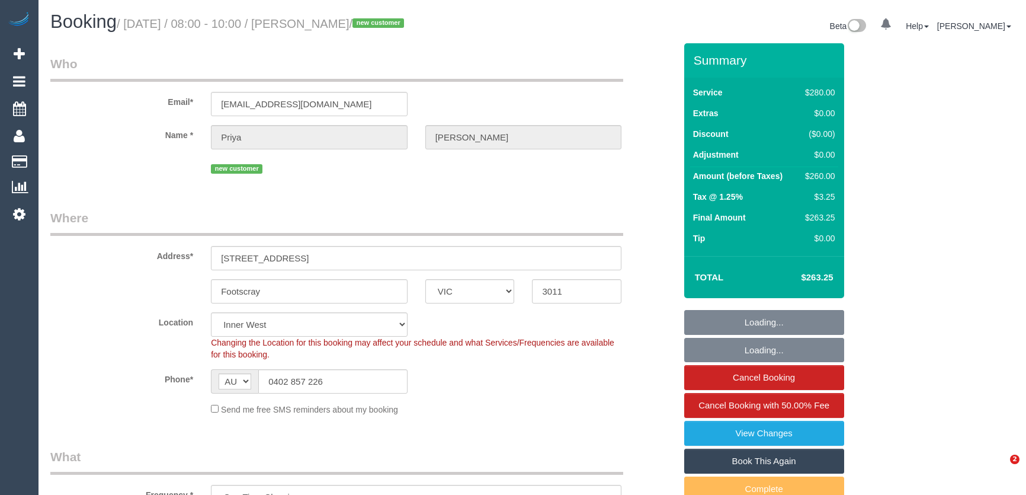
select select "number:25"
select select "number:12"
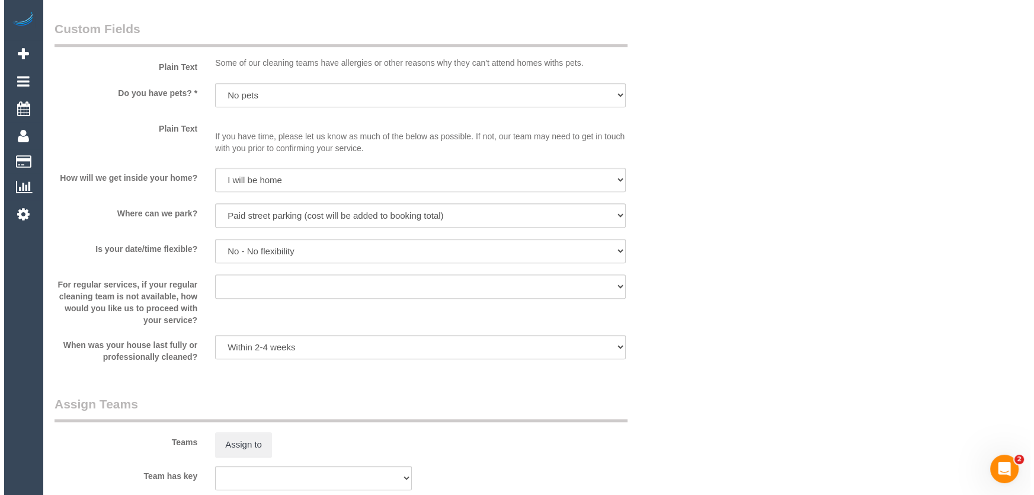
scroll to position [1453, 0]
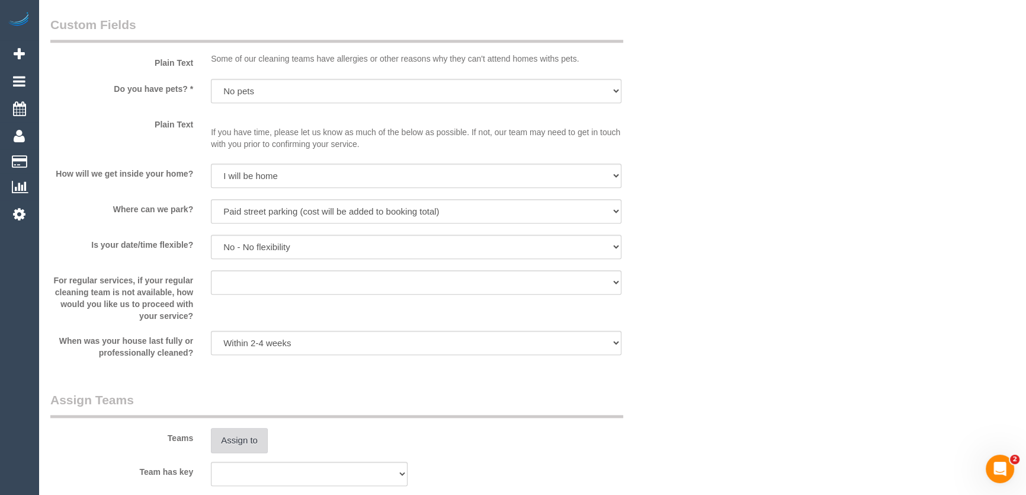
click at [247, 438] on button "Assign to" at bounding box center [239, 440] width 57 height 25
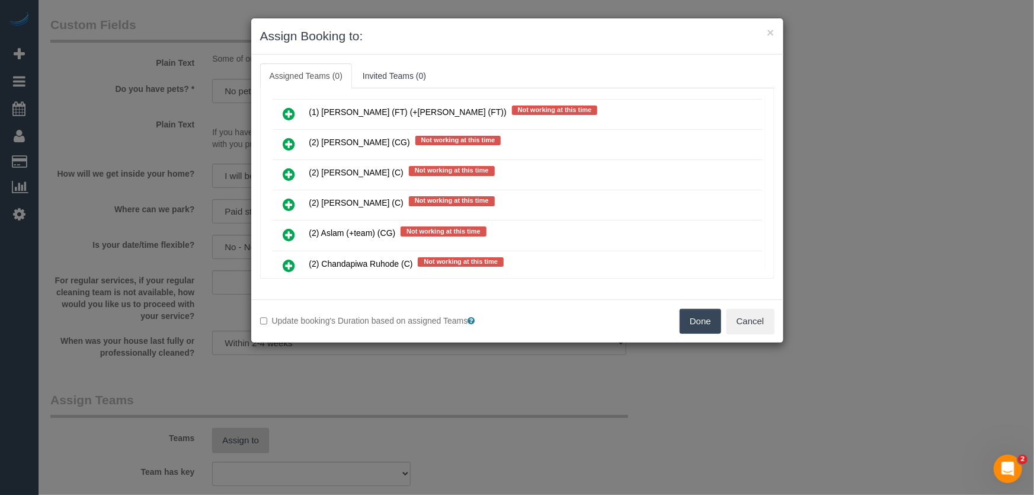
scroll to position [371, 0]
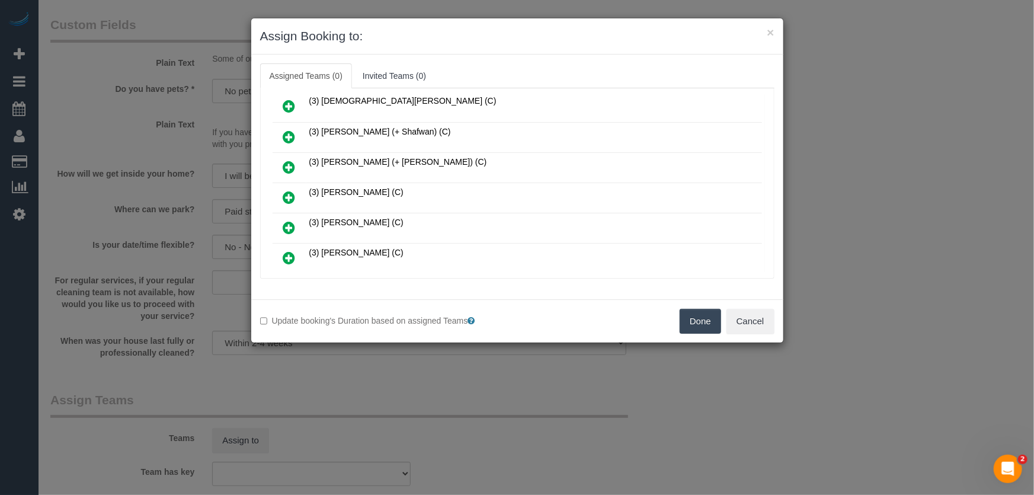
click at [288, 190] on icon at bounding box center [289, 197] width 12 height 14
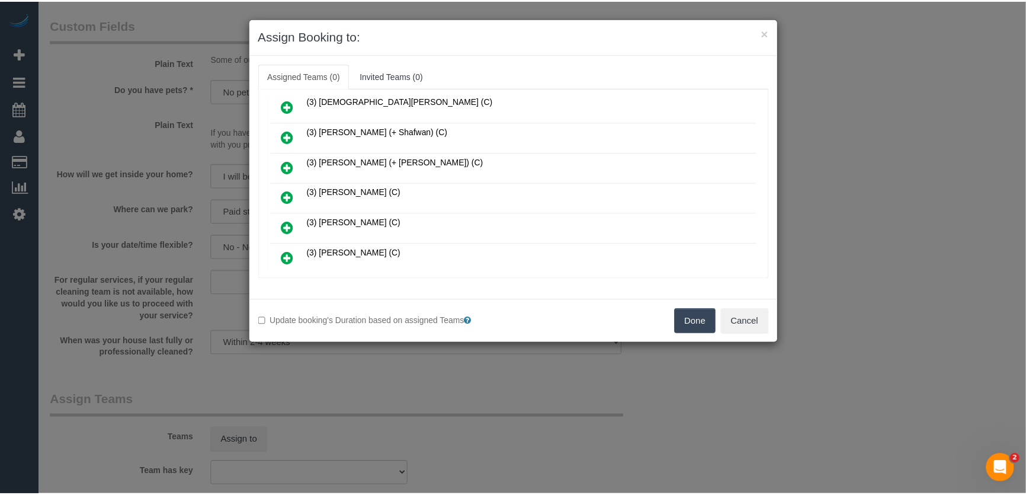
scroll to position [399, 0]
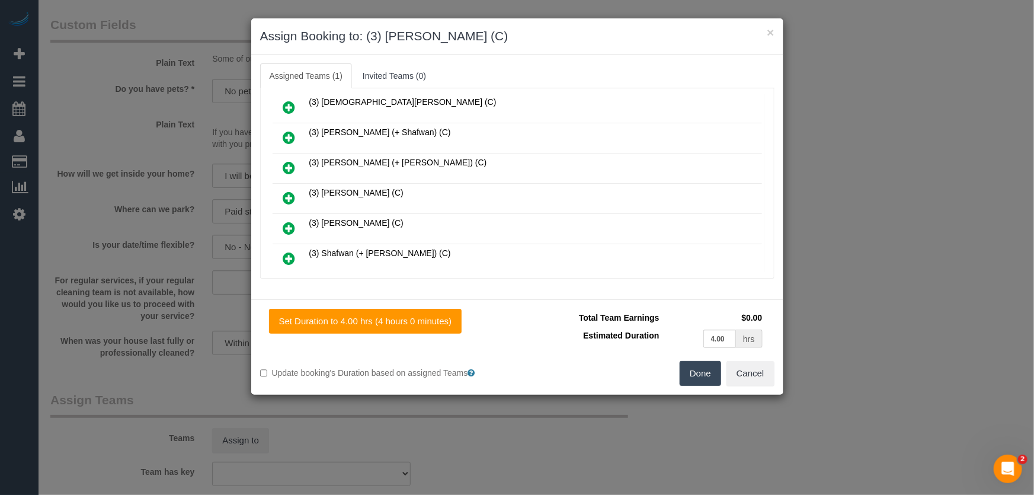
click at [709, 381] on button "Done" at bounding box center [699, 373] width 41 height 25
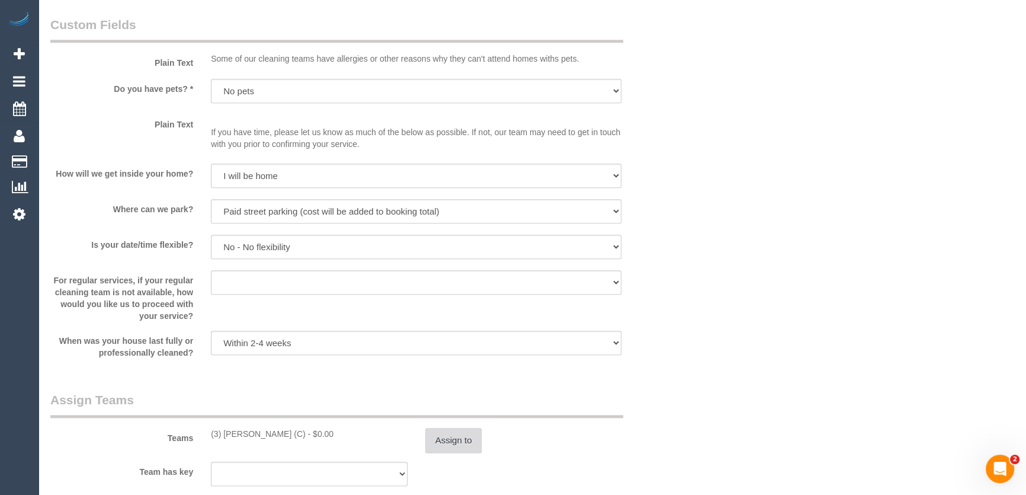
click at [446, 441] on button "Assign to" at bounding box center [453, 440] width 57 height 25
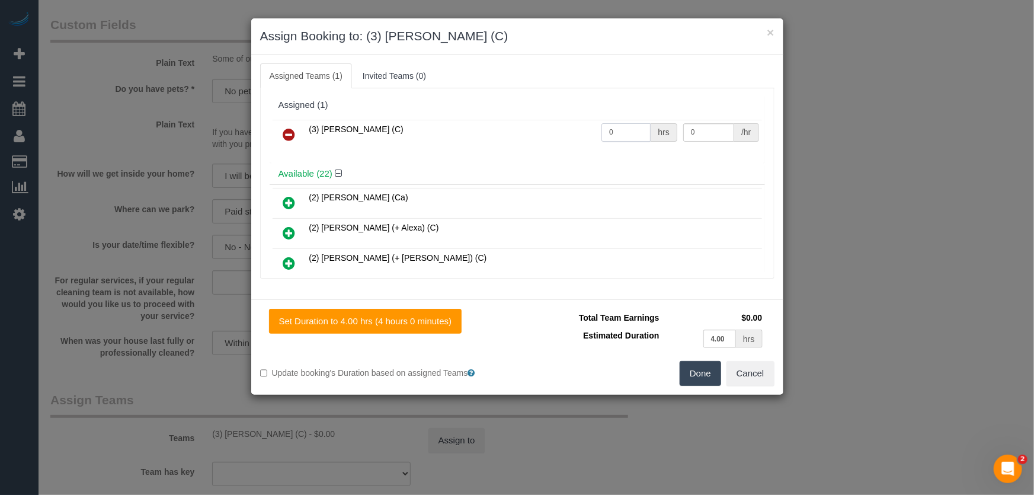
click at [622, 134] on input "0" at bounding box center [625, 132] width 49 height 18
type input "4"
type input "35"
click at [703, 375] on button "Done" at bounding box center [699, 373] width 41 height 25
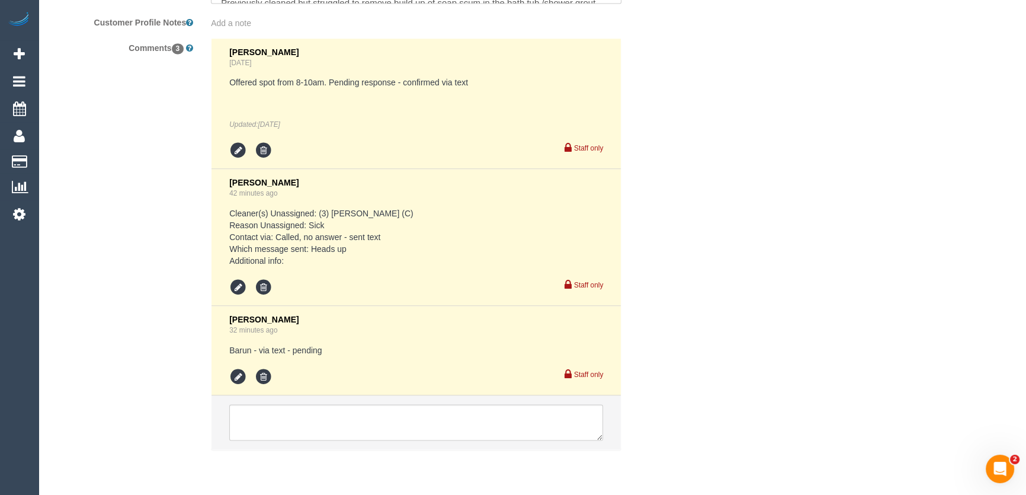
scroll to position [2184, 0]
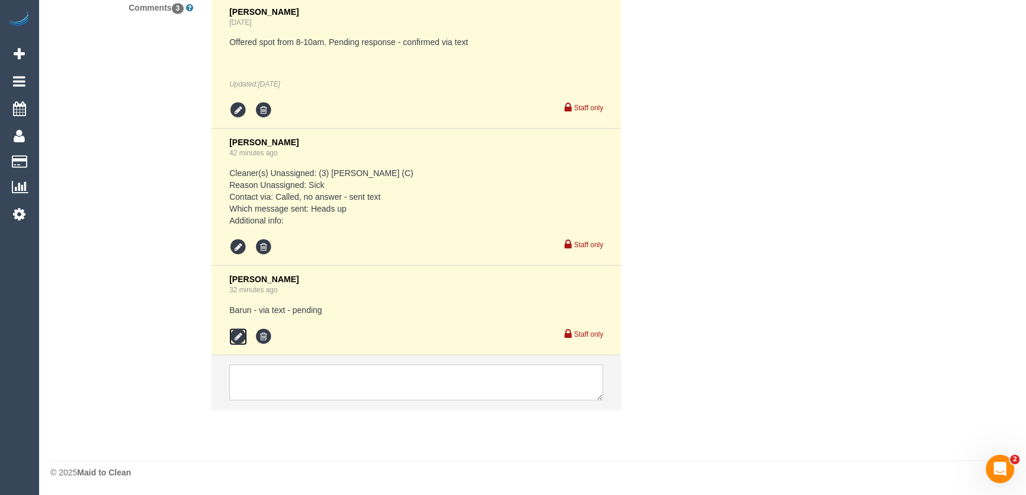
click at [241, 332] on icon at bounding box center [238, 337] width 18 height 18
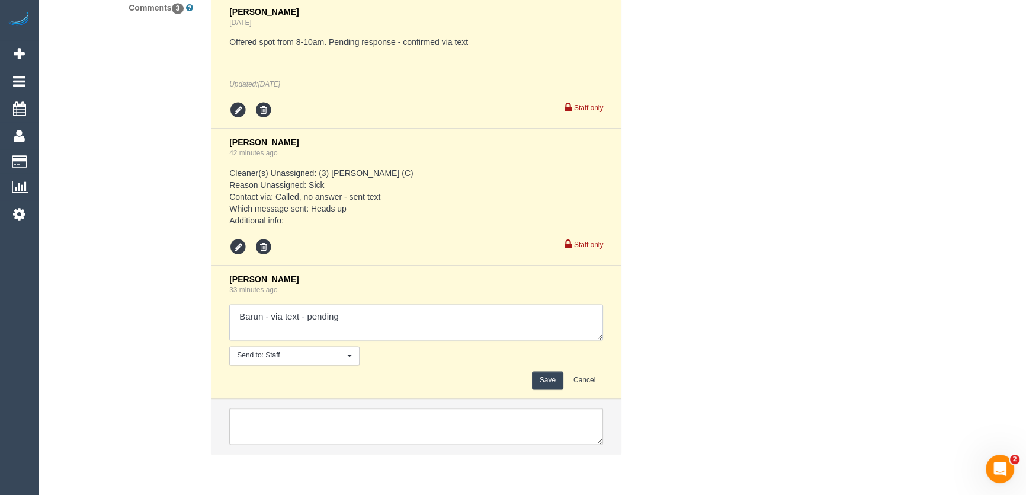
click at [372, 314] on textarea at bounding box center [416, 322] width 374 height 37
type textarea "Barun - via text - pending [PERSON_NAME] - via text - confirmed Customer has be…"
click at [550, 375] on button "Save" at bounding box center [547, 380] width 31 height 18
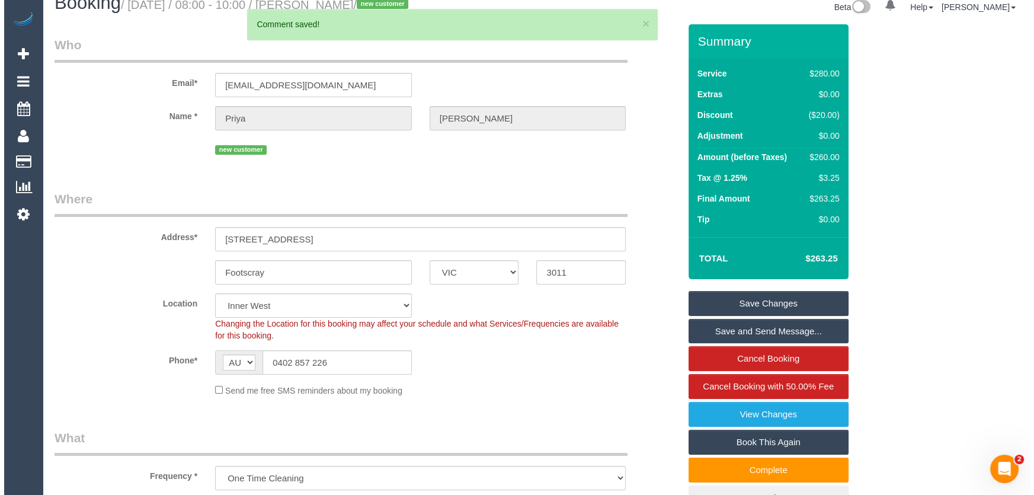
scroll to position [0, 0]
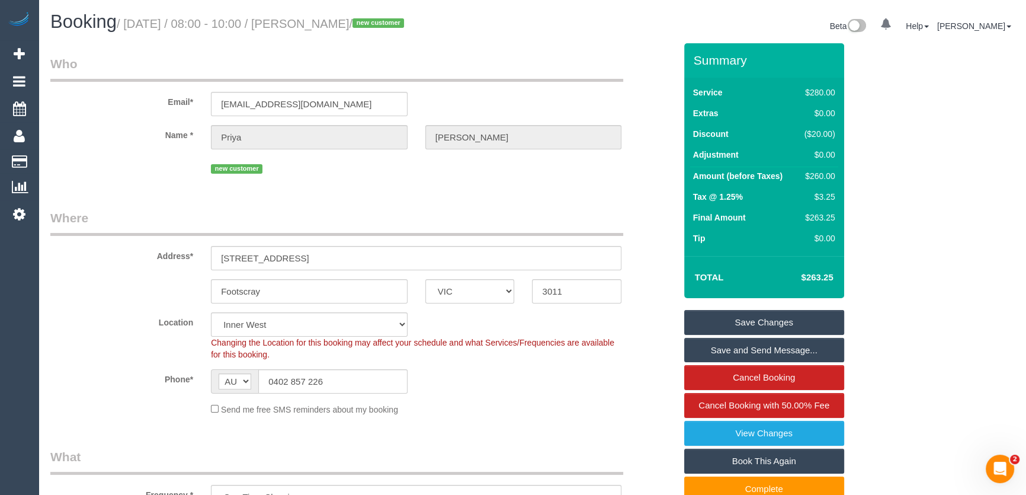
click at [314, 23] on small "/ [DATE] / 08:00 - 10:00 / [PERSON_NAME] / new customer" at bounding box center [262, 23] width 291 height 13
copy small "[PERSON_NAME]"
click at [337, 378] on input "0402 857 226" at bounding box center [332, 381] width 149 height 24
click at [338, 378] on input "0402 857 226" at bounding box center [332, 381] width 149 height 24
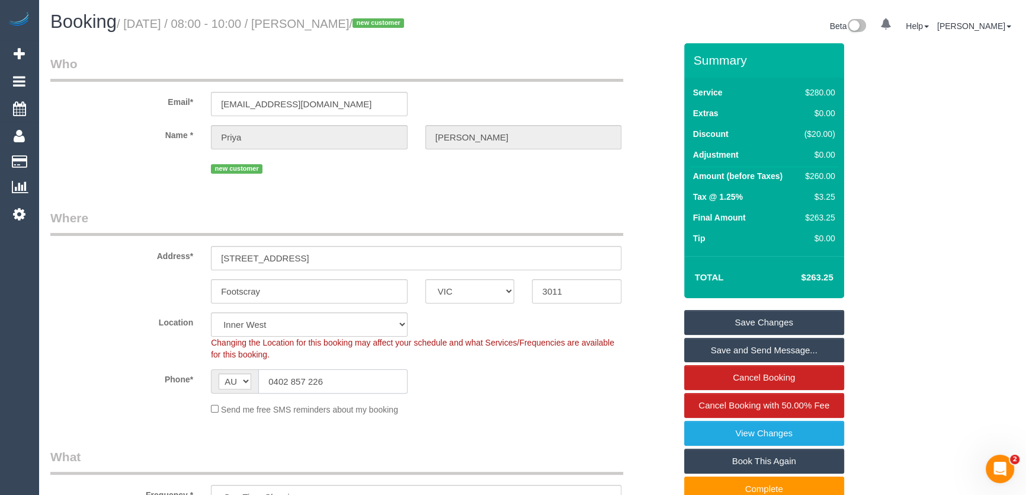
click at [338, 378] on input "0402 857 226" at bounding box center [332, 381] width 149 height 24
click at [355, 378] on input "0402 857 226" at bounding box center [332, 381] width 149 height 24
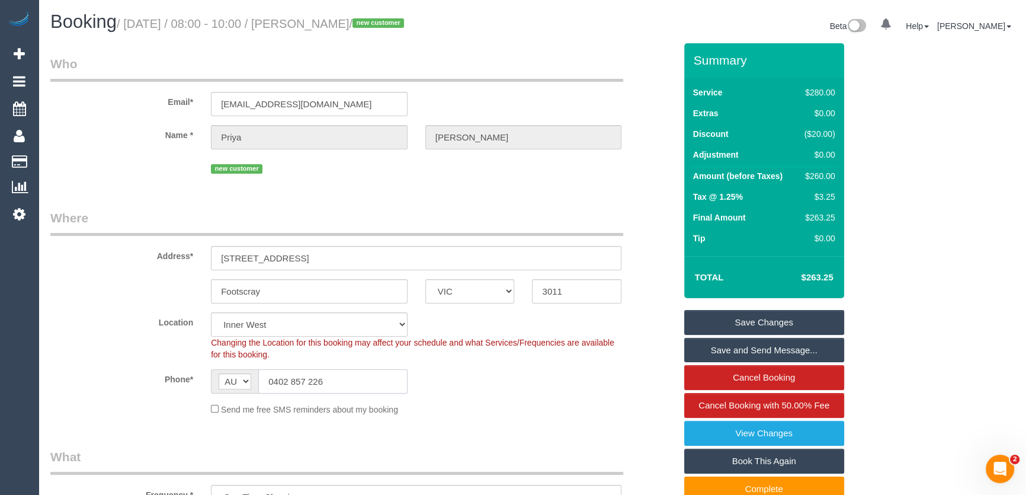
click at [356, 378] on input "0402 857 226" at bounding box center [332, 381] width 149 height 24
click at [725, 320] on link "Save Changes" at bounding box center [764, 322] width 160 height 25
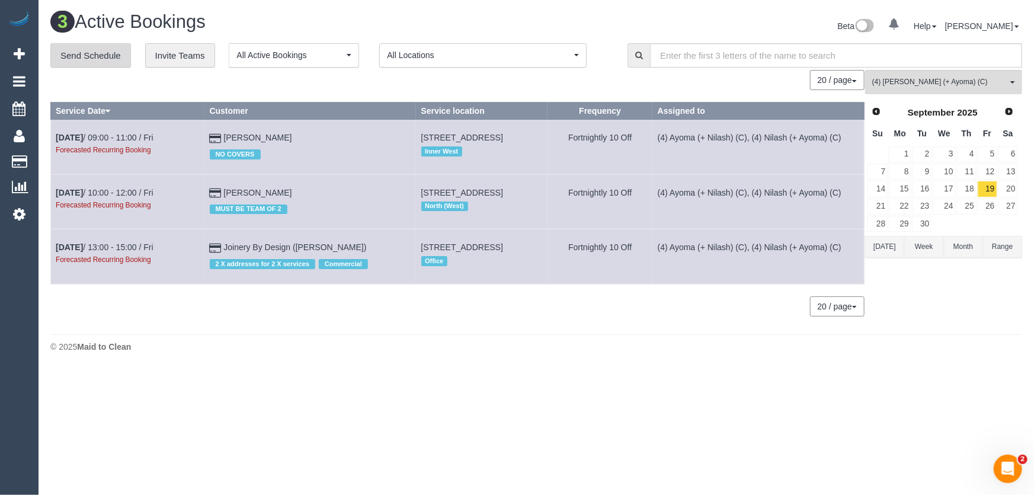
click at [91, 59] on link "Send Schedule" at bounding box center [90, 55] width 81 height 25
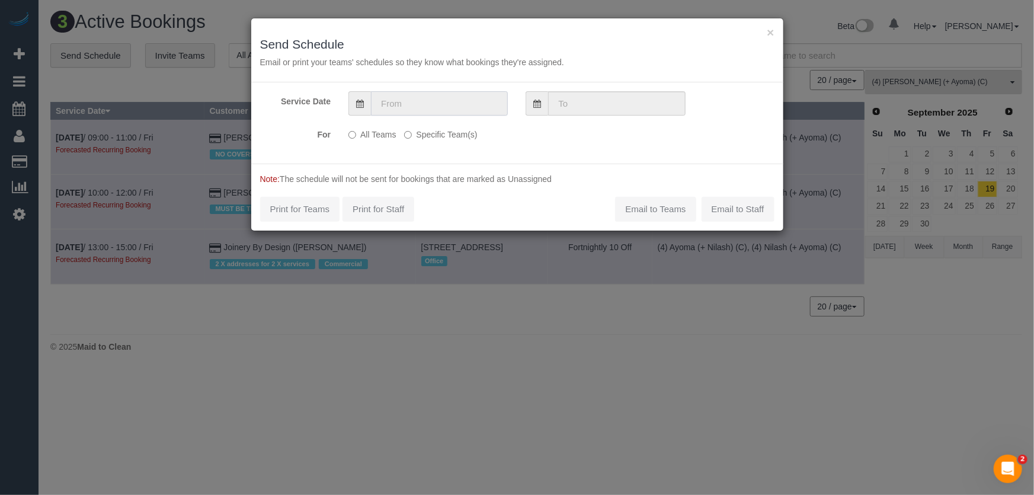
click at [397, 102] on input "text" at bounding box center [439, 103] width 137 height 24
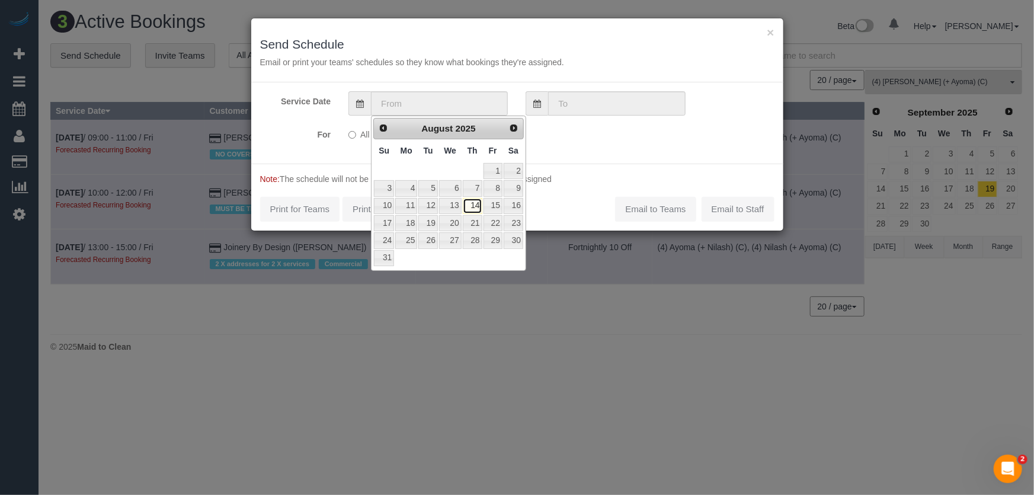
click at [474, 206] on link "14" at bounding box center [473, 206] width 20 height 16
type input "[DATE]"
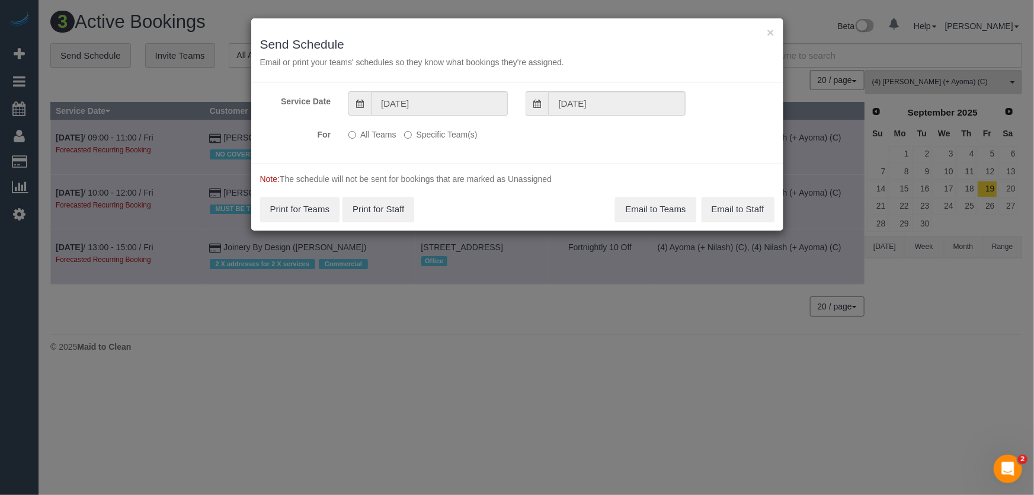
click at [442, 134] on label "Specific Team(s)" at bounding box center [440, 132] width 73 height 16
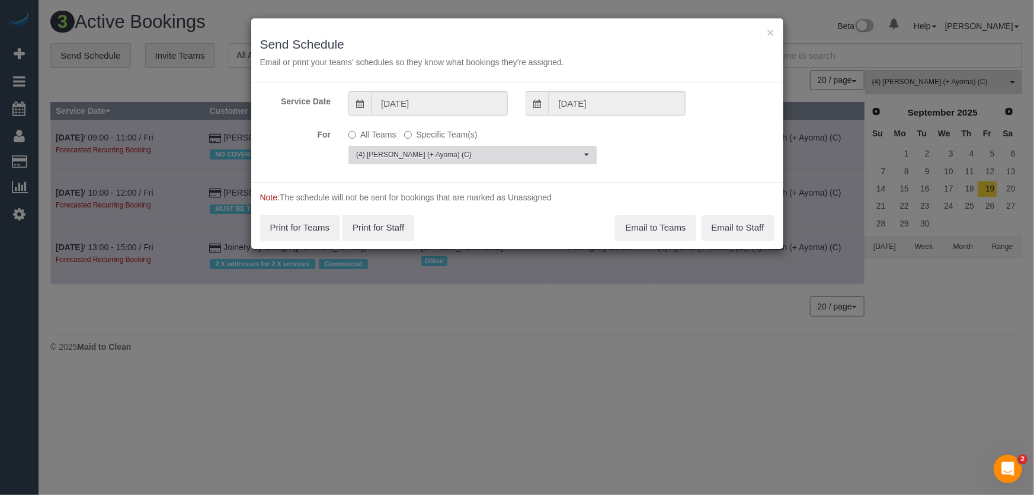
click at [464, 155] on span "(4) [PERSON_NAME] (+ Ayoma) (C)" at bounding box center [468, 155] width 225 height 10
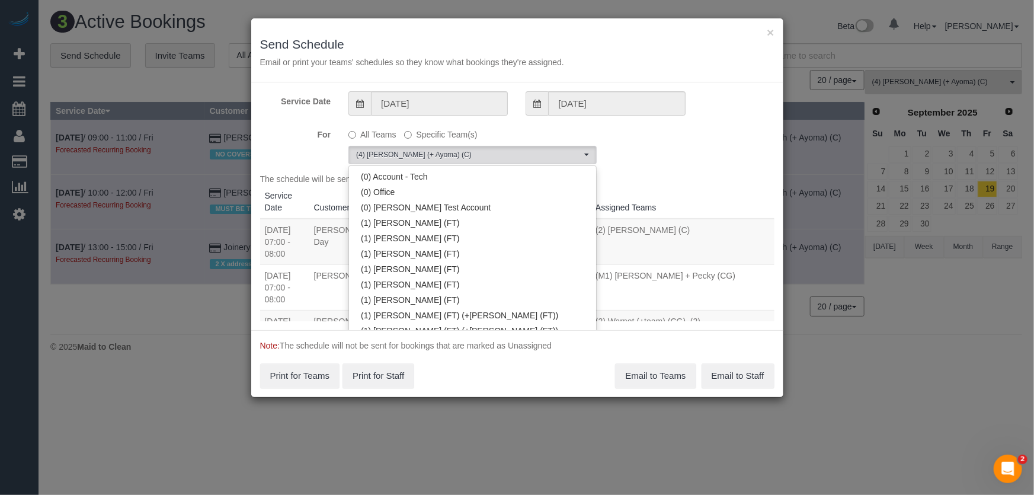
scroll to position [3108, 0]
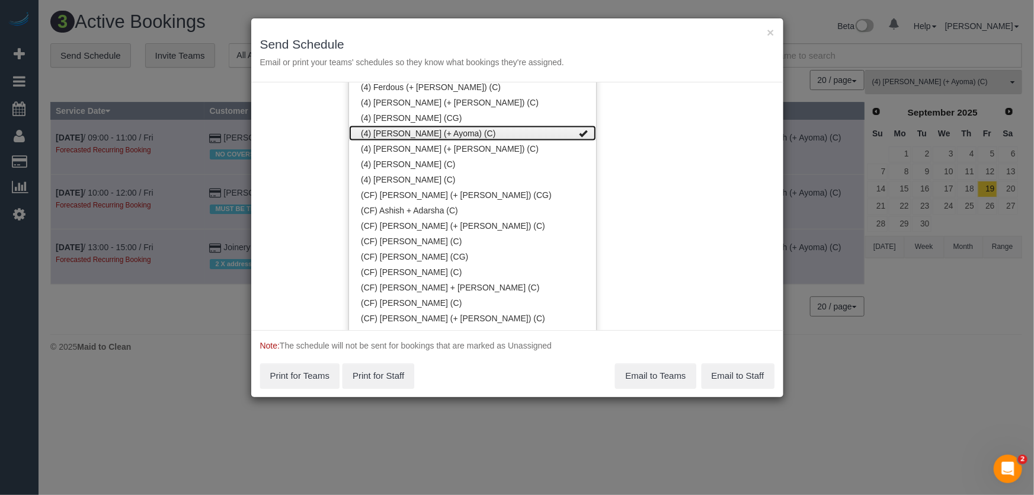
click at [448, 131] on link "(4) [PERSON_NAME] (+ Ayoma) (C)" at bounding box center [472, 133] width 247 height 15
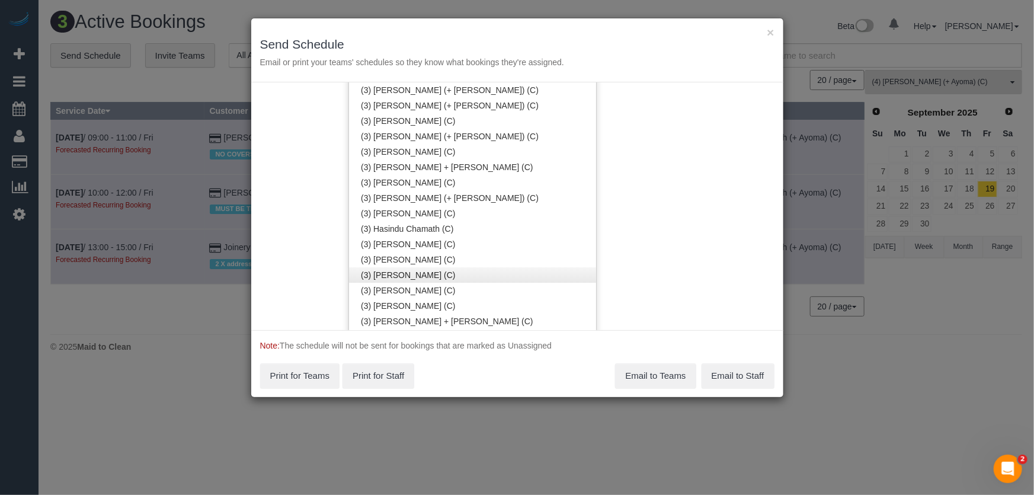
scroll to position [1869, 0]
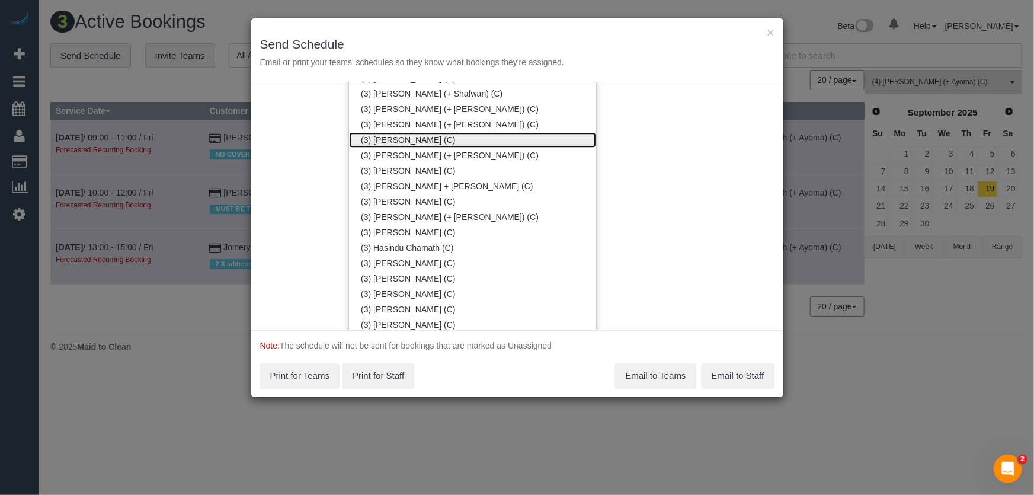
click at [404, 133] on link "(3) [PERSON_NAME] (C)" at bounding box center [472, 139] width 247 height 15
click at [657, 93] on div "Service Date [DATE] [DATE] For All Teams Specific Team(s) (3) [PERSON_NAME] (C)…" at bounding box center [517, 206] width 532 height 248
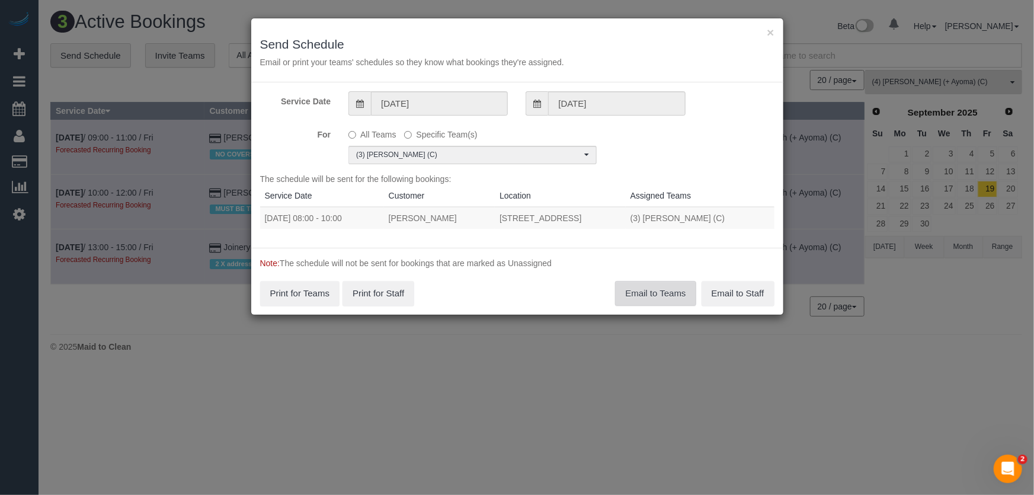
click at [639, 297] on button "Email to Teams" at bounding box center [655, 293] width 81 height 25
